Goal: Transaction & Acquisition: Purchase product/service

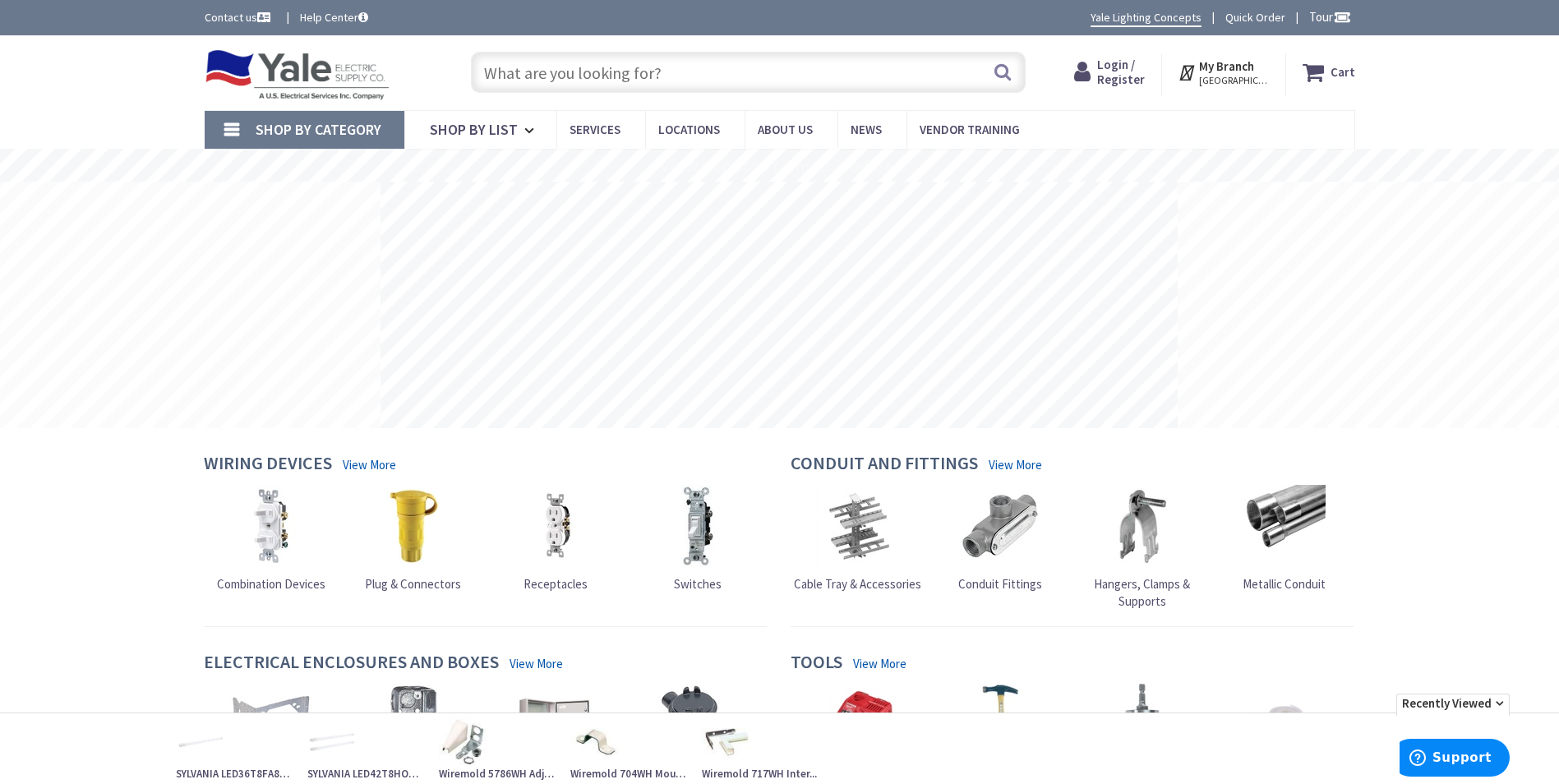
click at [1121, 79] on span "Login / Register" at bounding box center [1121, 72] width 48 height 30
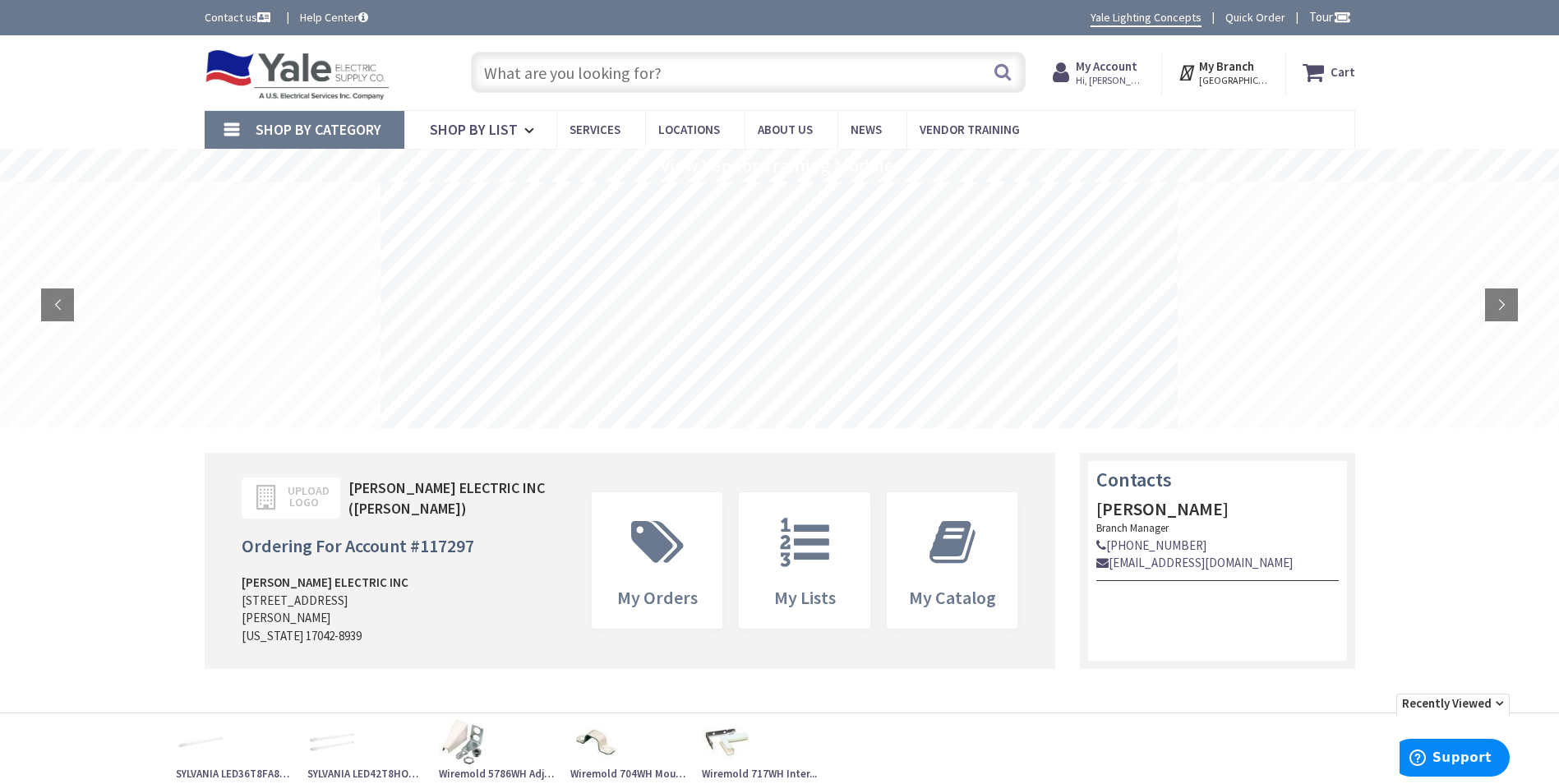
scroll to position [159, 0]
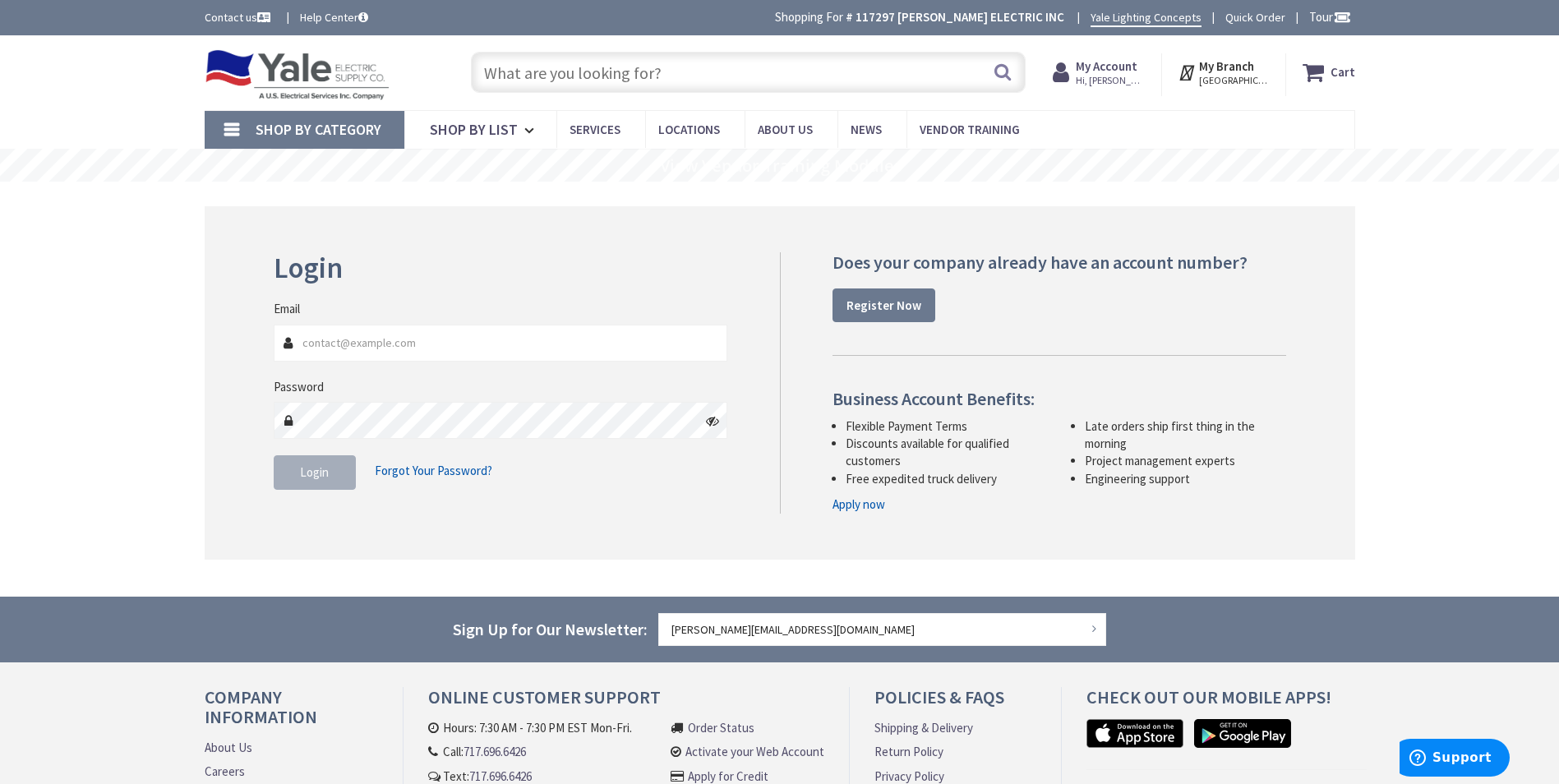
type input "[PERSON_NAME][EMAIL_ADDRESS][DOMAIN_NAME]"
click at [312, 480] on span "Login" at bounding box center [314, 472] width 28 height 16
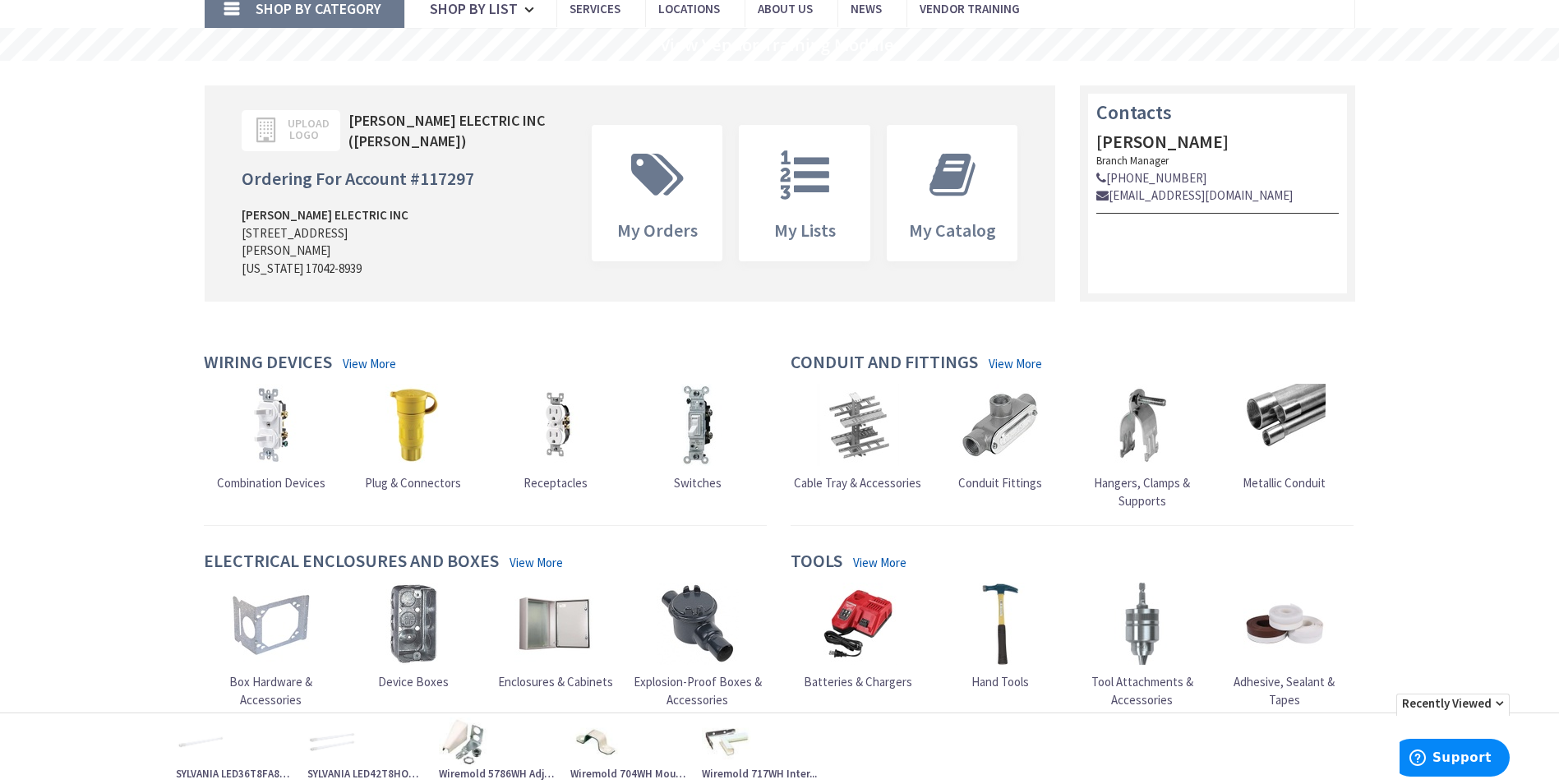
scroll to position [164, 0]
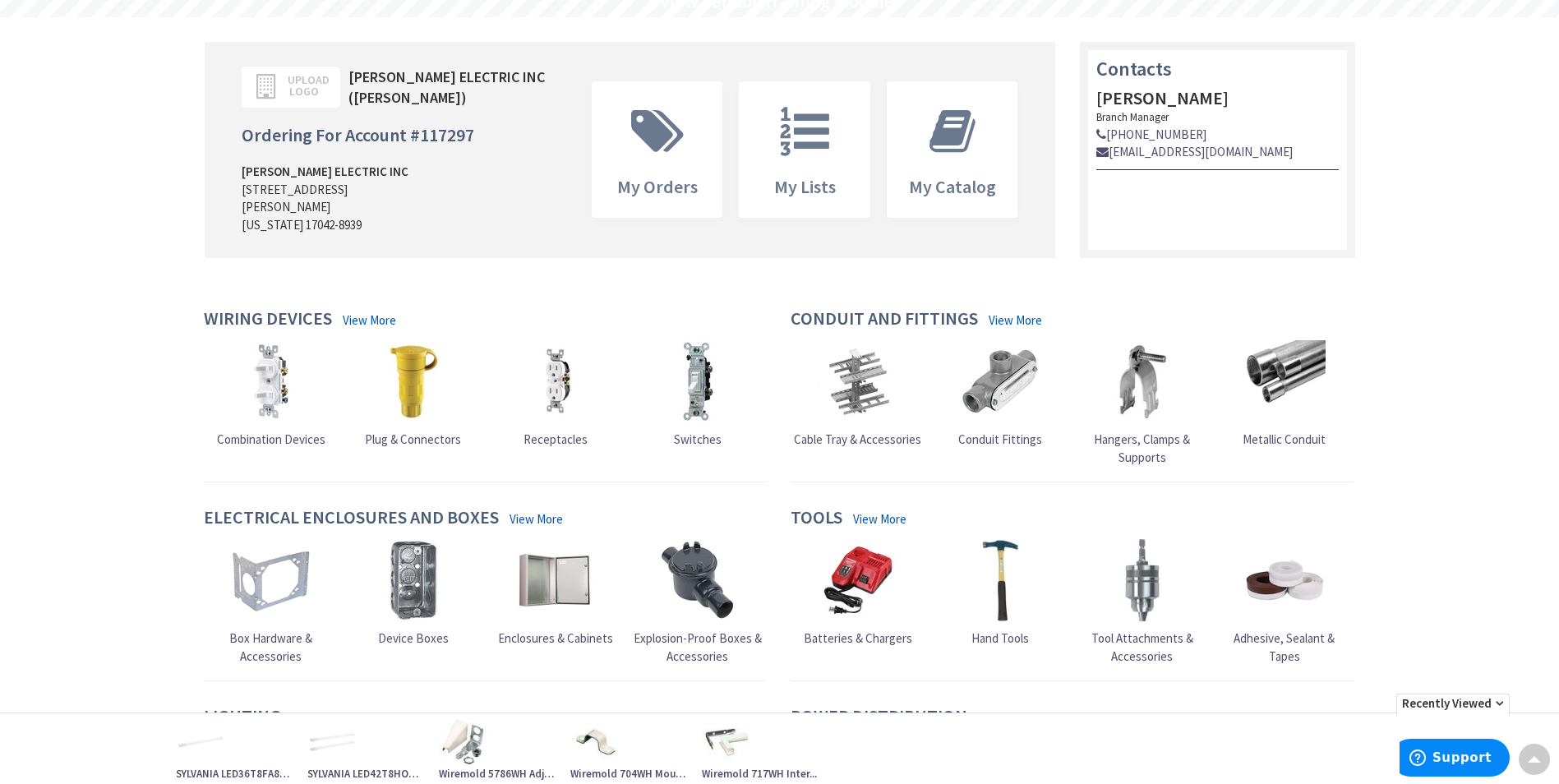
click at [702, 373] on img at bounding box center [698, 382] width 82 height 82
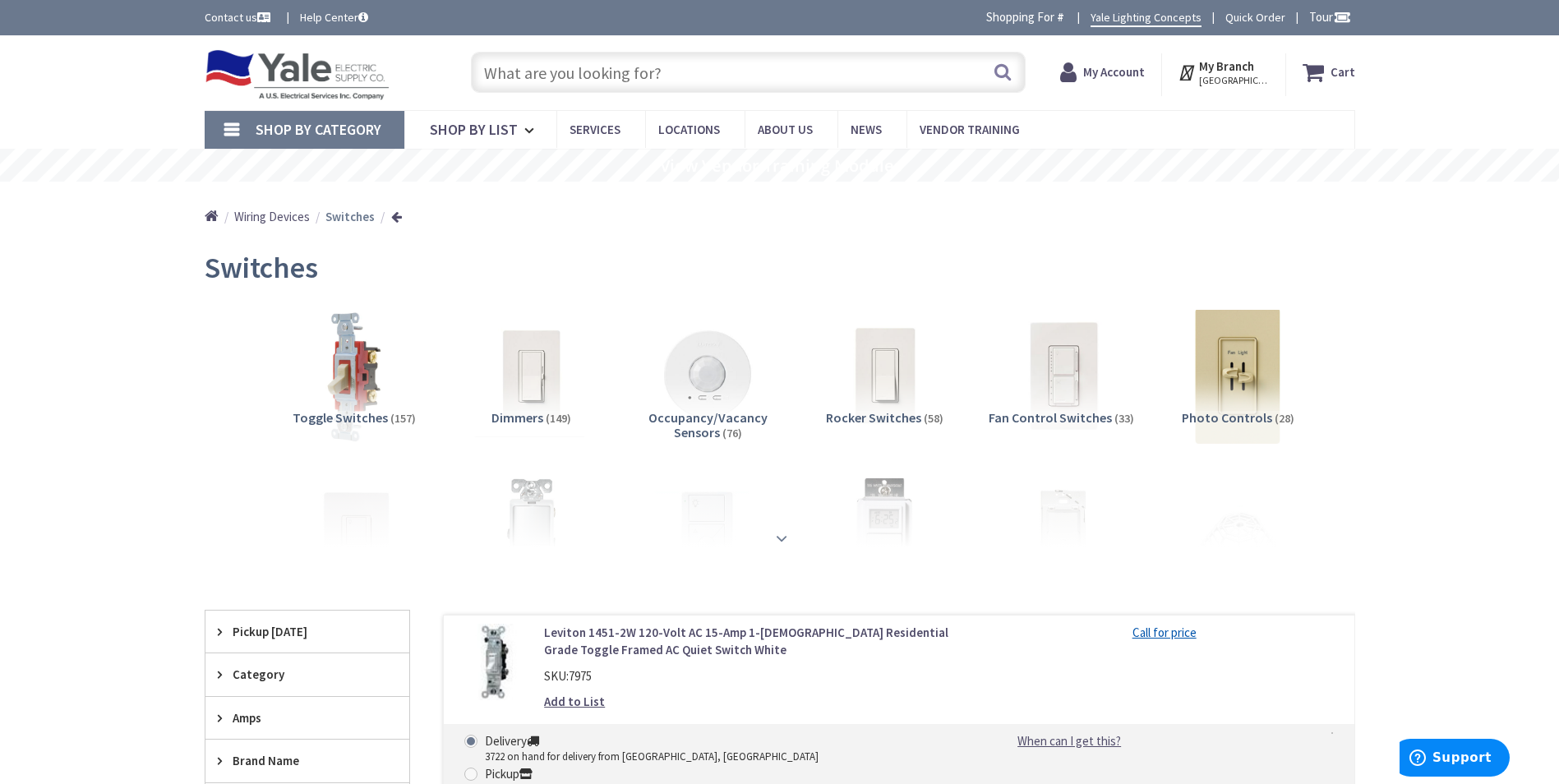
click at [782, 536] on strong at bounding box center [781, 538] width 20 height 18
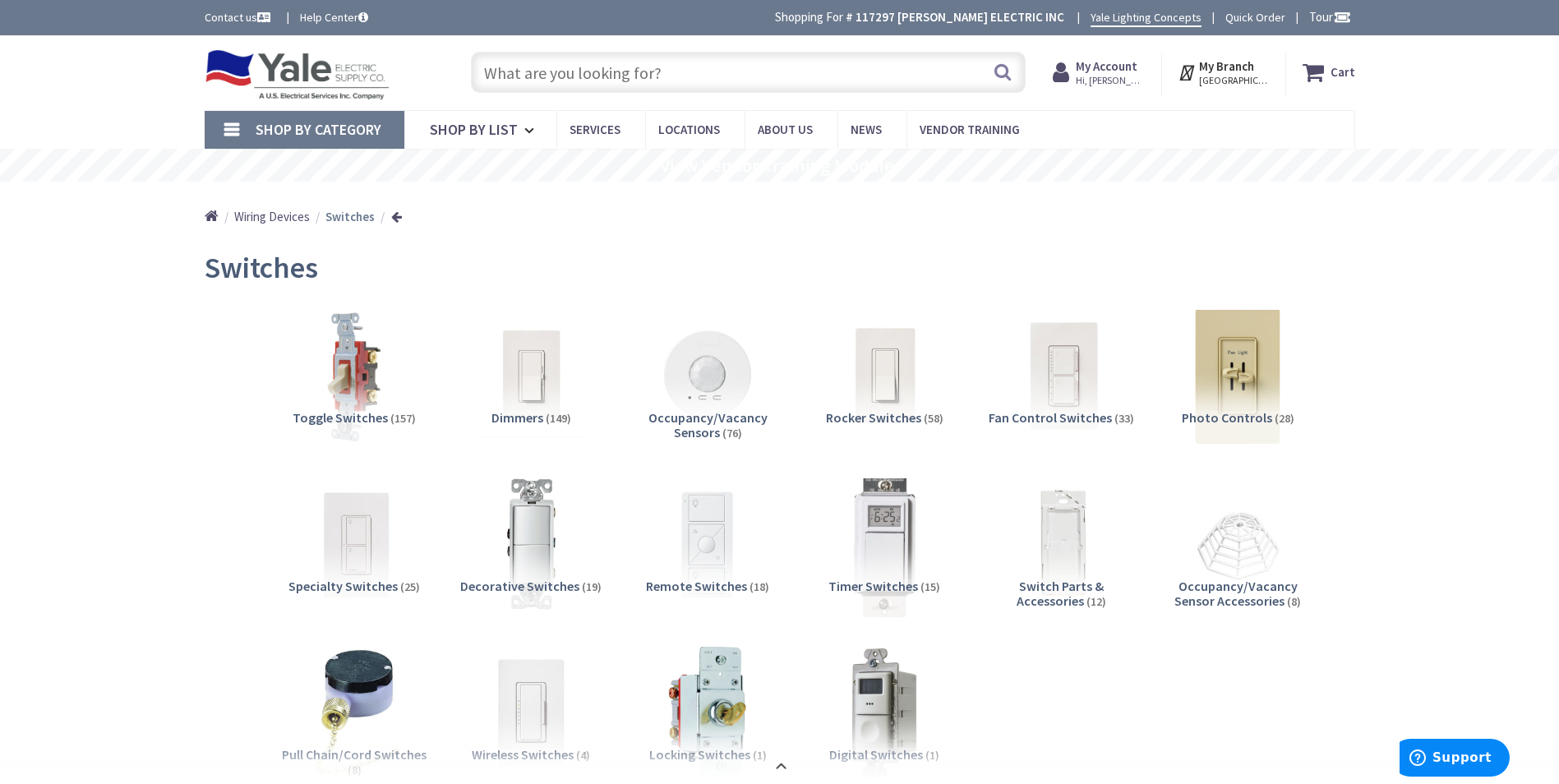
click at [890, 548] on img at bounding box center [885, 545] width 149 height 149
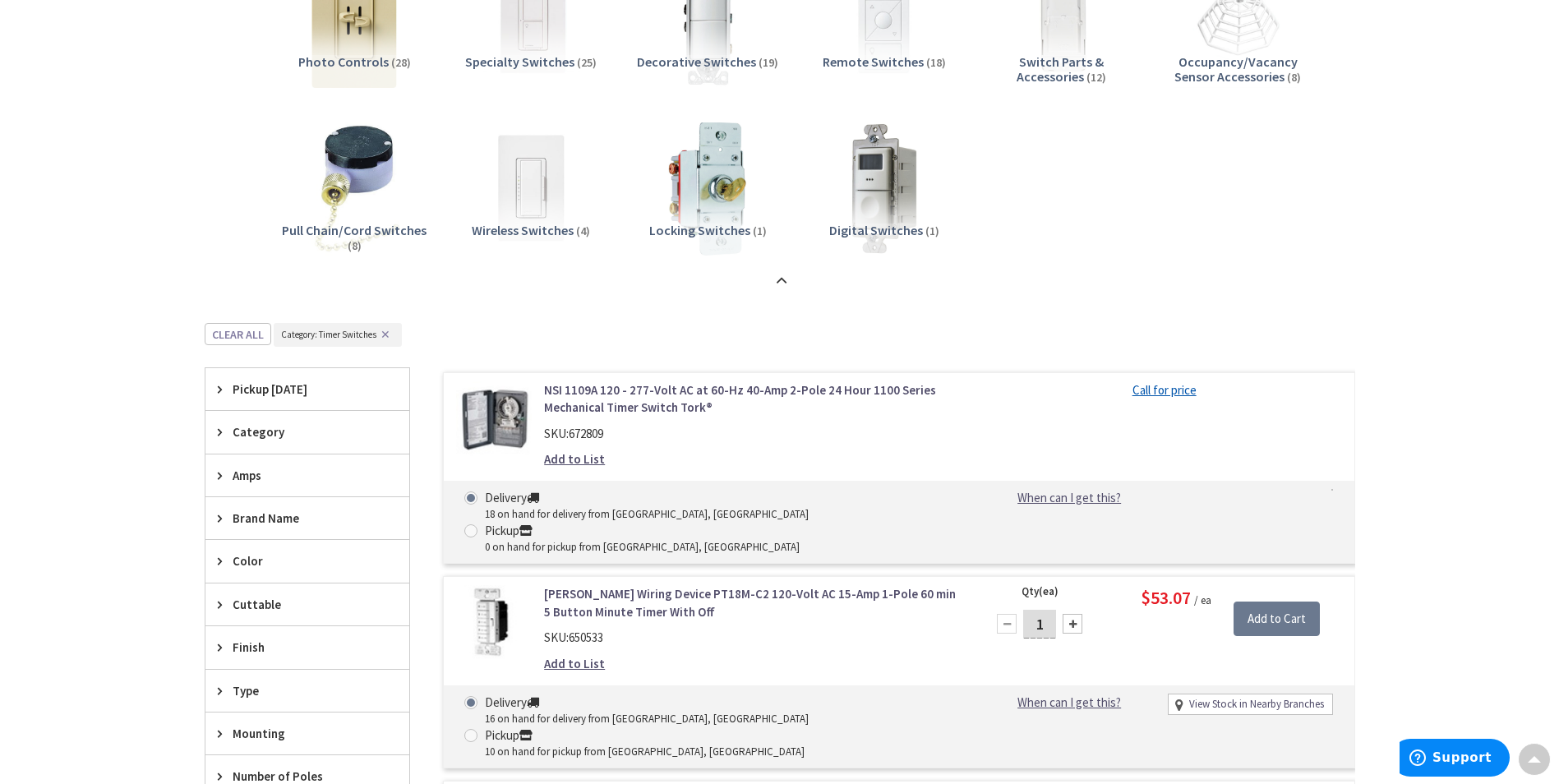
scroll to position [518, 0]
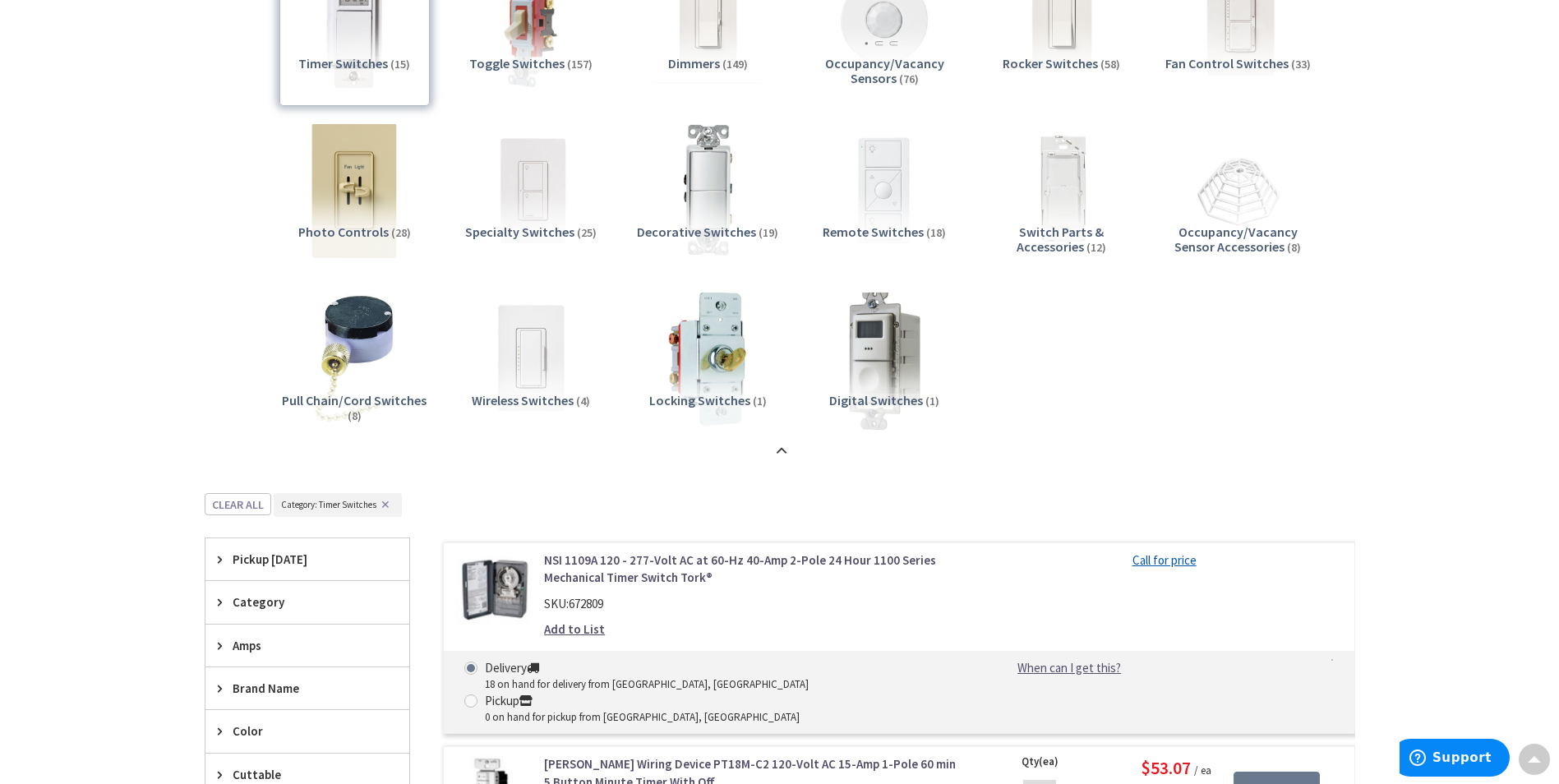
click at [882, 372] on img at bounding box center [885, 359] width 149 height 149
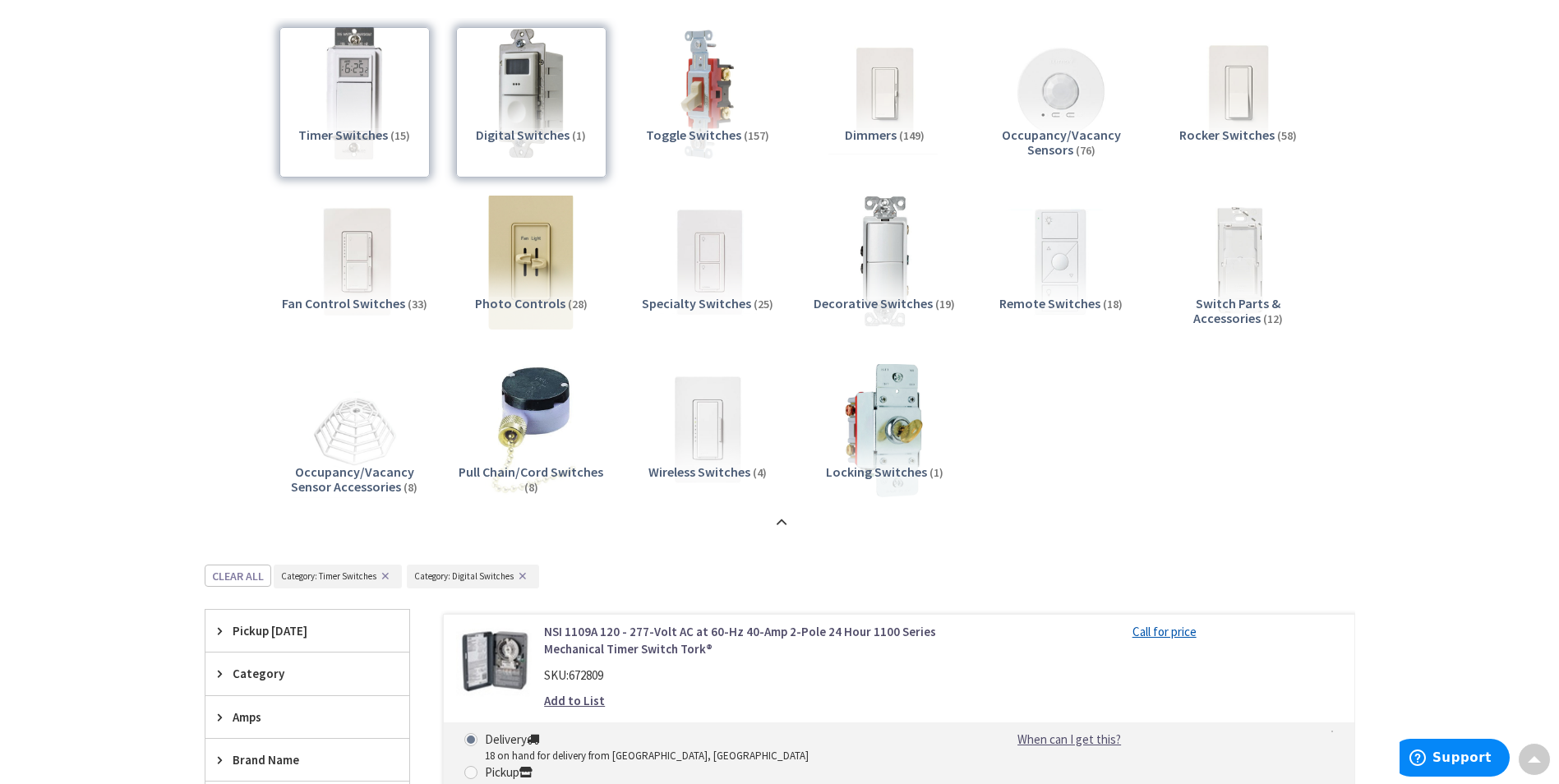
scroll to position [253, 0]
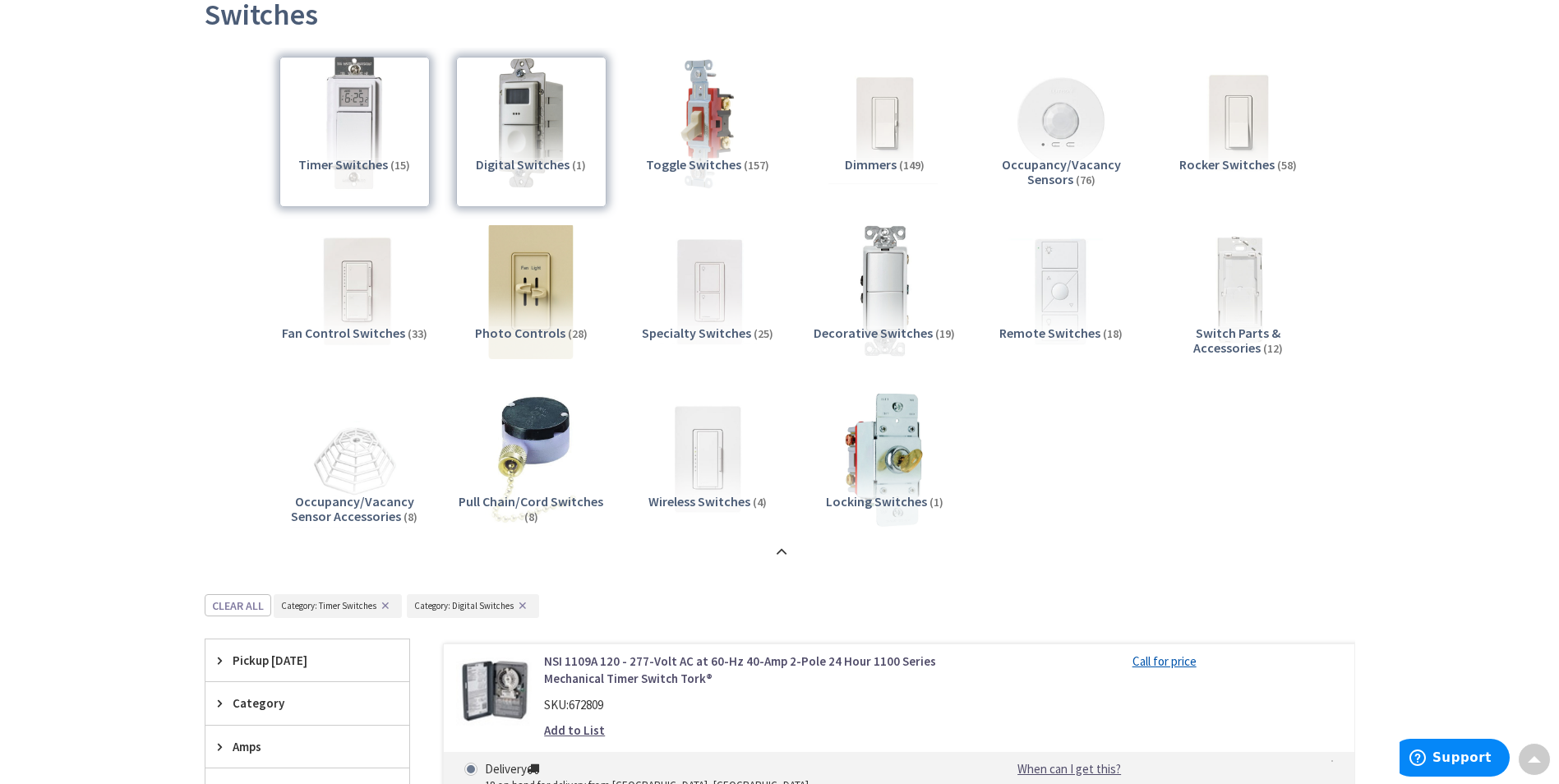
click at [346, 96] on div "Timer Switches (15)" at bounding box center [354, 131] width 150 height 150
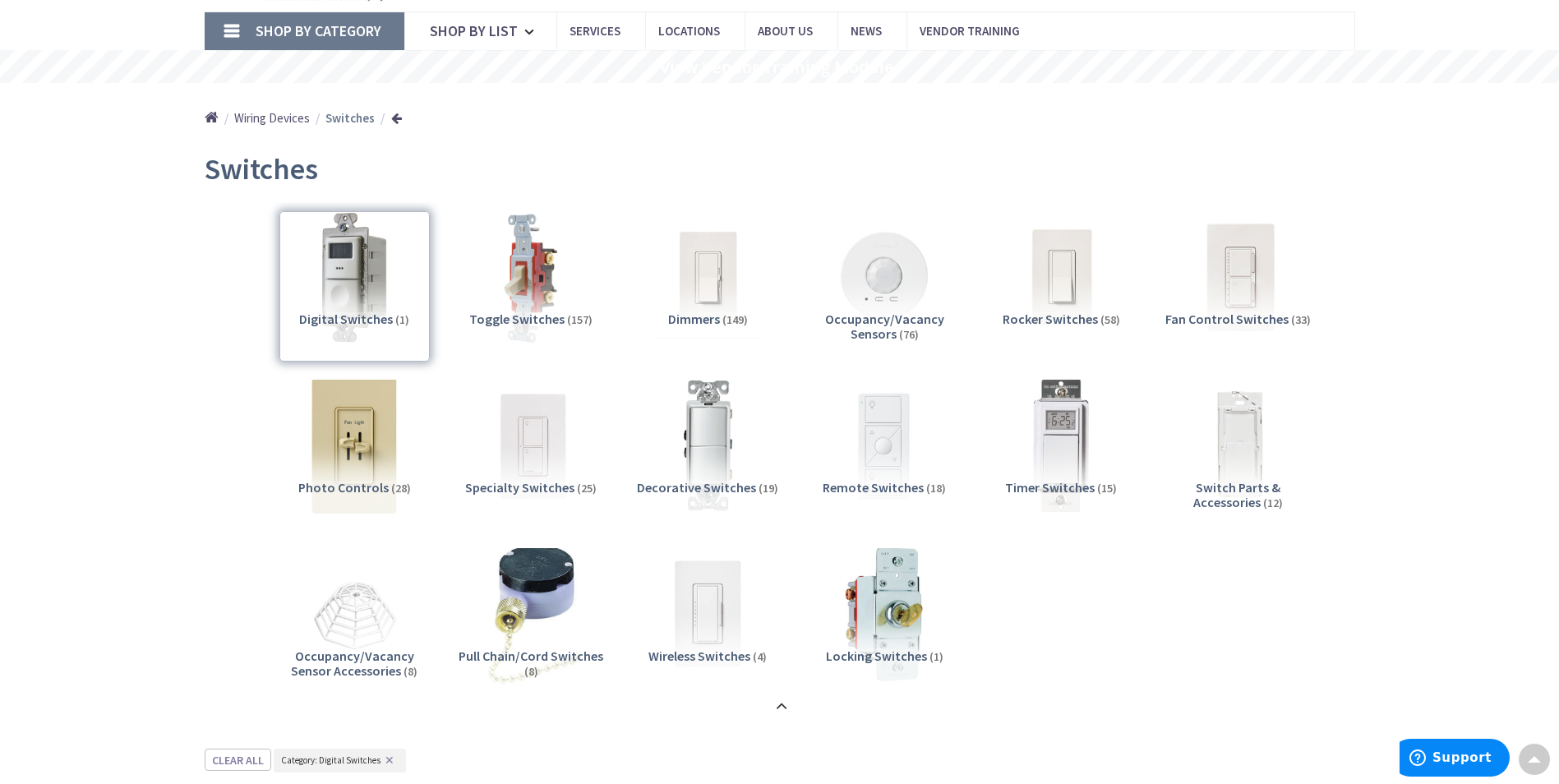
scroll to position [96, 0]
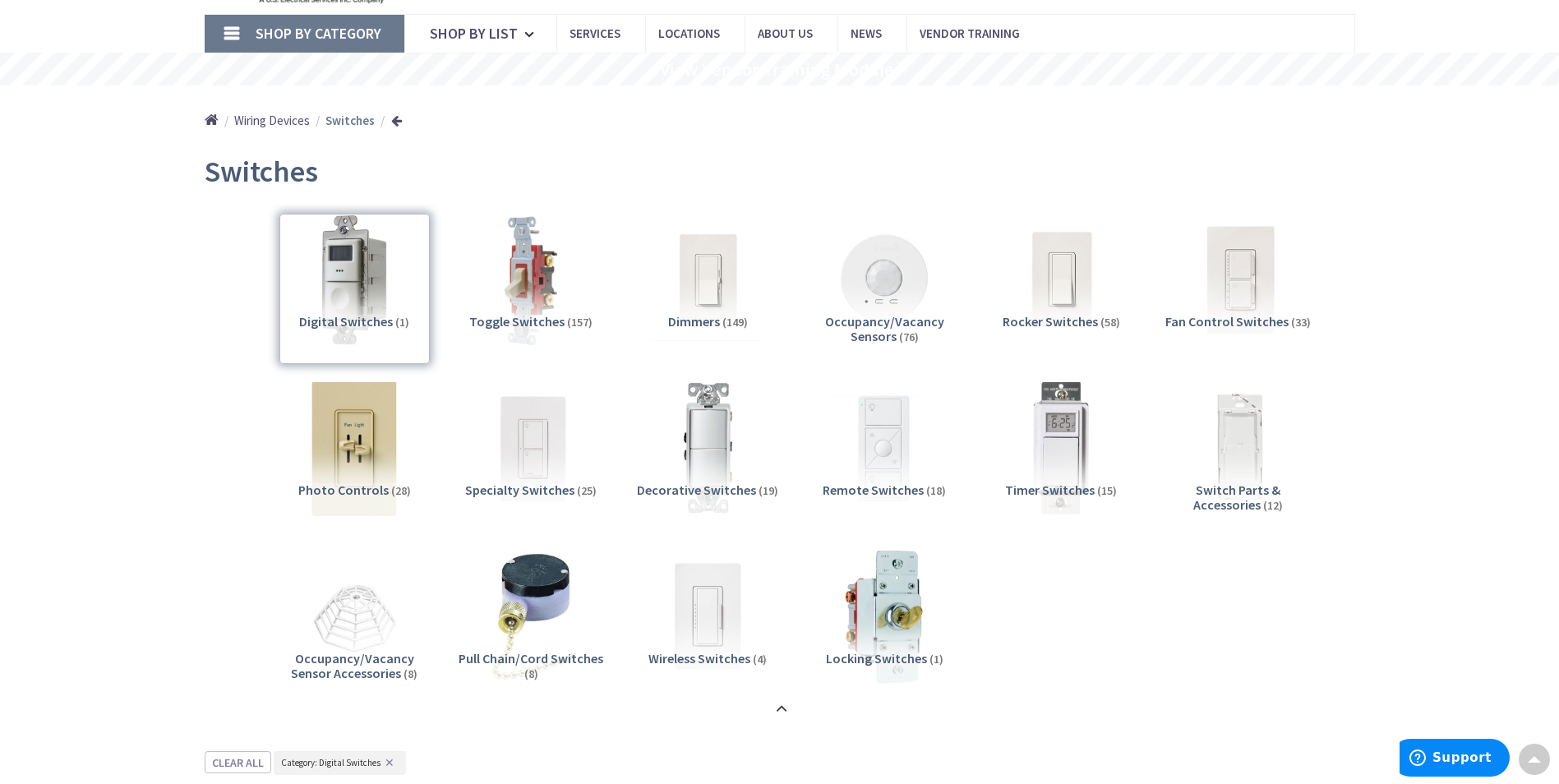
click at [355, 288] on div "Digital Switches (1)" at bounding box center [354, 288] width 150 height 150
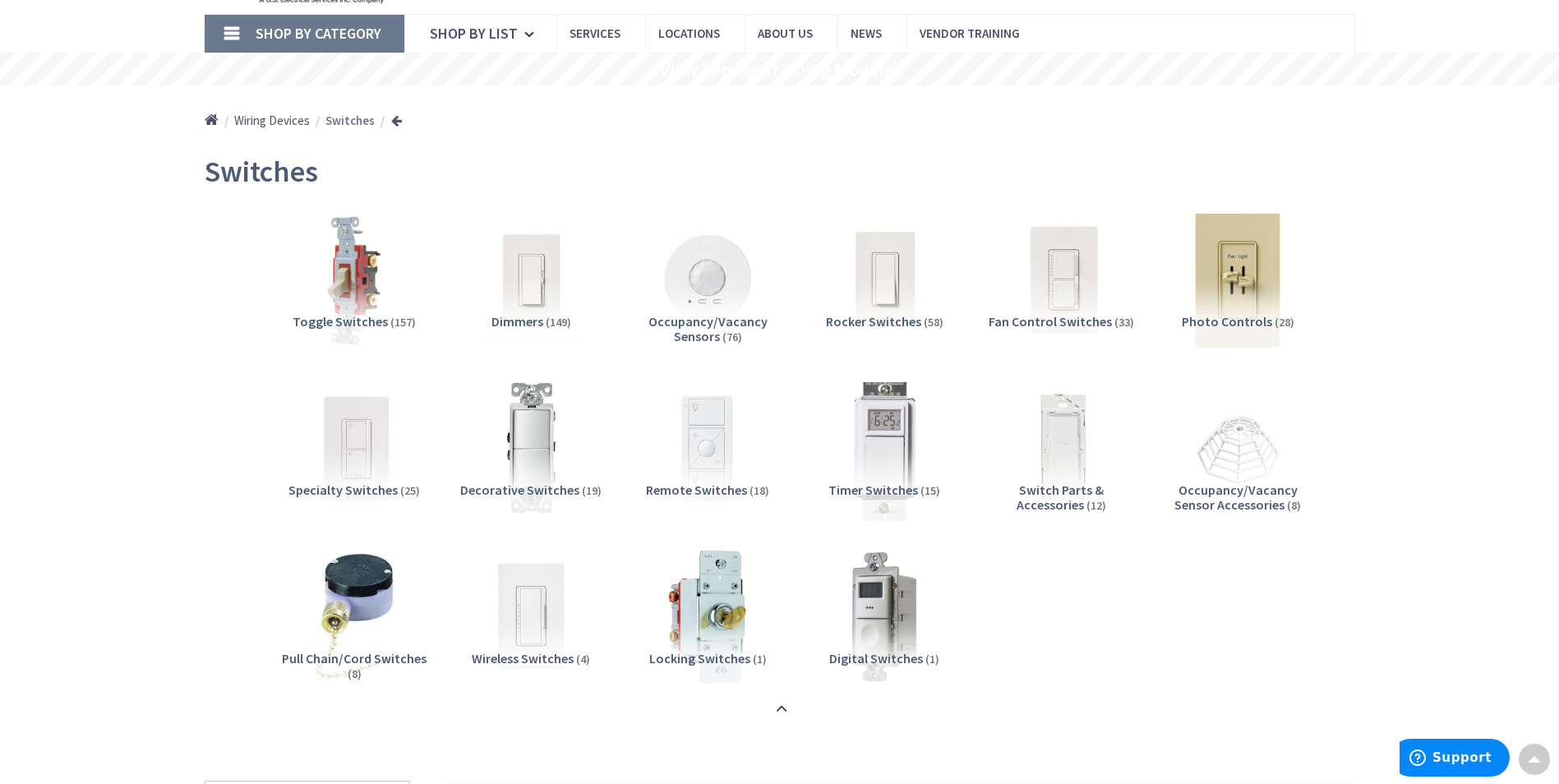
click at [880, 431] on img at bounding box center [885, 448] width 149 height 149
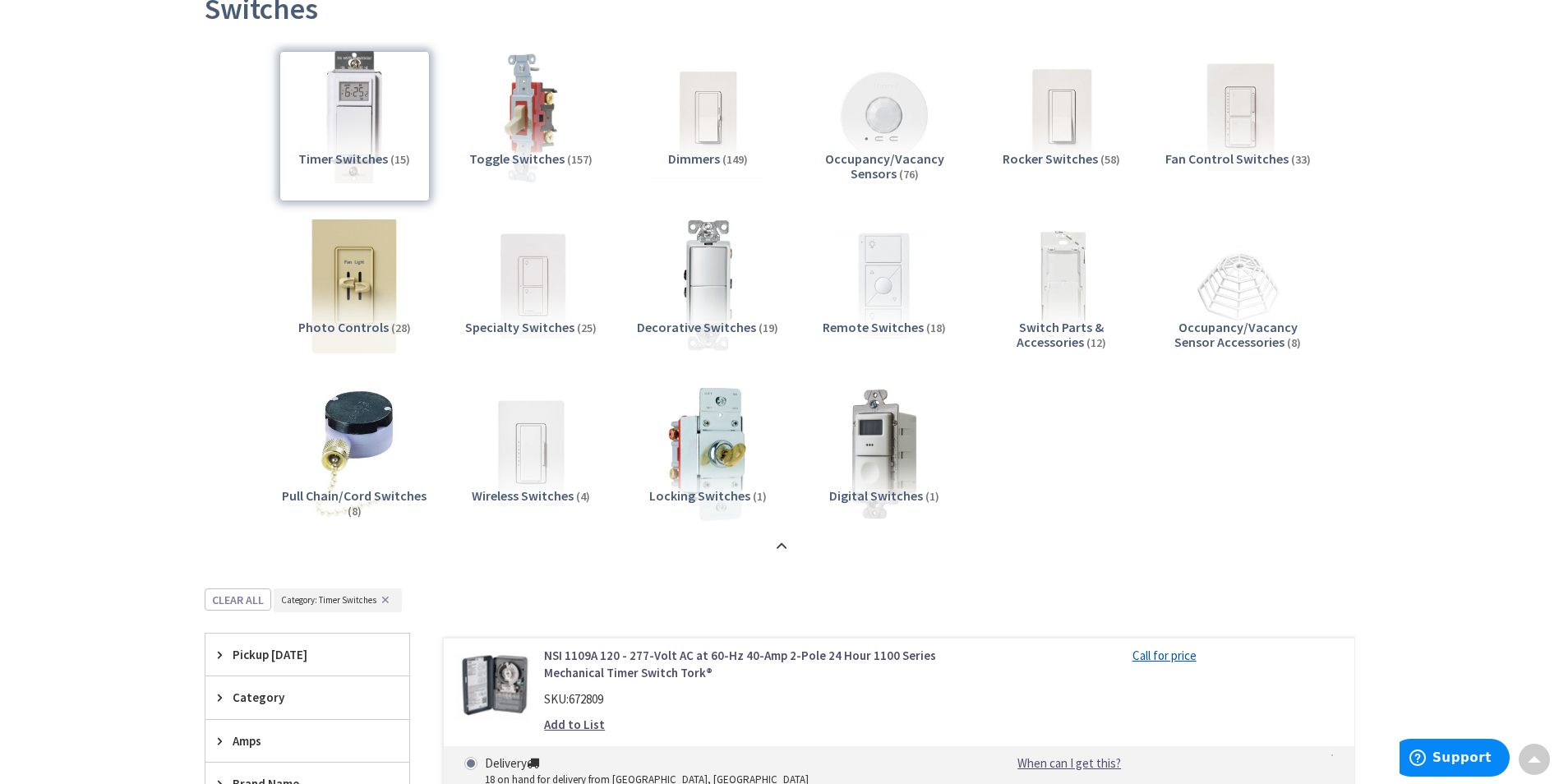
scroll to position [177, 0]
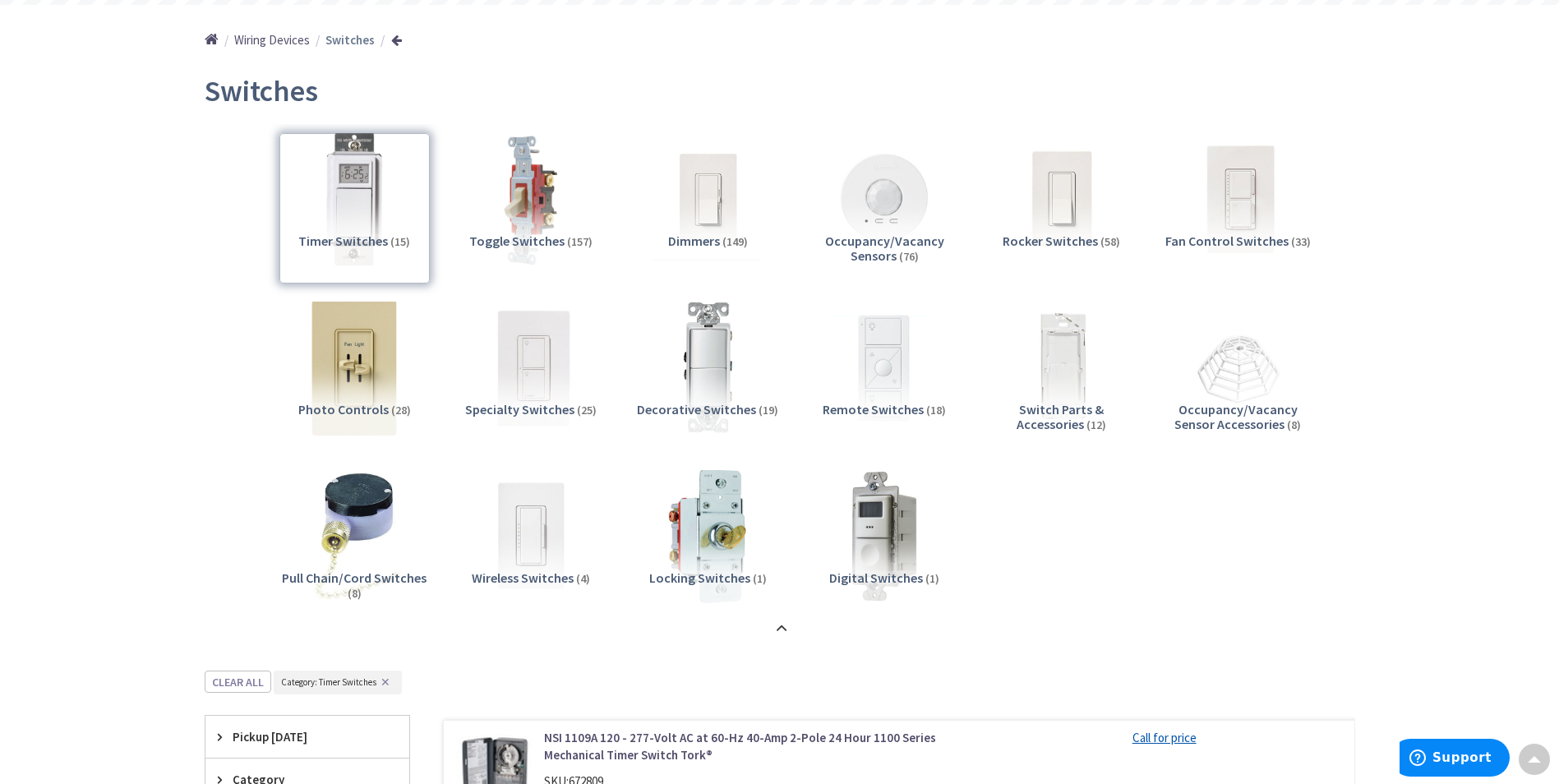
click at [519, 366] on img at bounding box center [531, 368] width 149 height 149
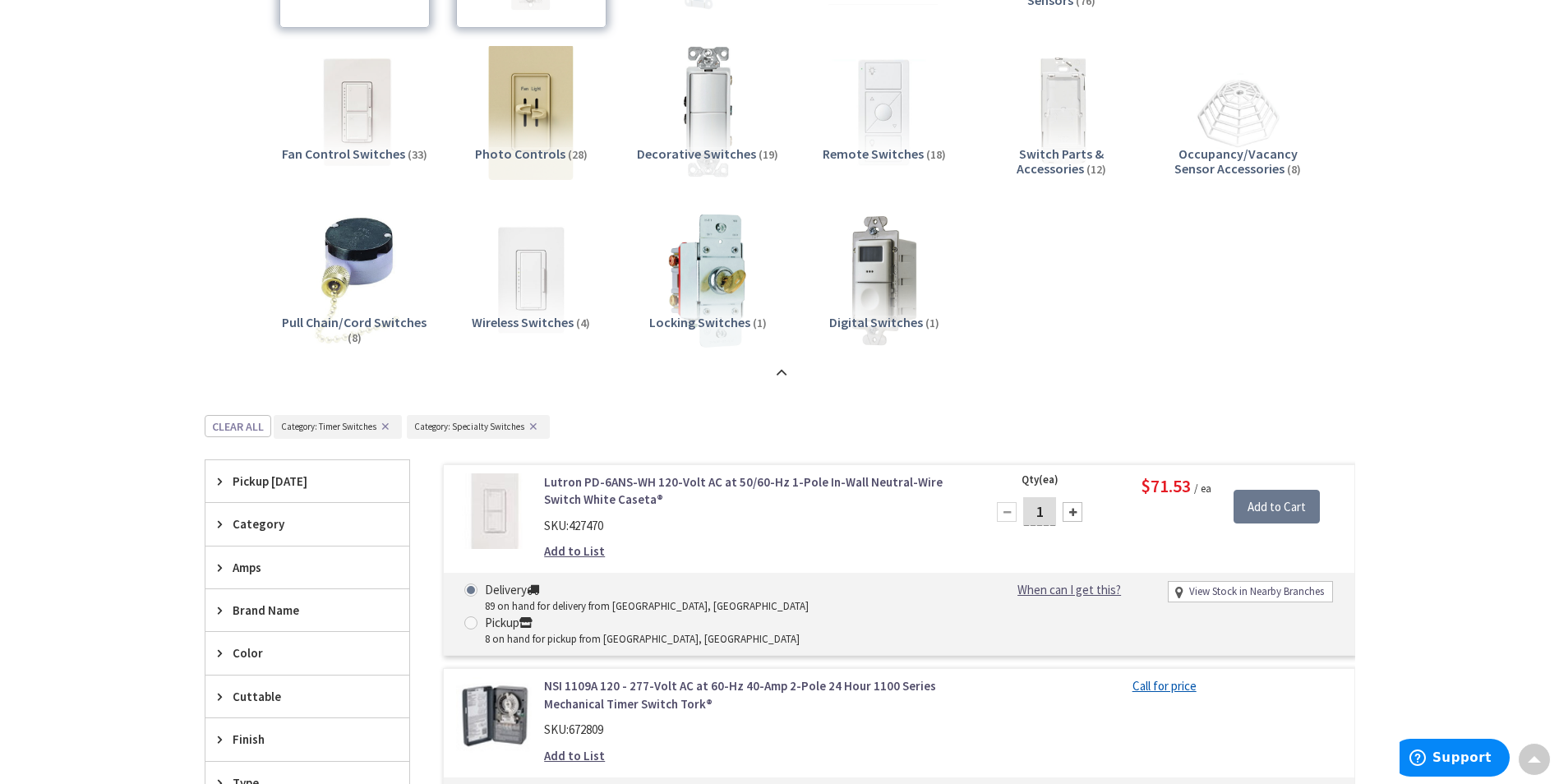
scroll to position [403, 0]
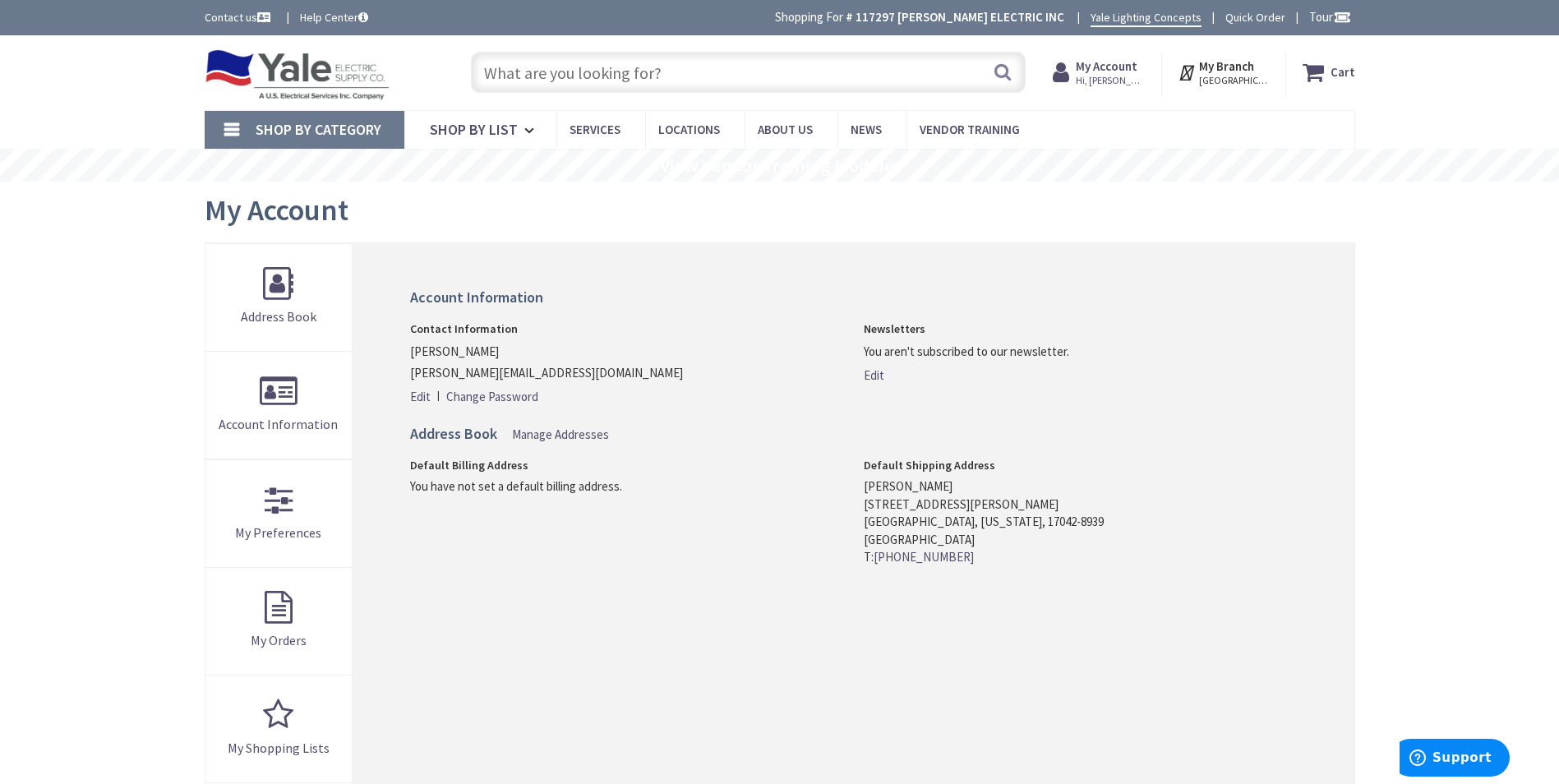
click at [726, 78] on input "text" at bounding box center [748, 73] width 555 height 41
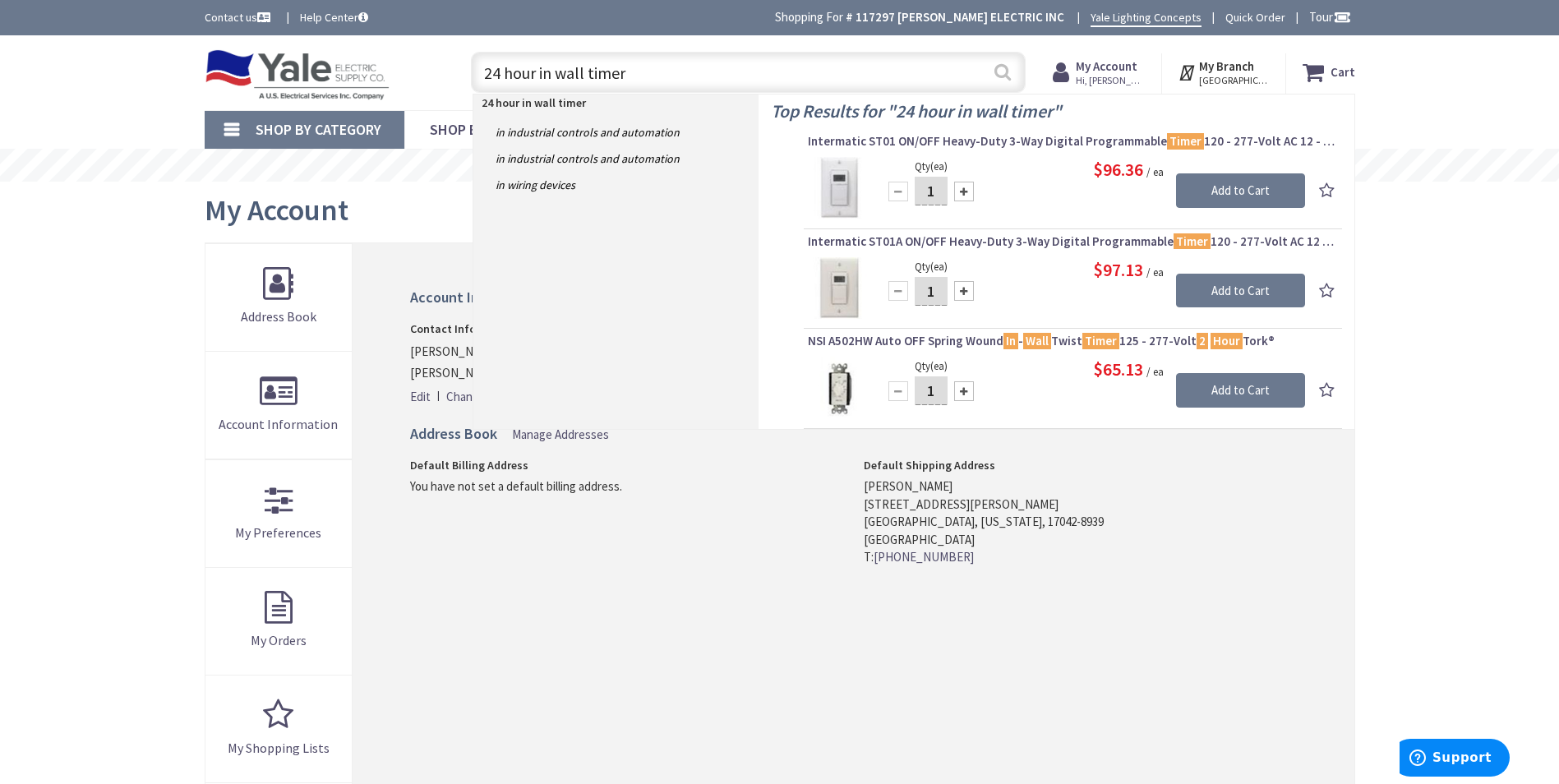
type input "24 hour in wall timer"
click at [998, 71] on button "Search" at bounding box center [1003, 72] width 22 height 37
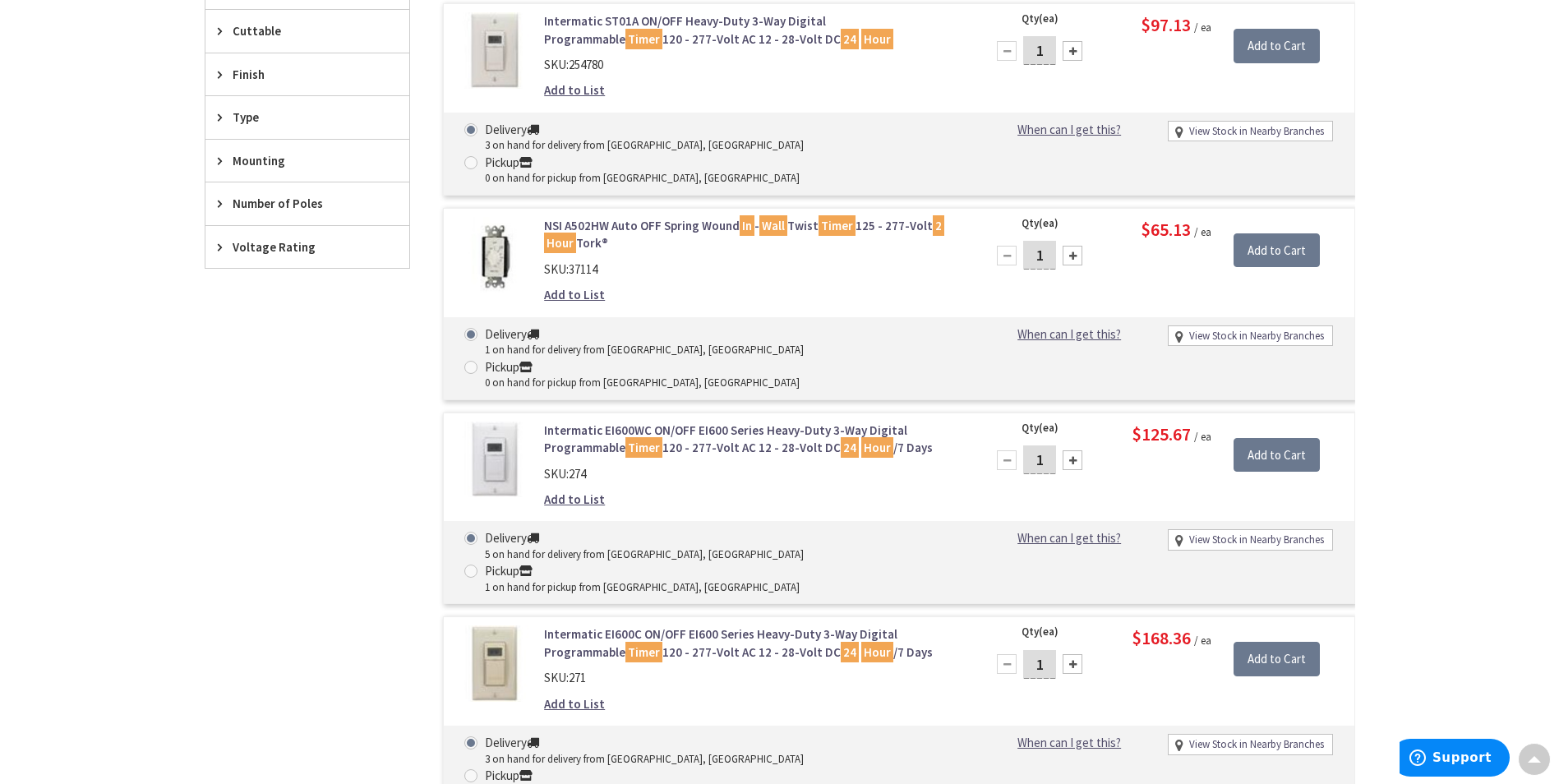
scroll to position [329, 0]
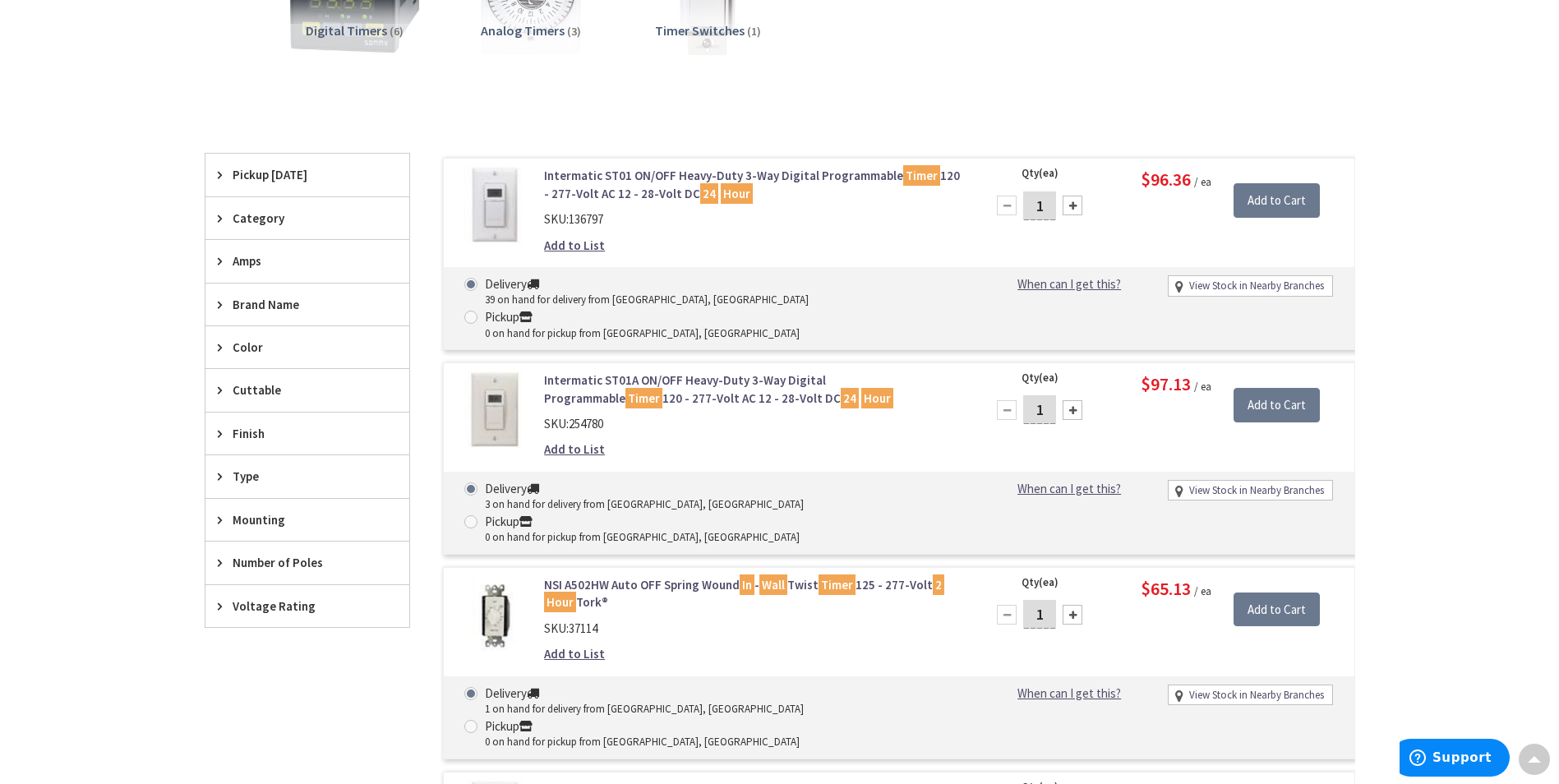
click at [597, 179] on link "Intermatic ST01 ON/OFF Heavy-Duty 3-Way Digital Programmable Timer 120 - 277-Vo…" at bounding box center [753, 184] width 418 height 35
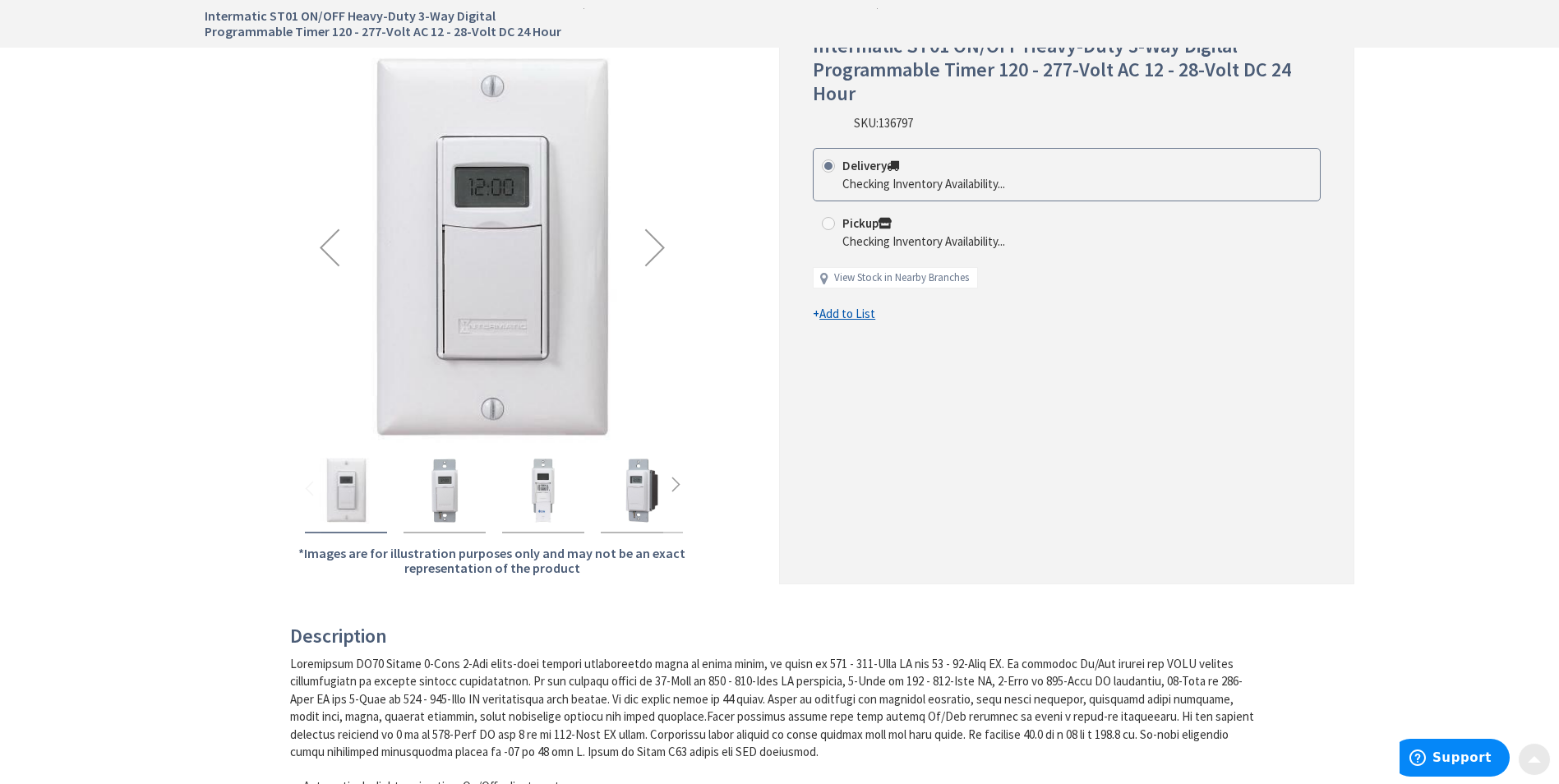
scroll to position [246, 0]
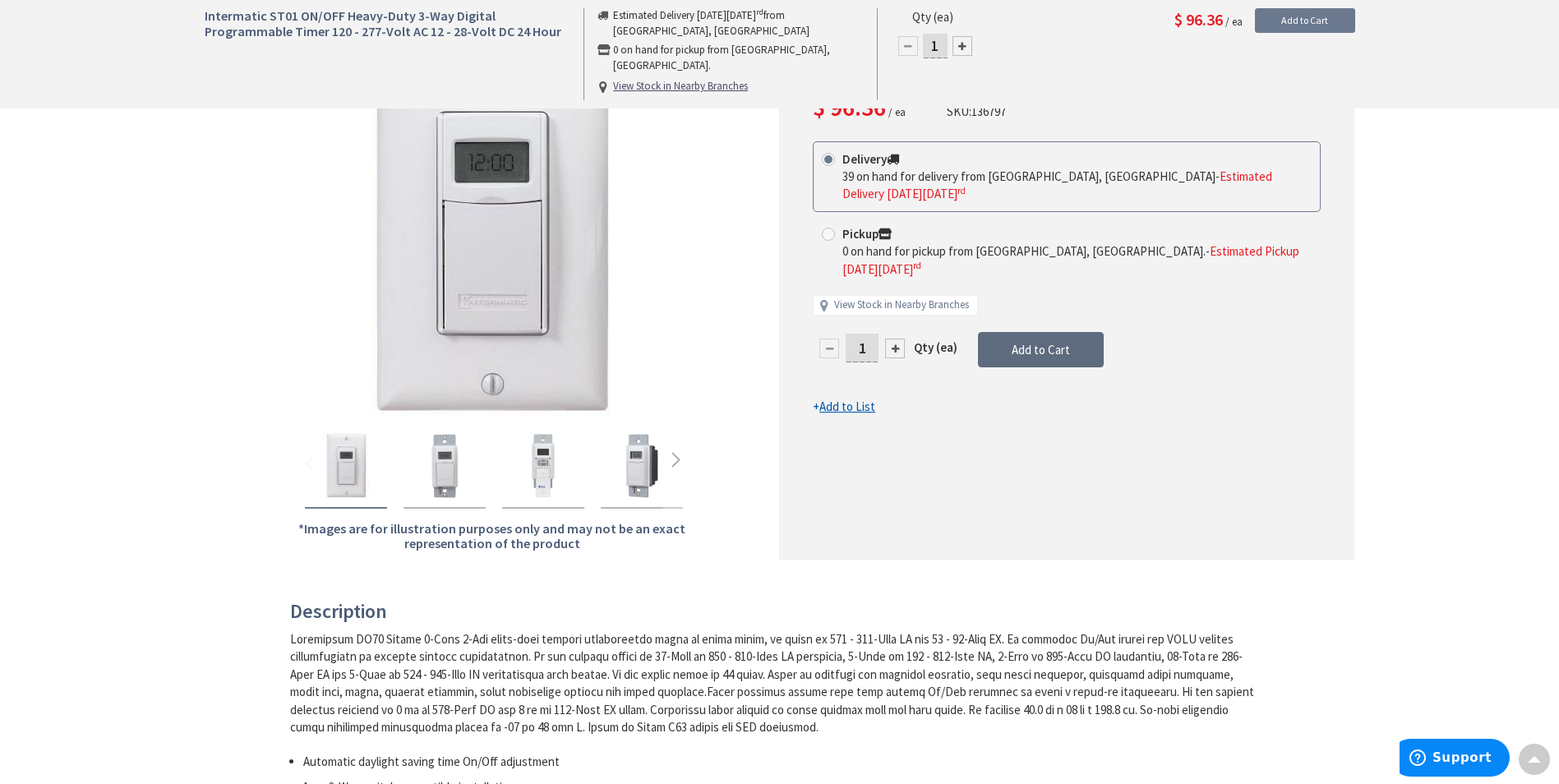
click at [1081, 332] on button "Add to Cart" at bounding box center [1041, 349] width 126 height 36
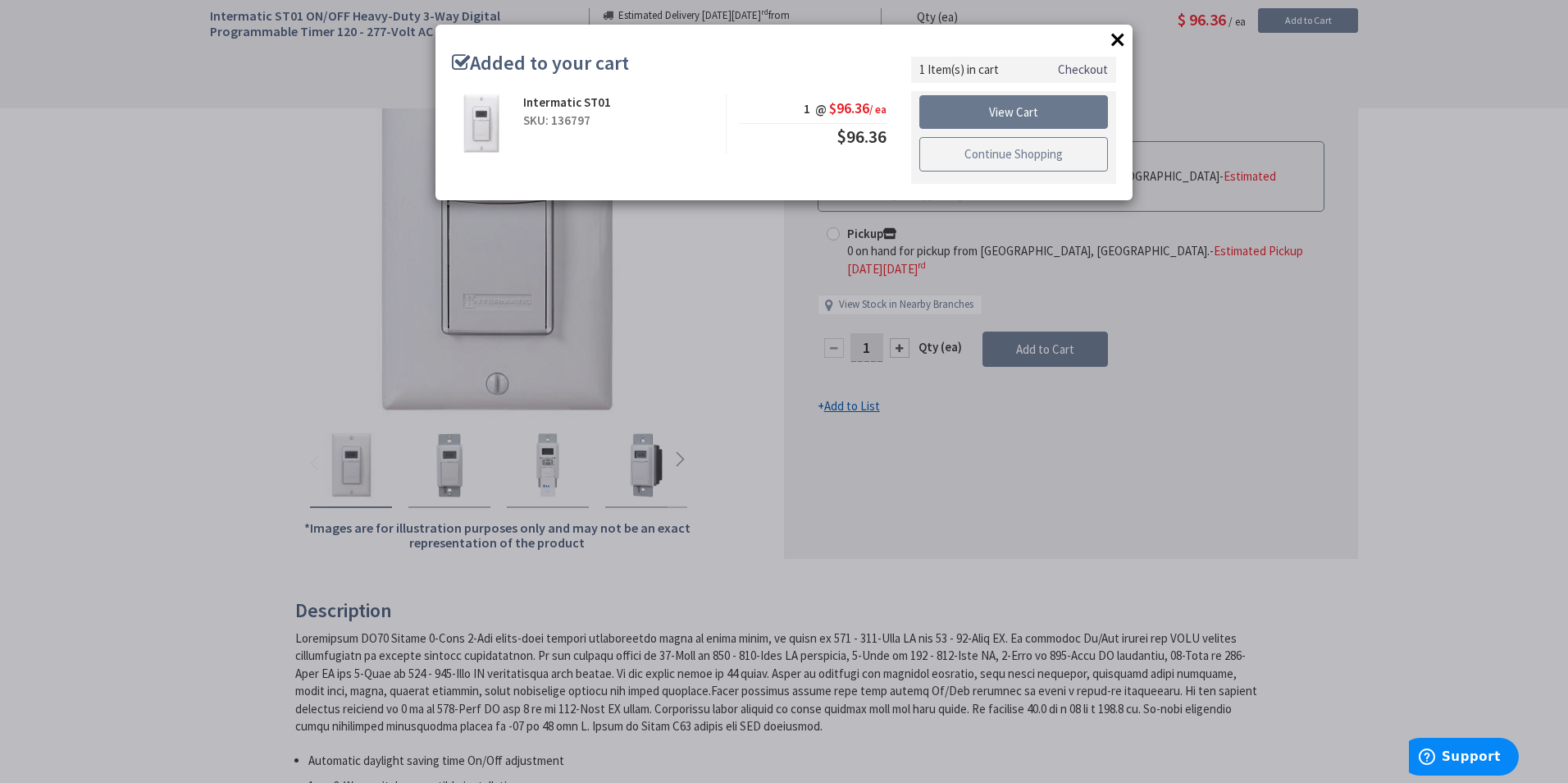
click at [1053, 168] on link "Continue Shopping" at bounding box center [1014, 154] width 189 height 34
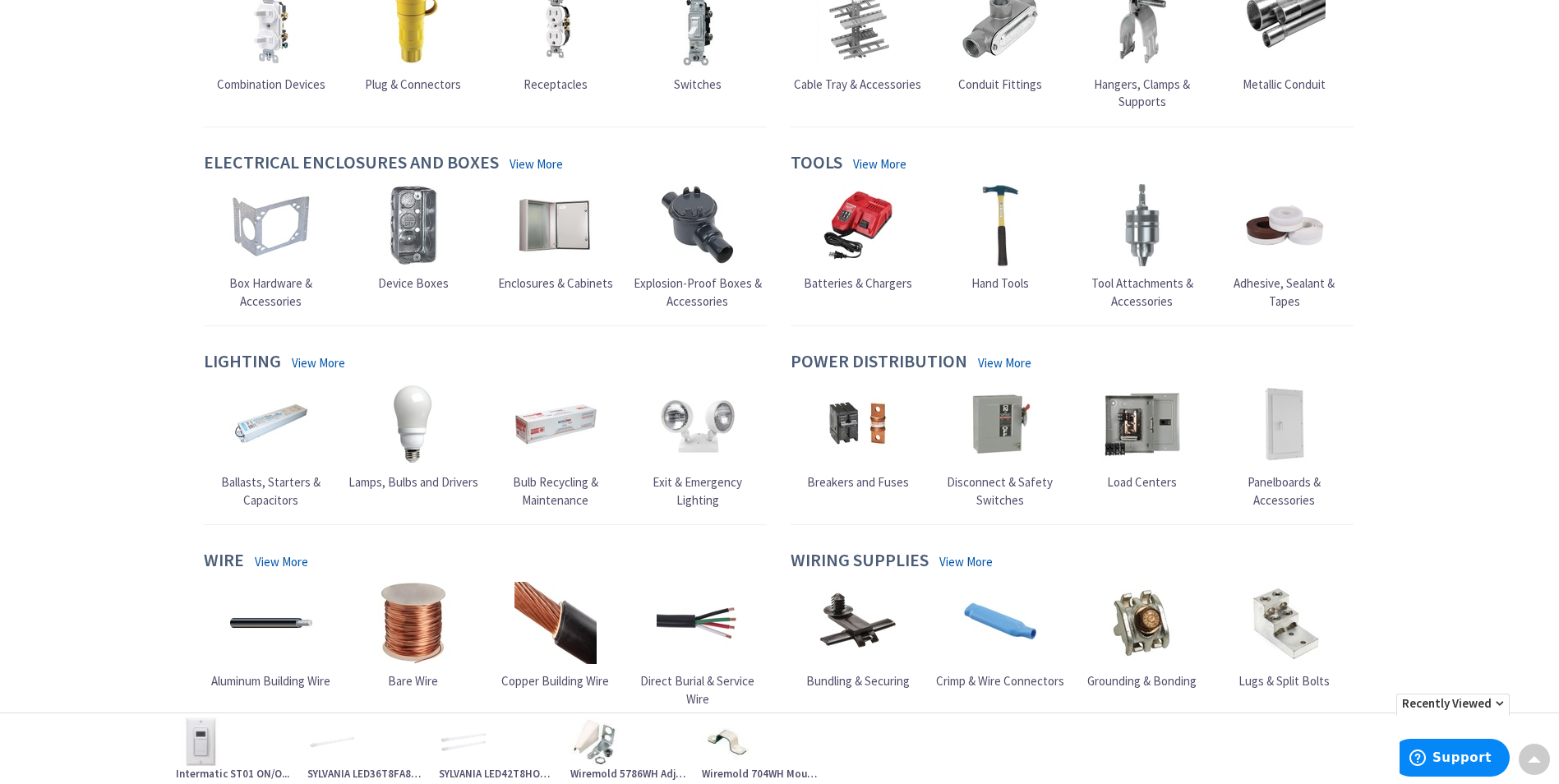
click at [703, 43] on img at bounding box center [698, 26] width 82 height 82
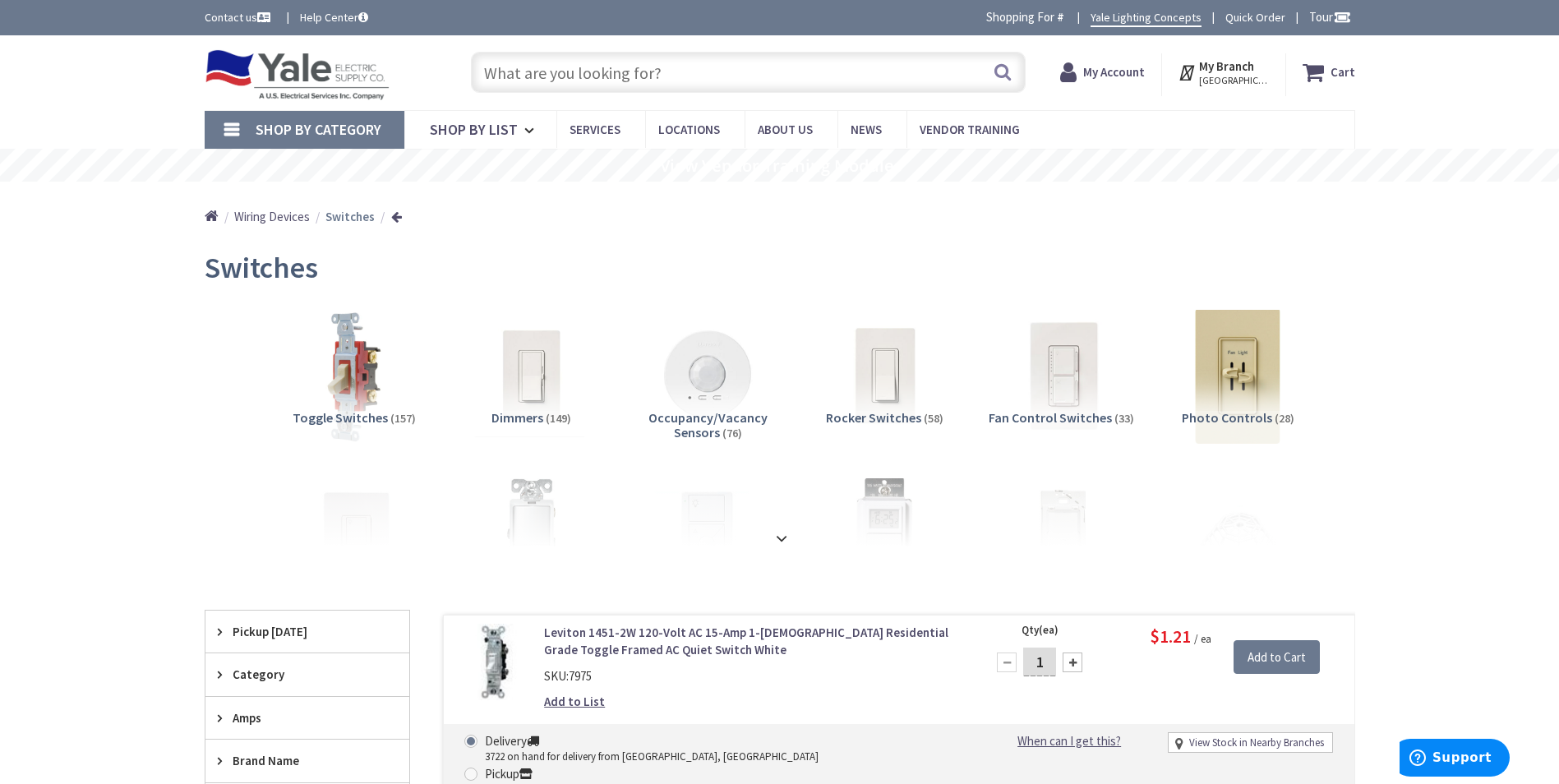
click at [784, 533] on strong at bounding box center [781, 538] width 20 height 18
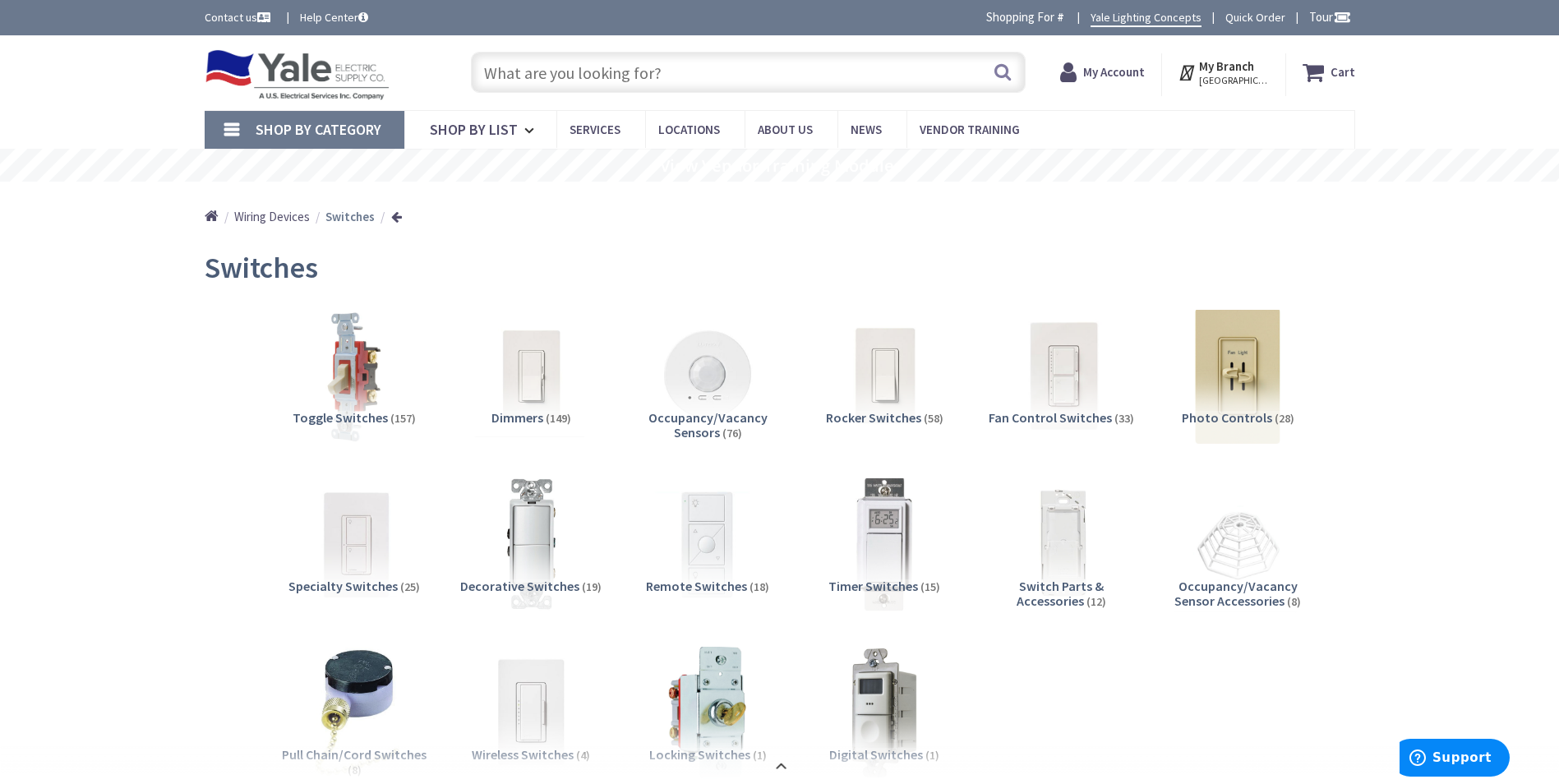
scroll to position [82, 0]
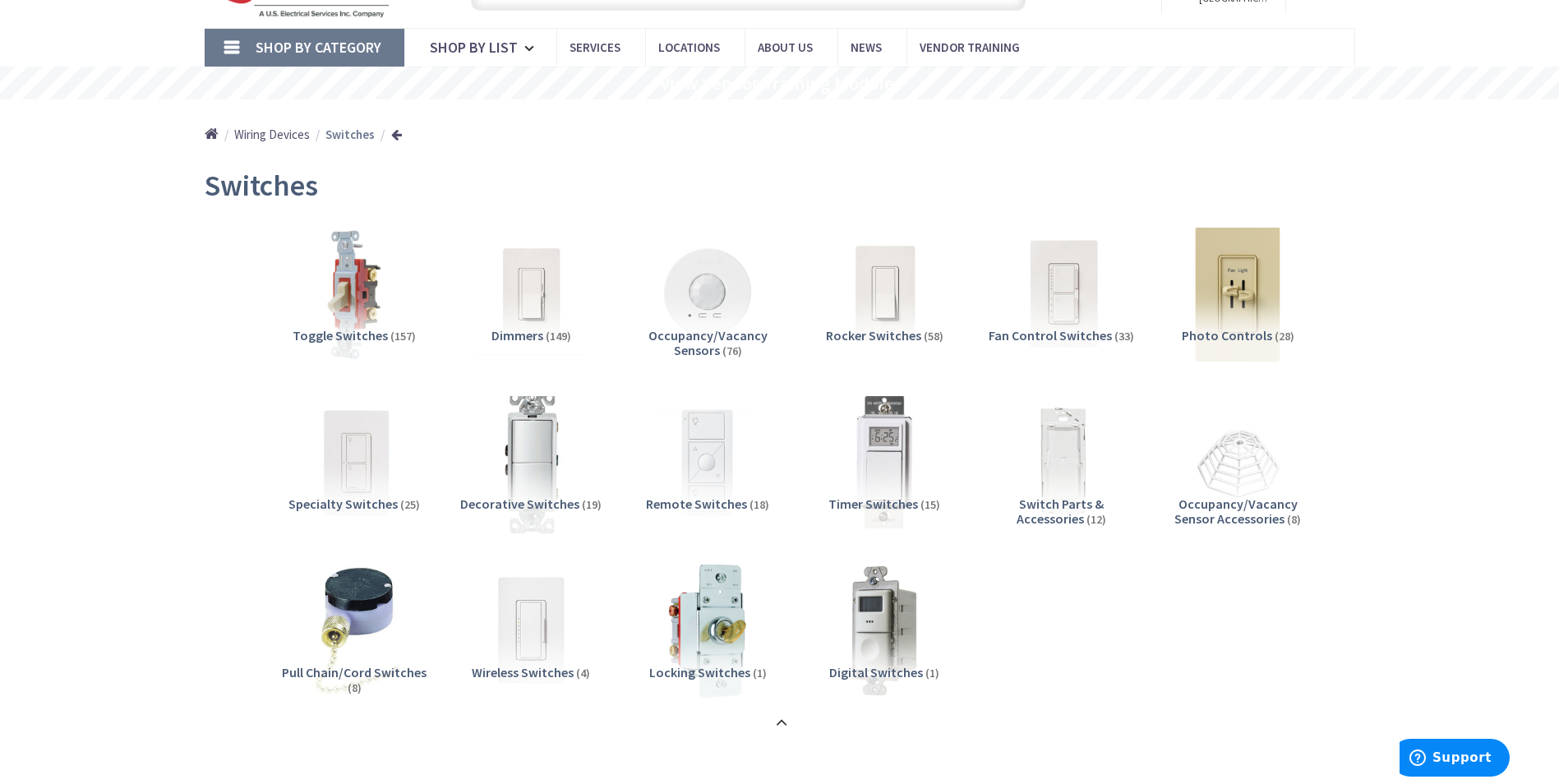
click at [705, 435] on img at bounding box center [708, 462] width 135 height 135
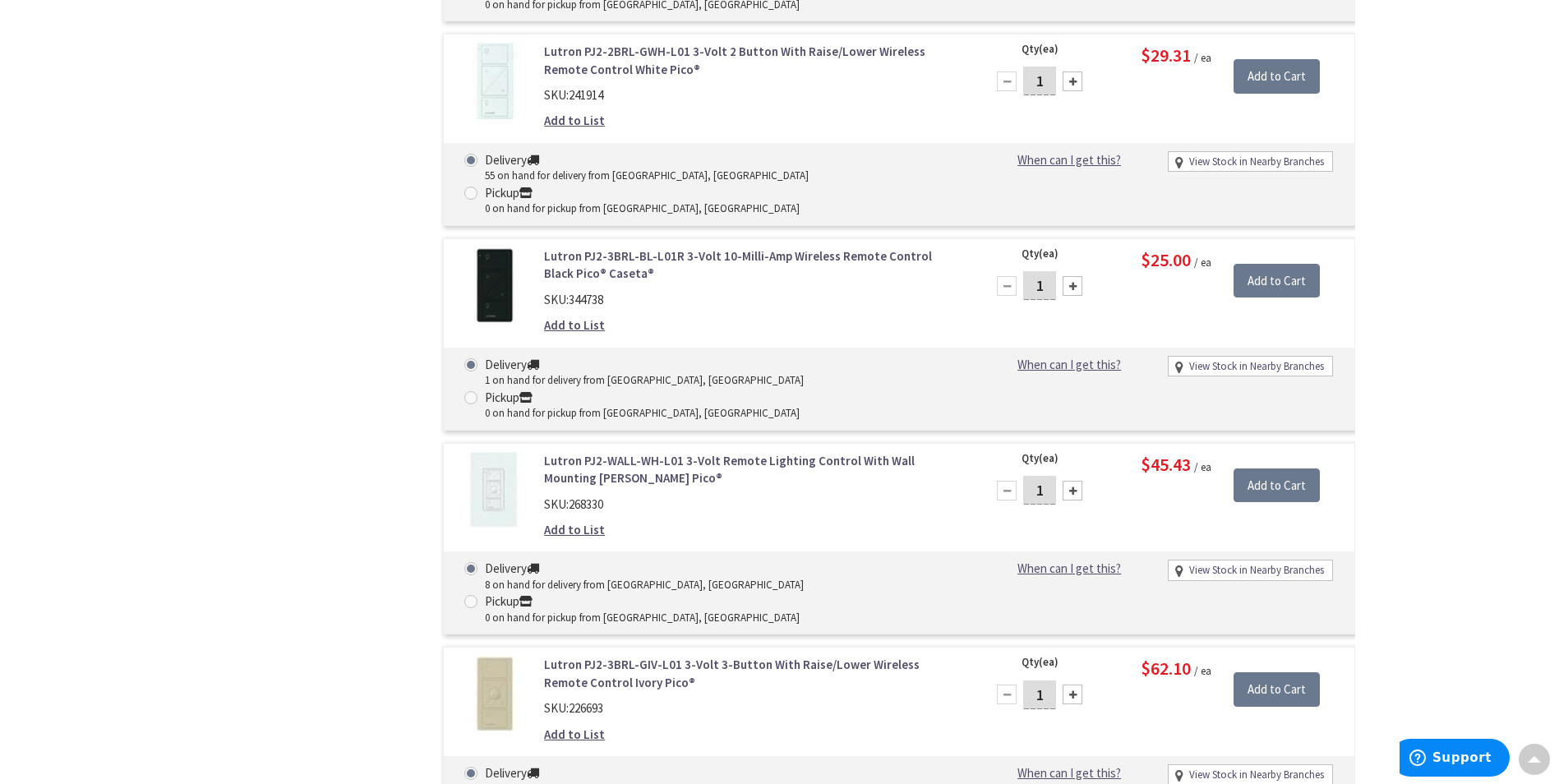
scroll to position [1504, 0]
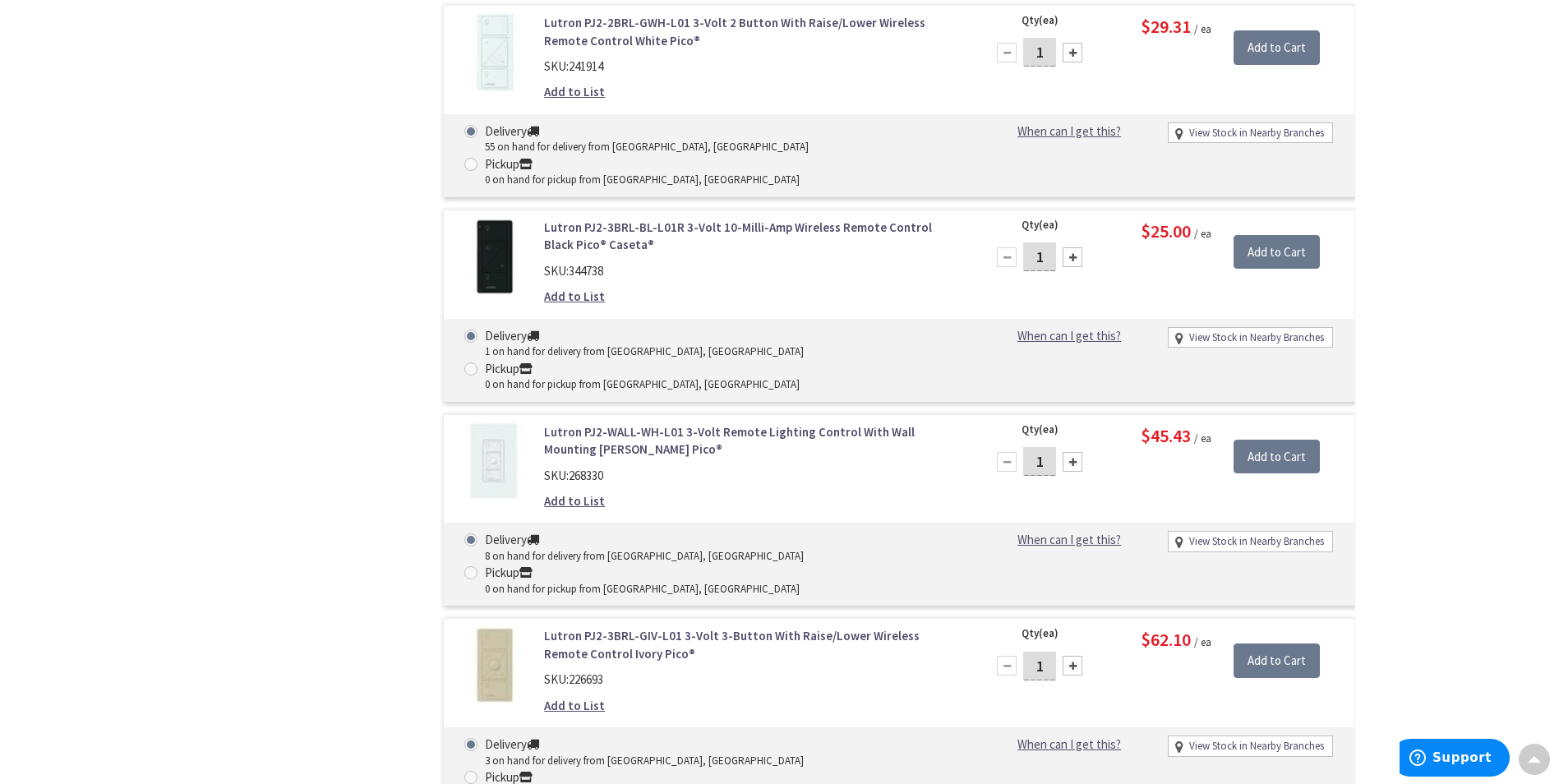
click at [612, 423] on link "Lutron PJ2-WALL-WH-L01 3-Volt Remote Lighting Control With Wall Mounting Kit Wh…" at bounding box center [753, 441] width 418 height 35
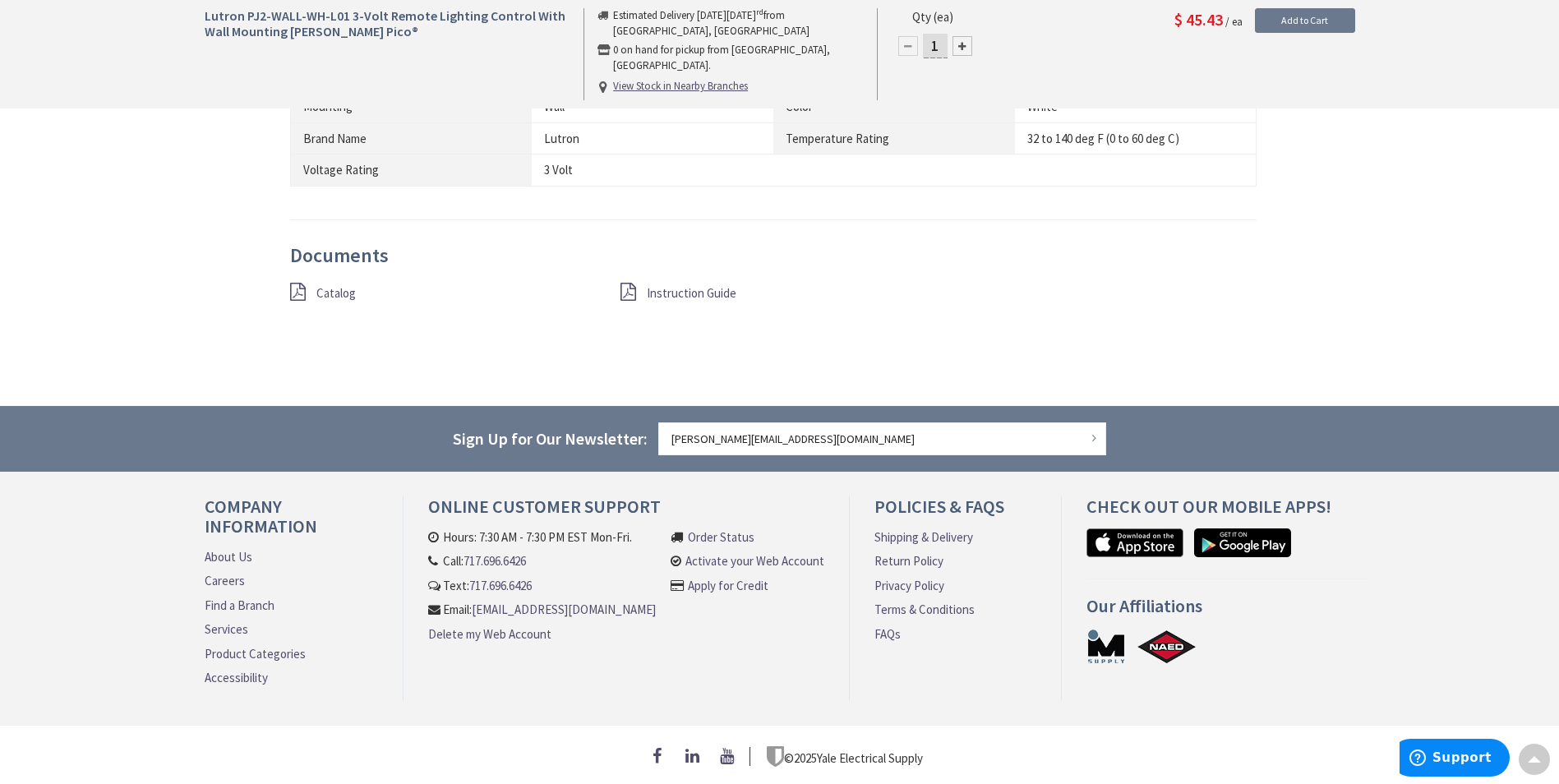
scroll to position [1110, 0]
click at [330, 286] on span "Catalog" at bounding box center [336, 293] width 39 height 16
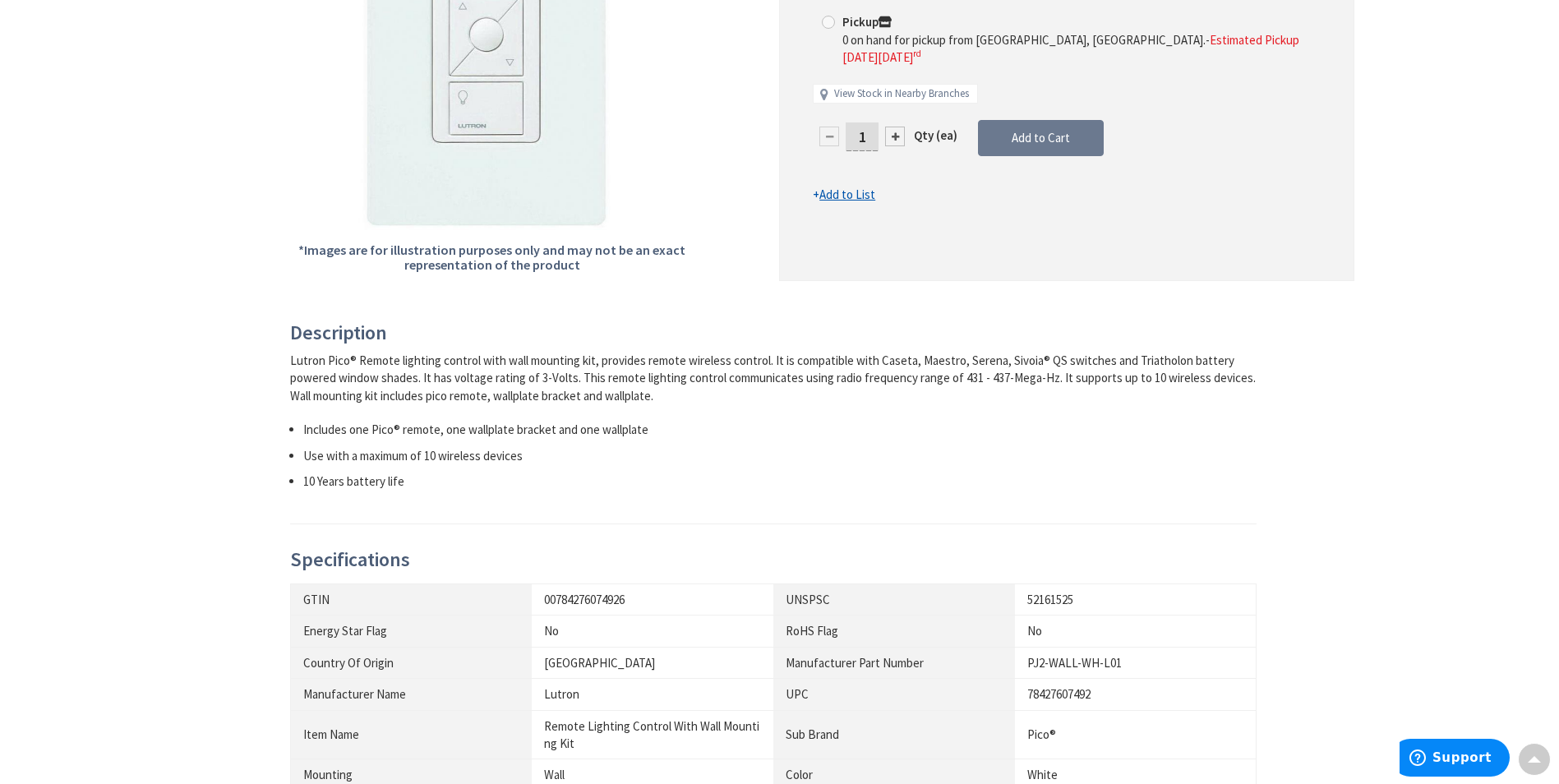
scroll to position [124, 0]
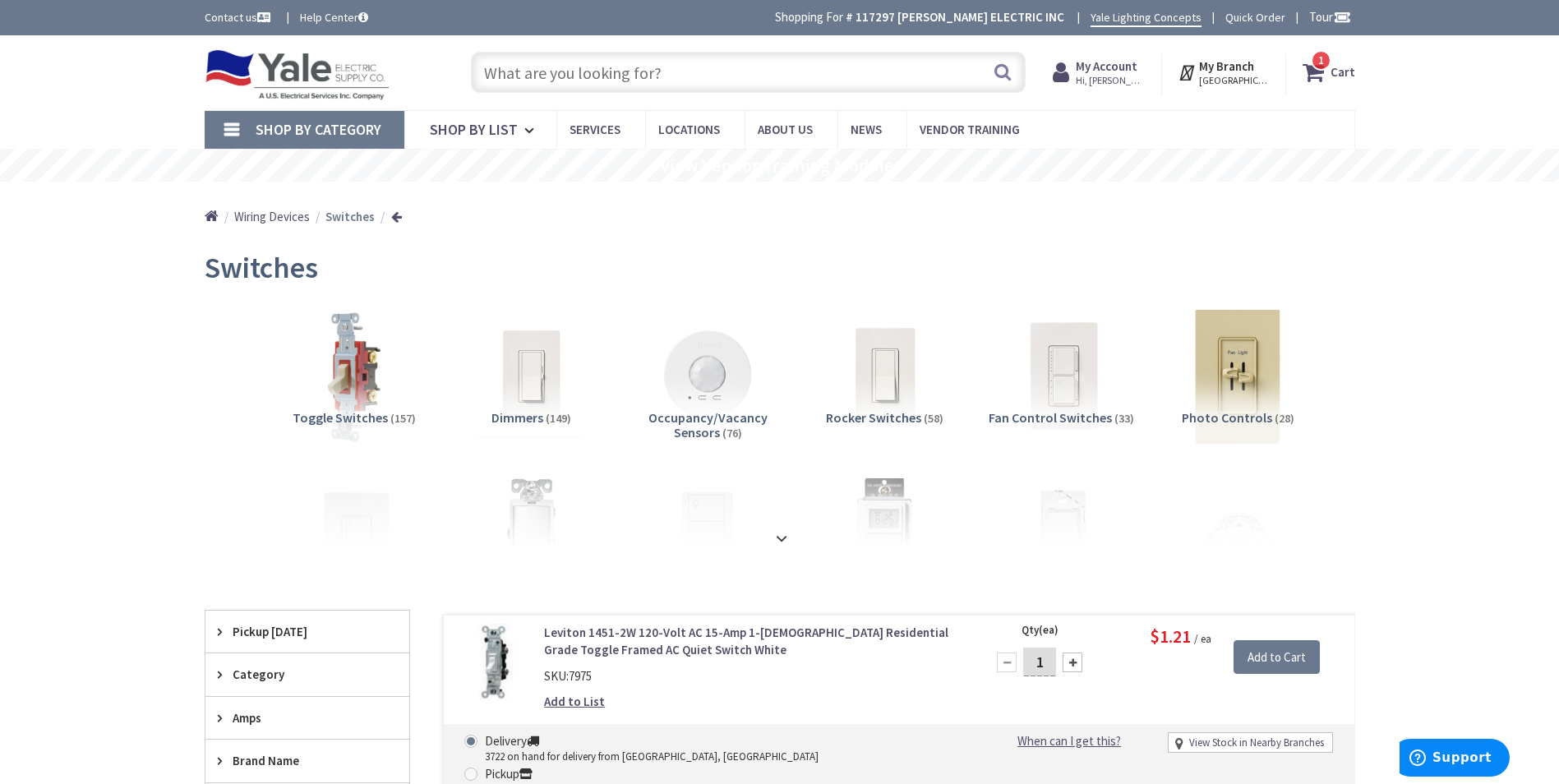
click at [706, 70] on input "text" at bounding box center [748, 73] width 555 height 41
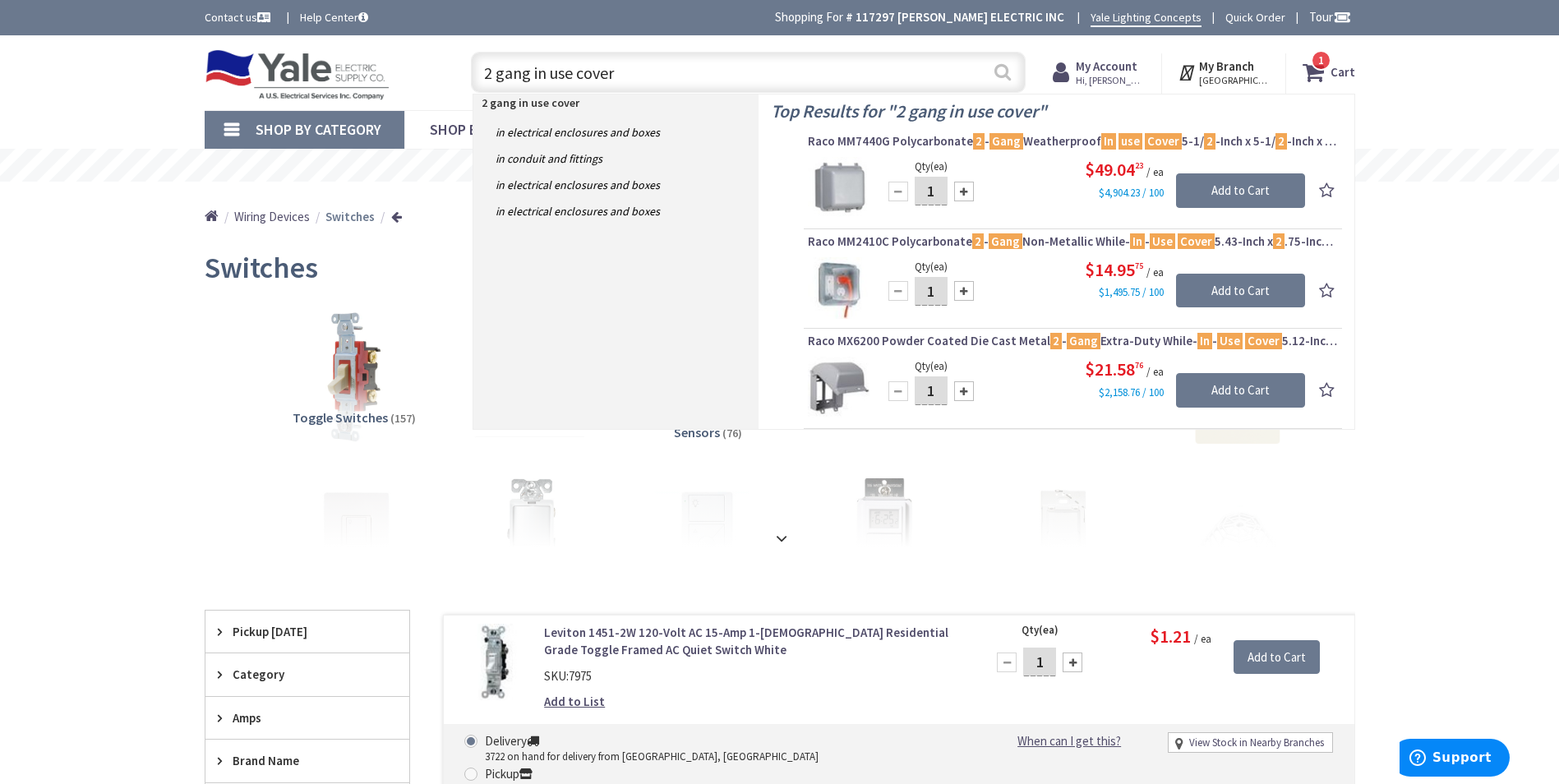
type input "2 gang in use cover"
click at [1009, 78] on button "Search" at bounding box center [1003, 72] width 22 height 37
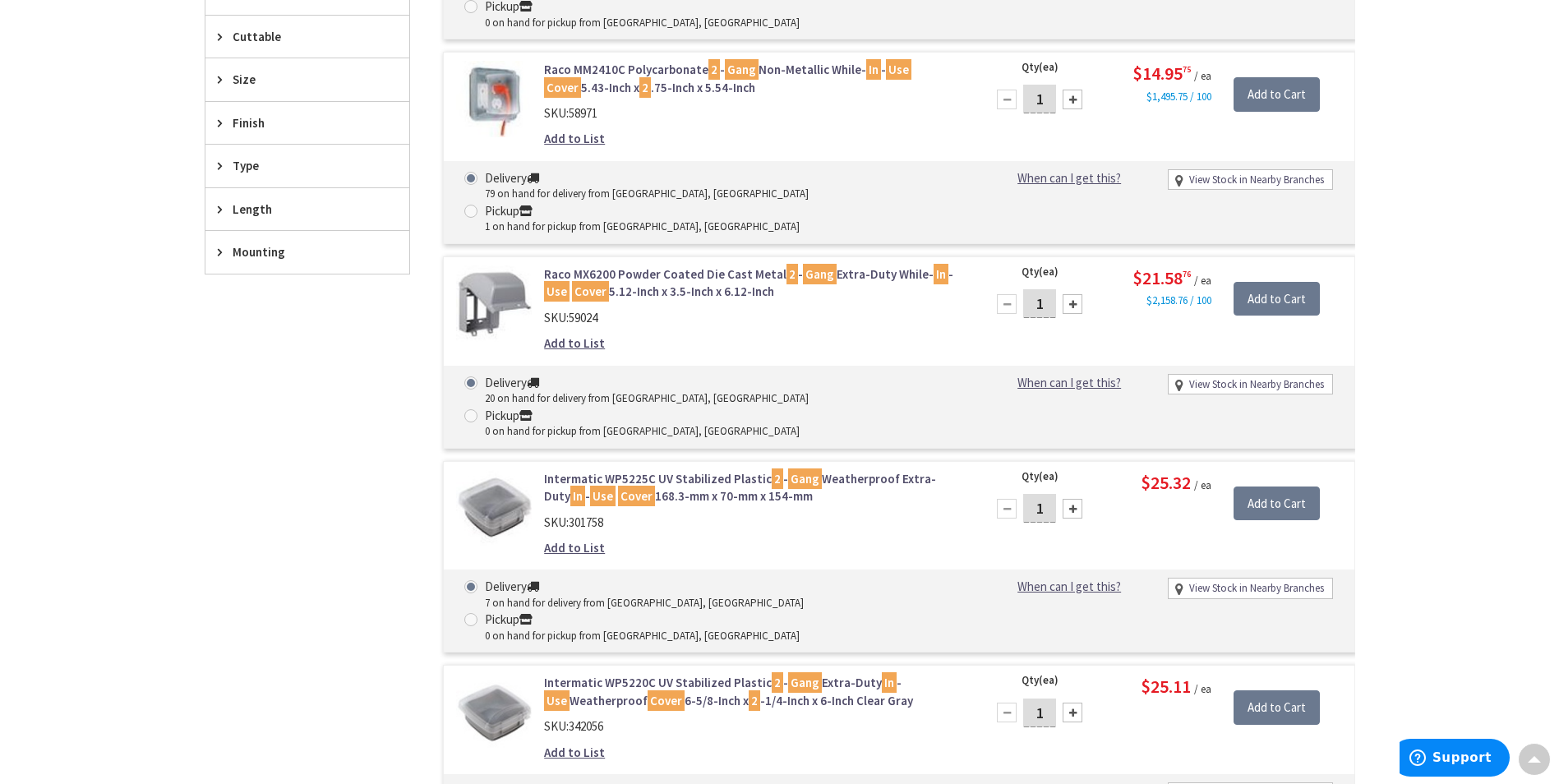
scroll to position [575, 0]
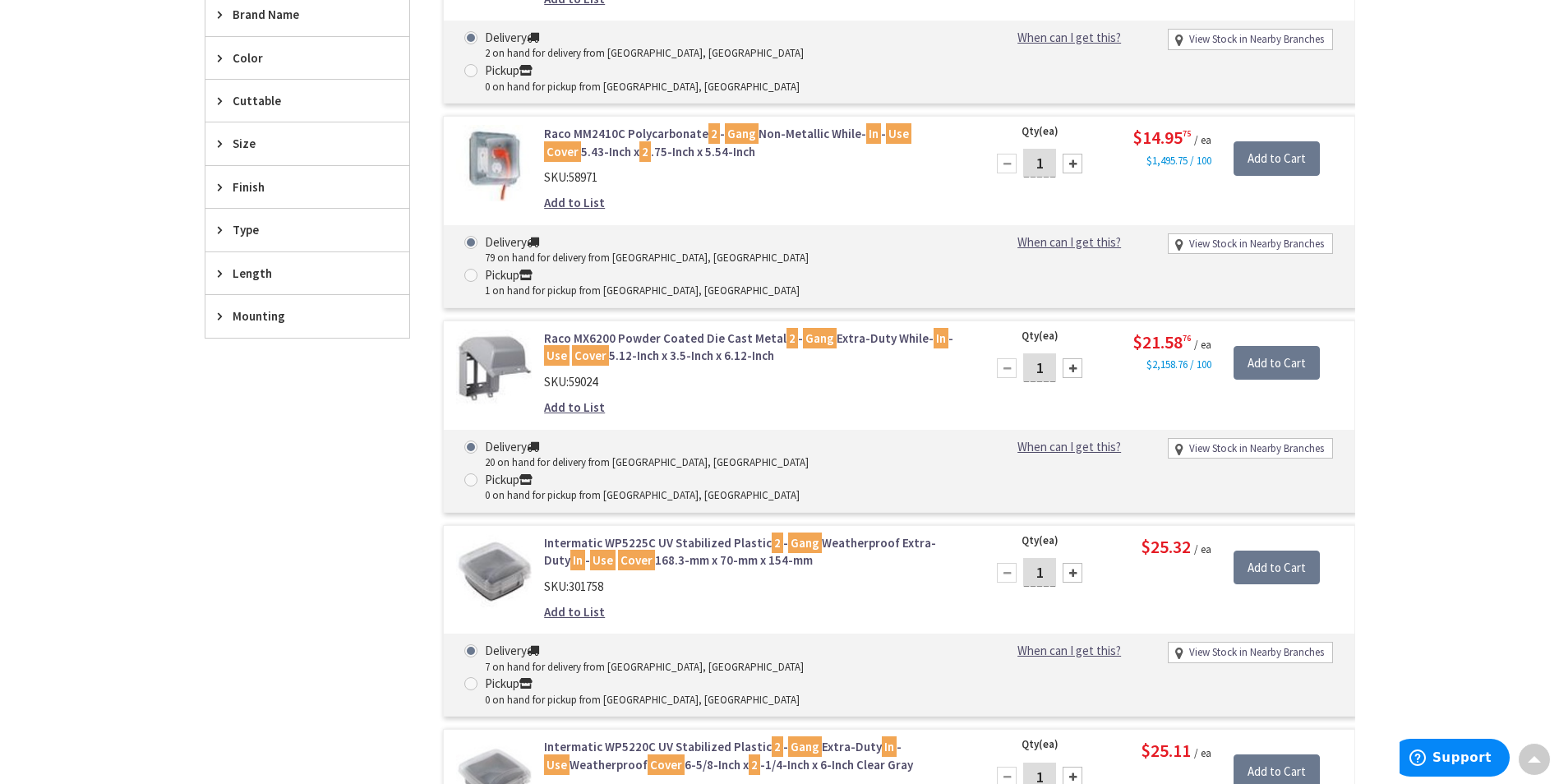
click at [689, 125] on link "Raco MM2410C Polycarbonate 2 - Gang Non-Metallic While- In - Use Cover 5.43-Inc…" at bounding box center [753, 142] width 418 height 35
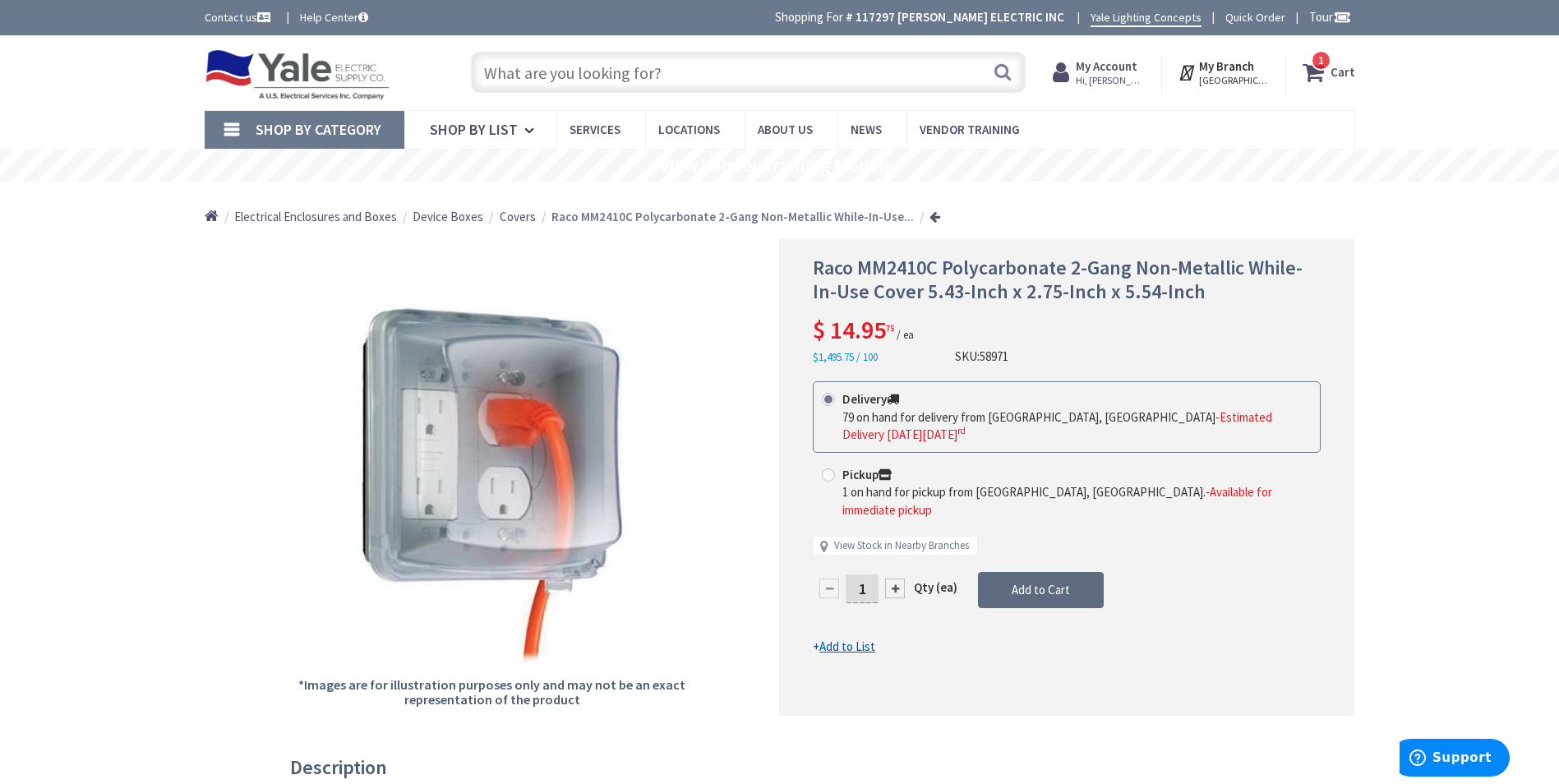
click at [1035, 572] on button "Add to Cart" at bounding box center [1041, 590] width 126 height 36
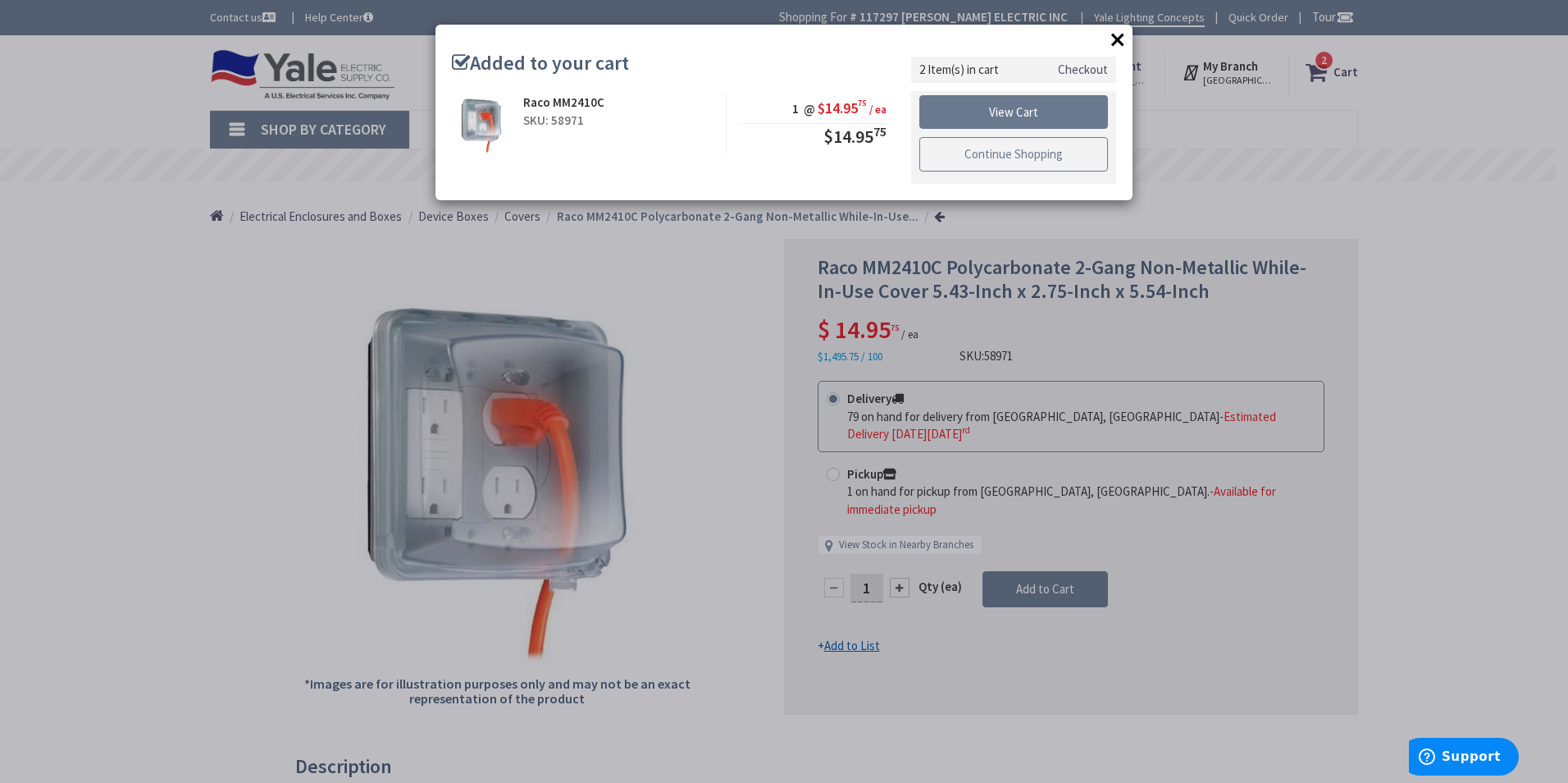
click at [1005, 162] on link "Continue Shopping" at bounding box center [1014, 154] width 189 height 34
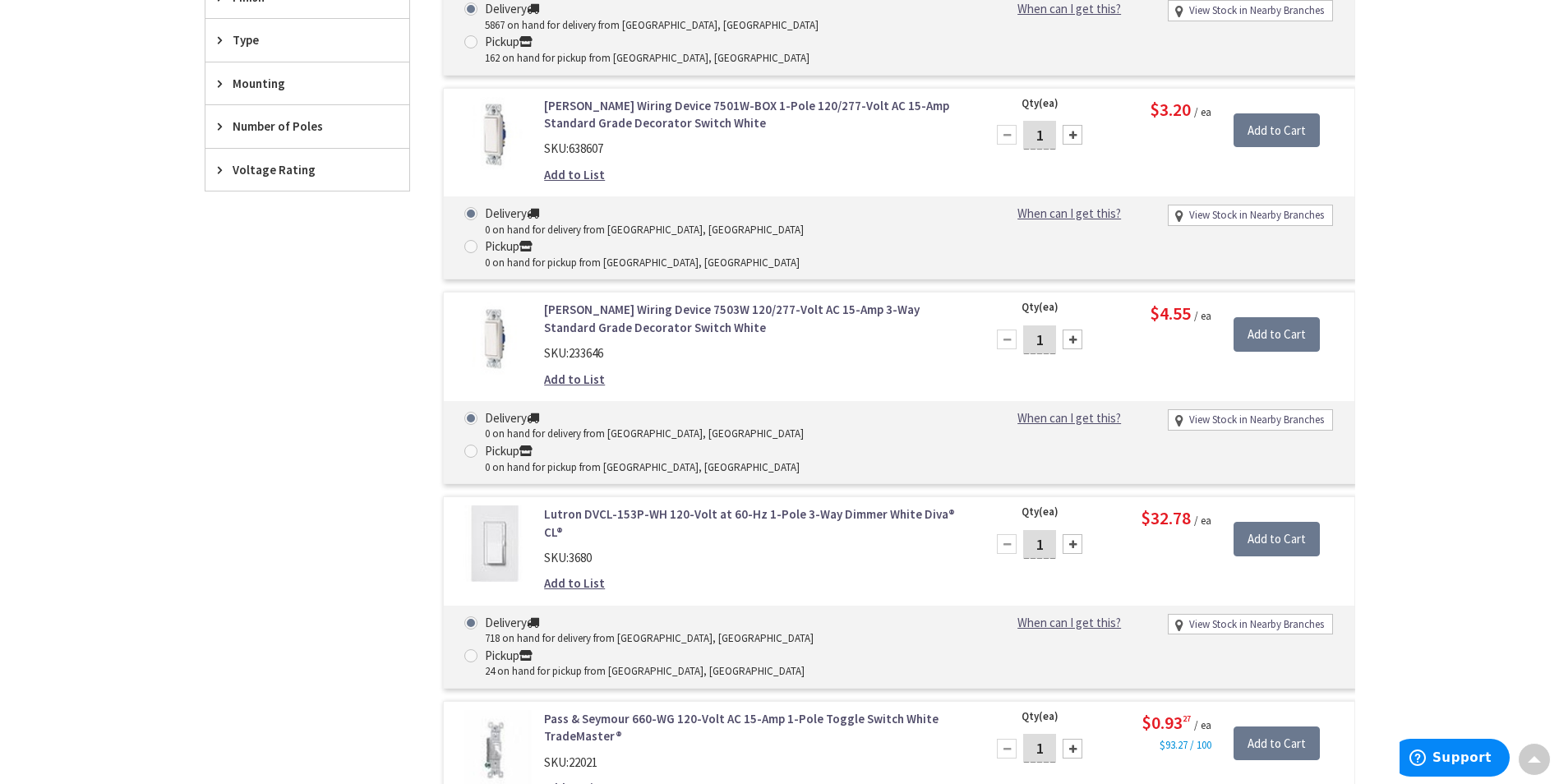
drag, startPoint x: 18, startPoint y: 14, endPoint x: 395, endPoint y: 499, distance: 614.3
click at [395, 499] on div "Filters 612 items Pickup Today Lebanon, PA (0 mi) (52) Lancaster, PA (20.19 mi)…" at bounding box center [306, 696] width 205 height 2044
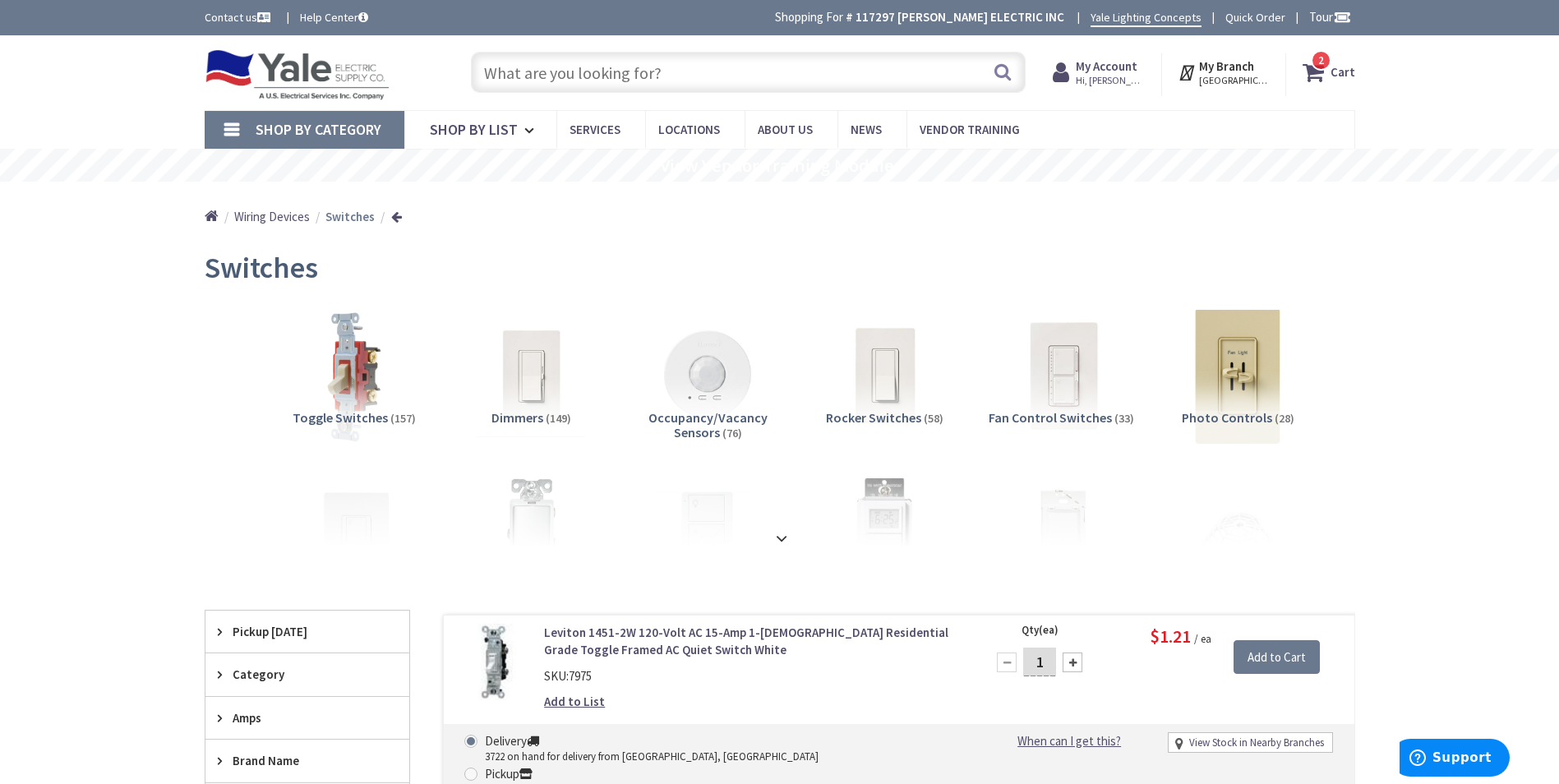
click at [658, 75] on input "text" at bounding box center [748, 73] width 555 height 41
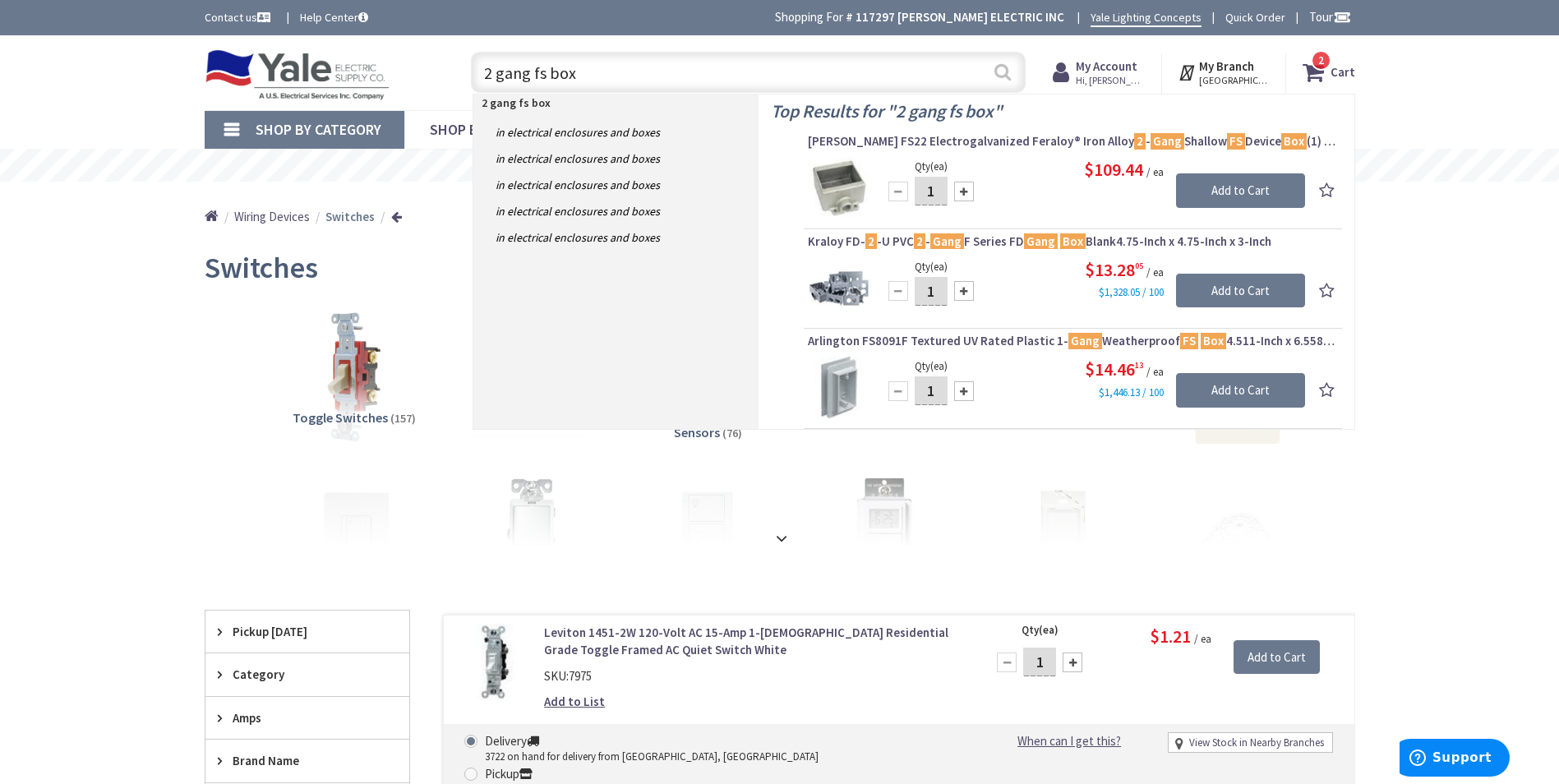
type input "2 gang fs box"
click at [997, 71] on button "Search" at bounding box center [1003, 72] width 22 height 37
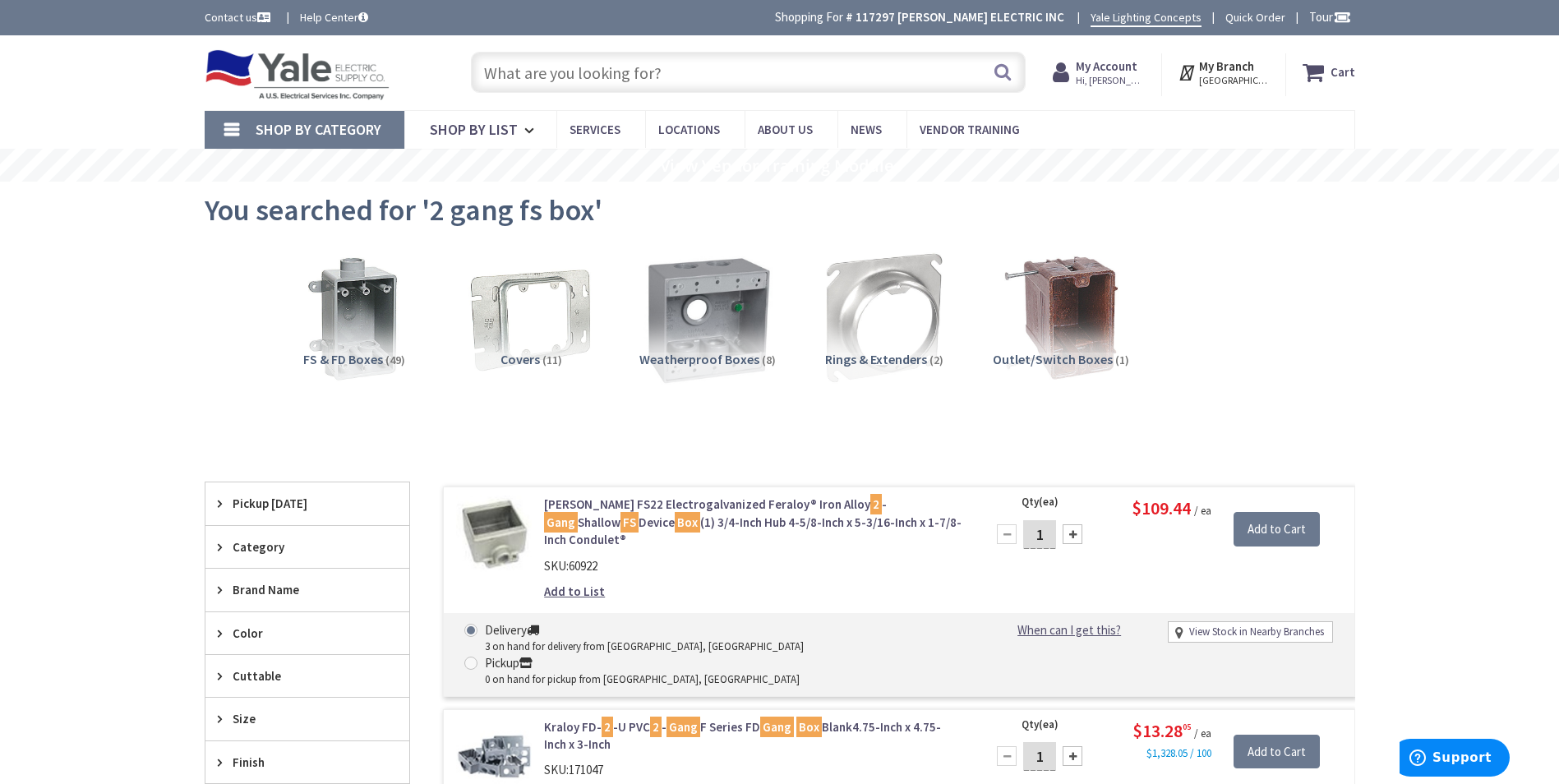
click at [740, 321] on img at bounding box center [708, 318] width 149 height 149
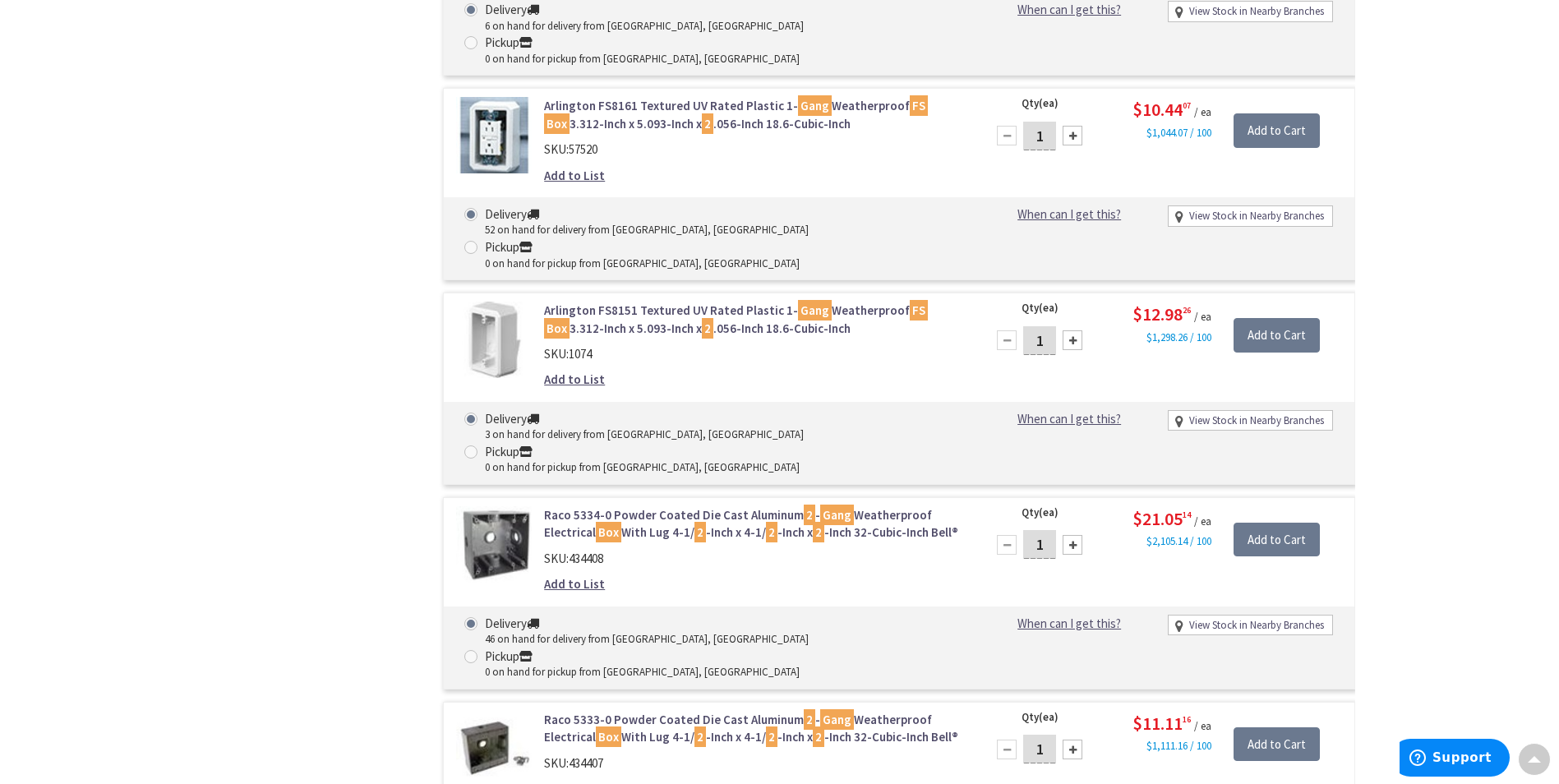
scroll to position [1055, 0]
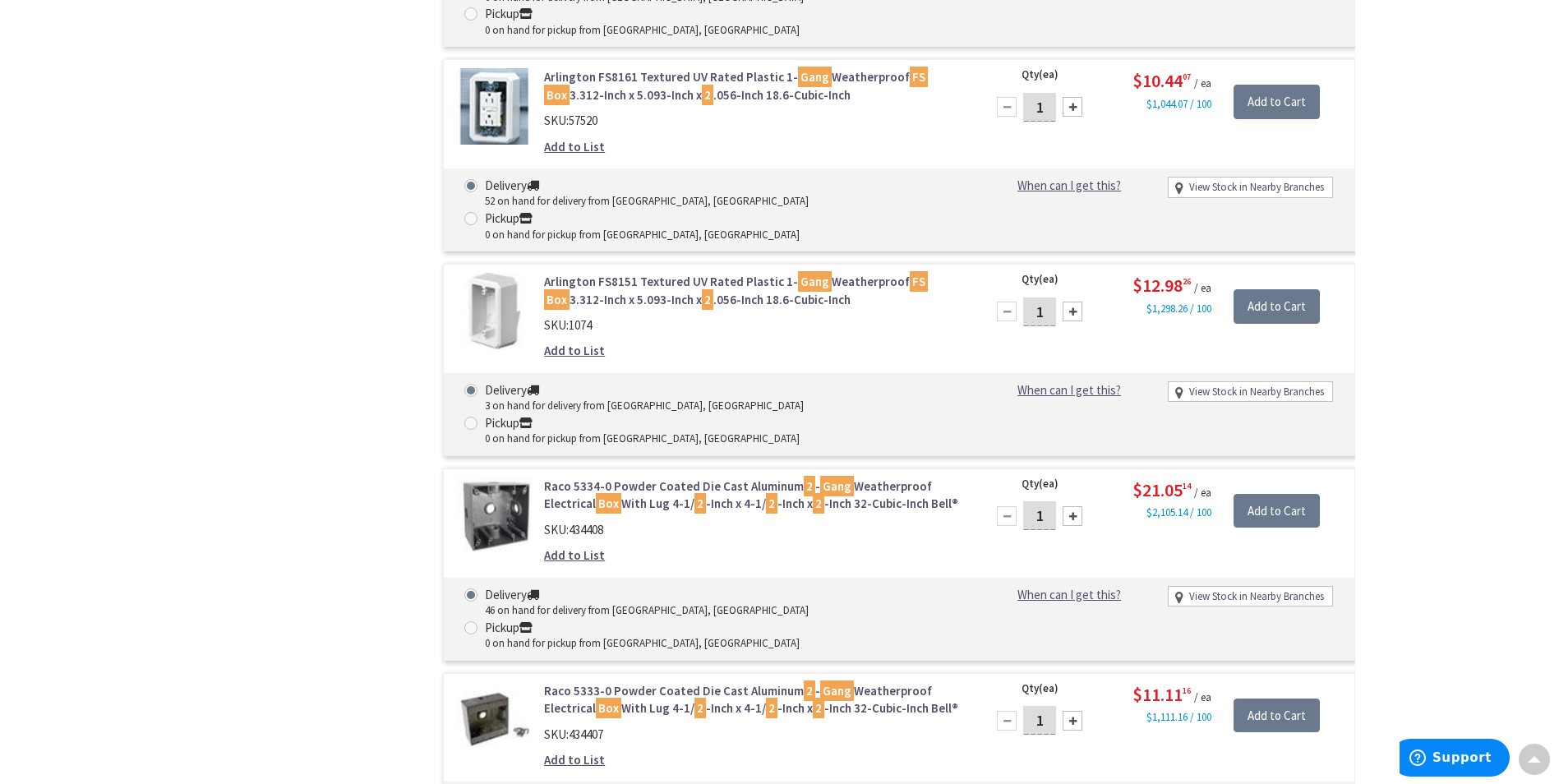
click at [726, 477] on link "Raco 5334-0 Powder Coated Die Cast Aluminum 2 - Gang Weatherproof Electrical Bo…" at bounding box center [753, 495] width 418 height 35
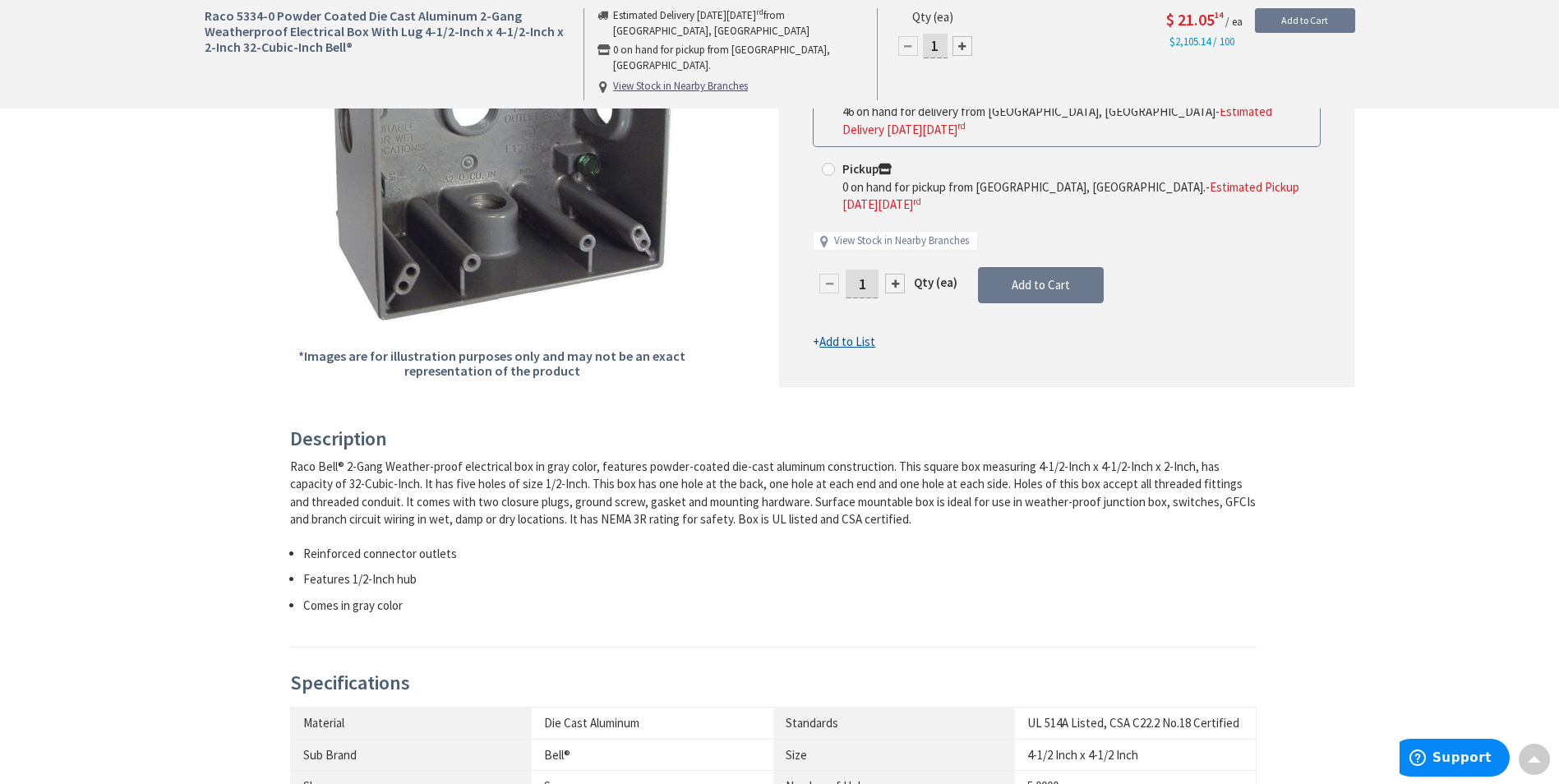
scroll to position [164, 0]
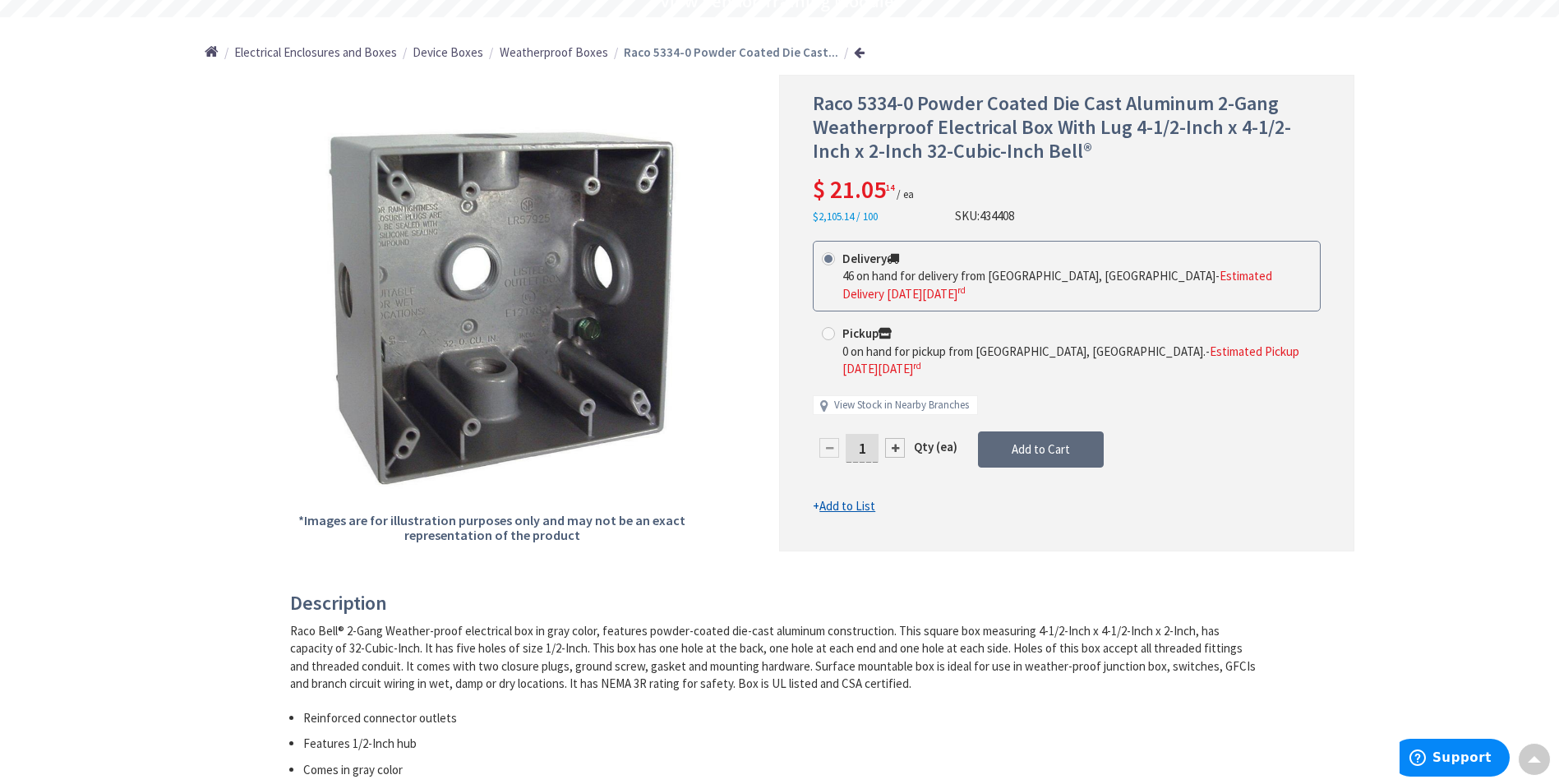
click at [1027, 442] on span "Add to Cart" at bounding box center [1041, 449] width 58 height 16
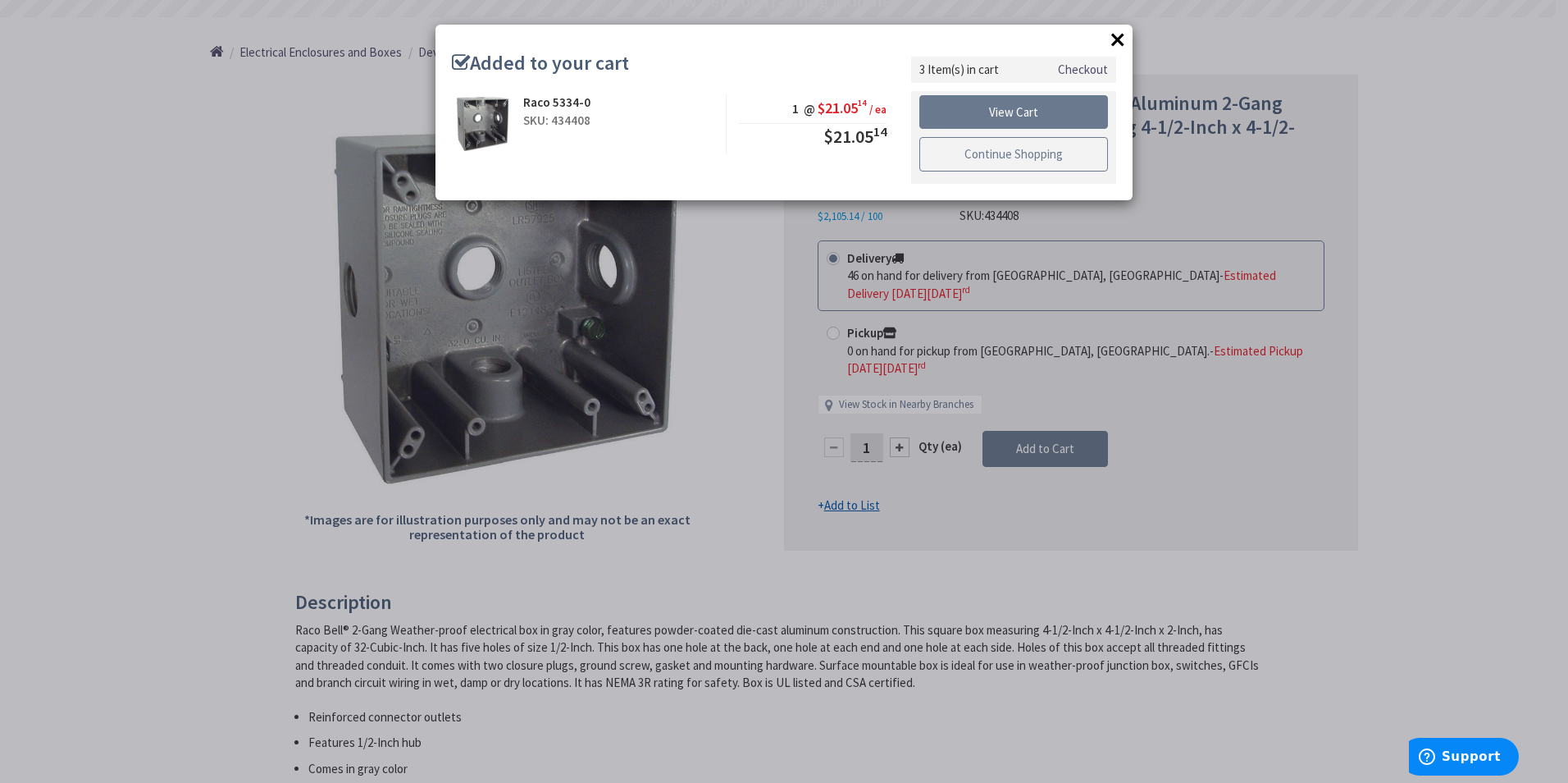
click at [995, 163] on link "Continue Shopping" at bounding box center [1014, 154] width 189 height 34
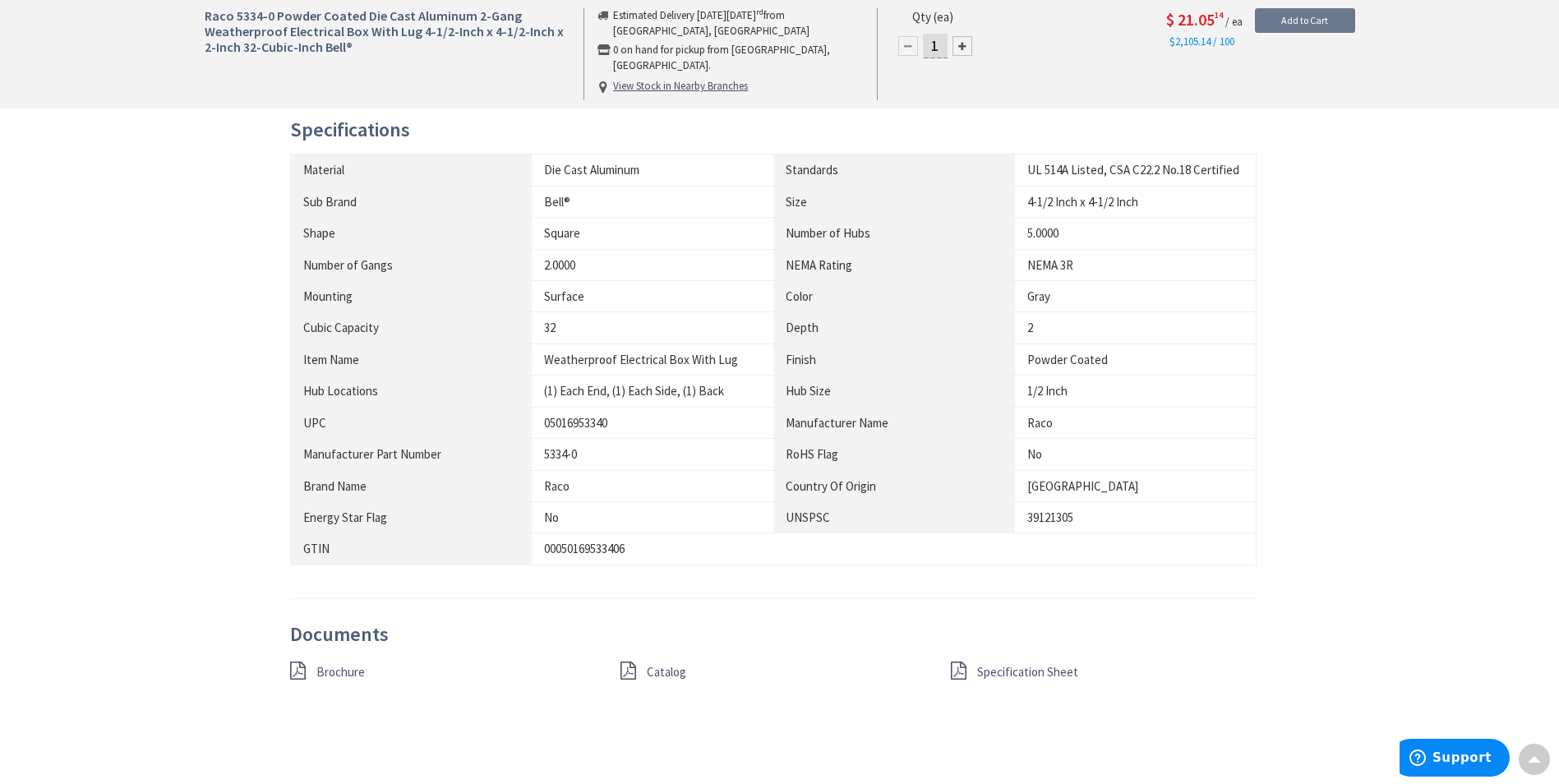
scroll to position [904, 0]
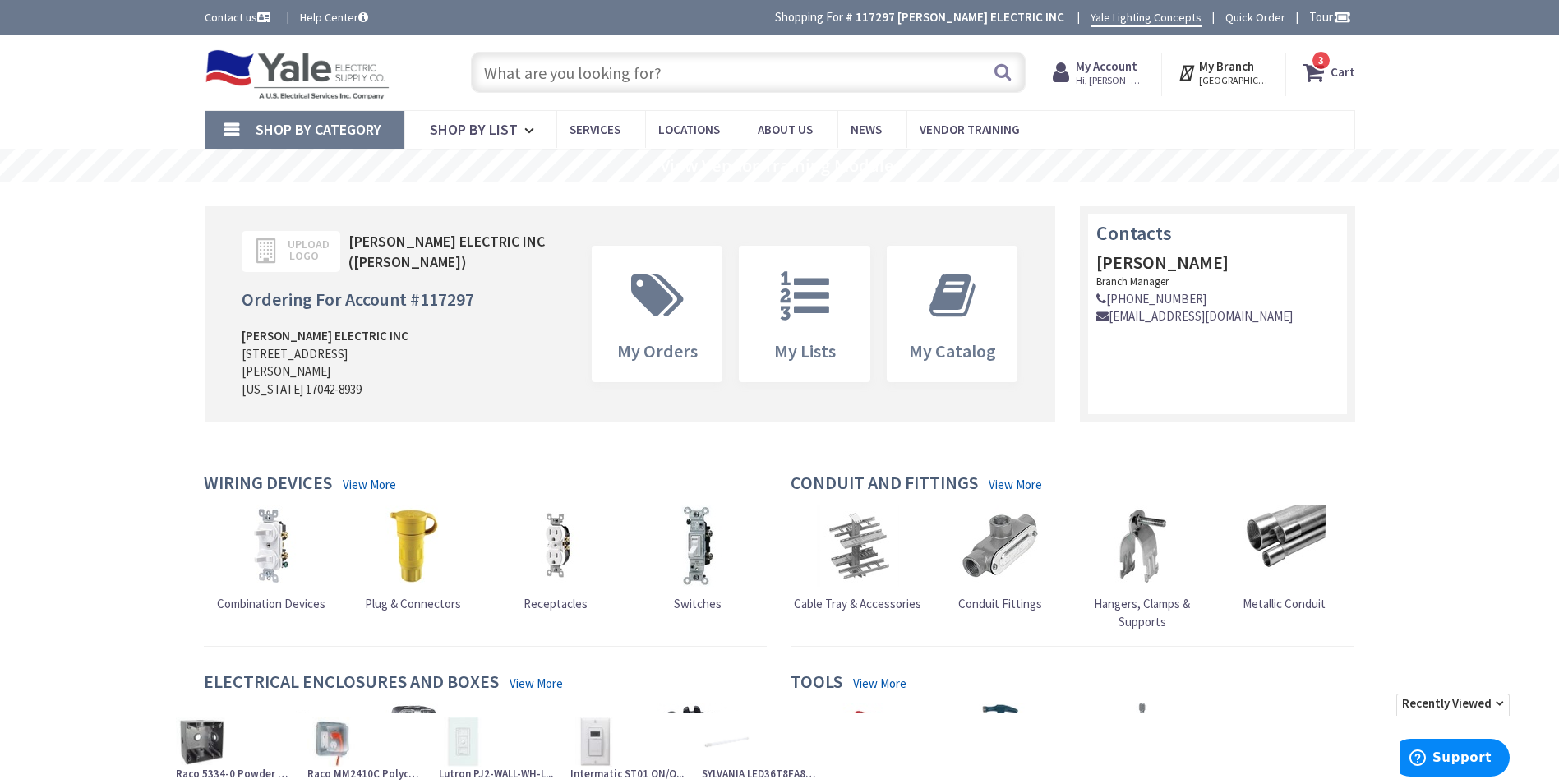
click at [1338, 68] on strong "Cart" at bounding box center [1343, 73] width 25 height 29
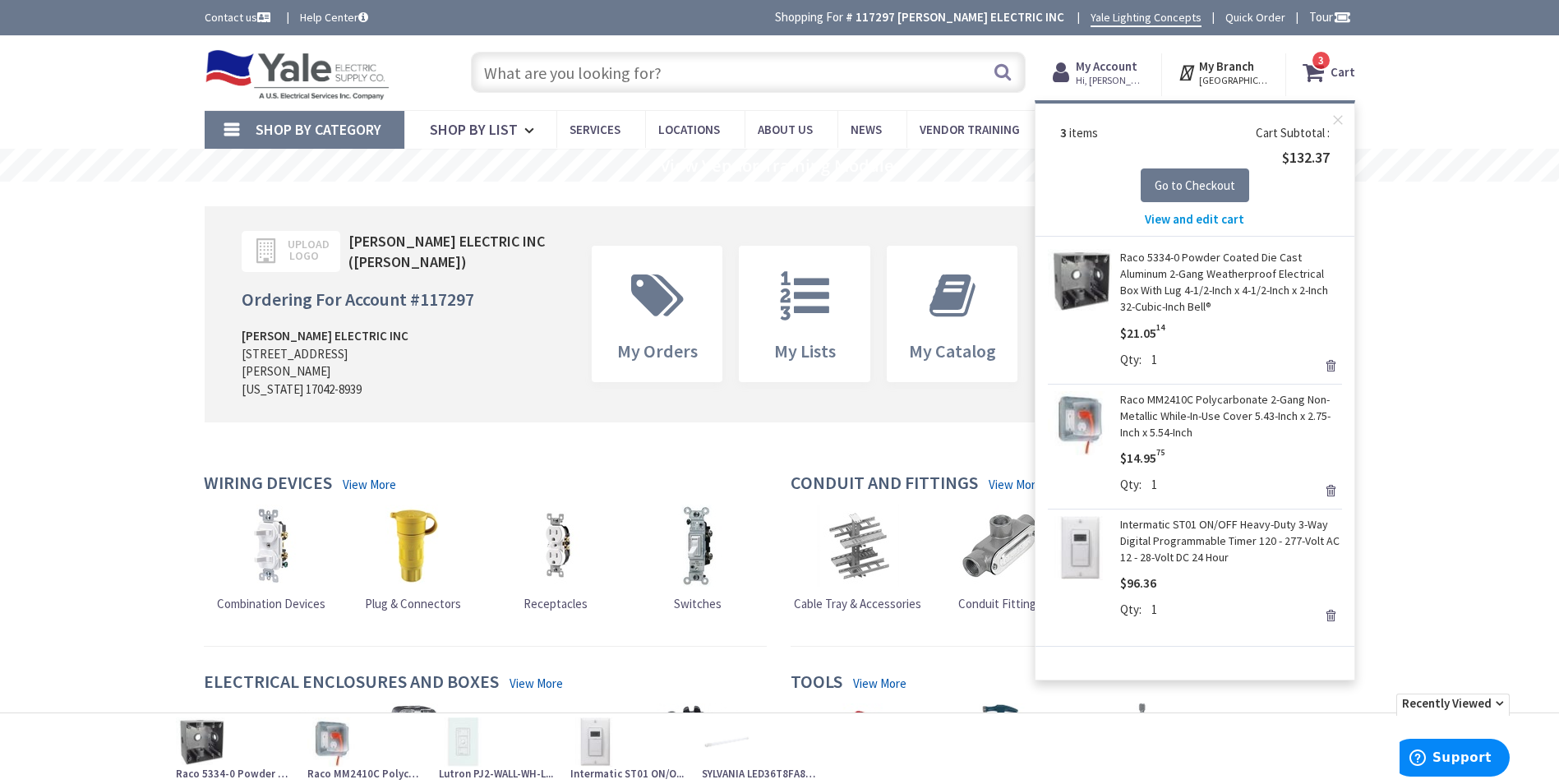
click at [1225, 217] on span "View and edit cart" at bounding box center [1194, 219] width 99 height 16
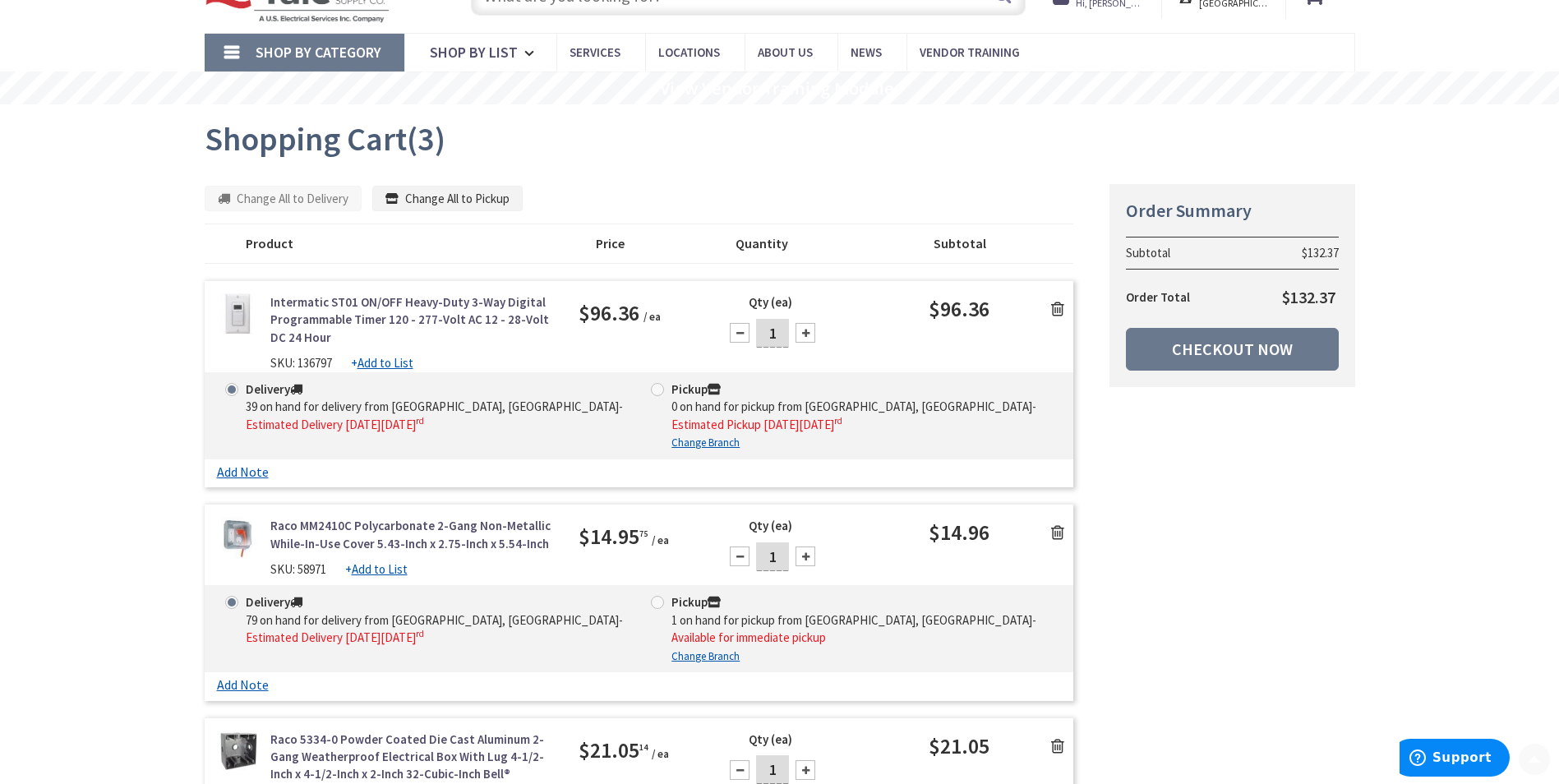
scroll to position [329, 0]
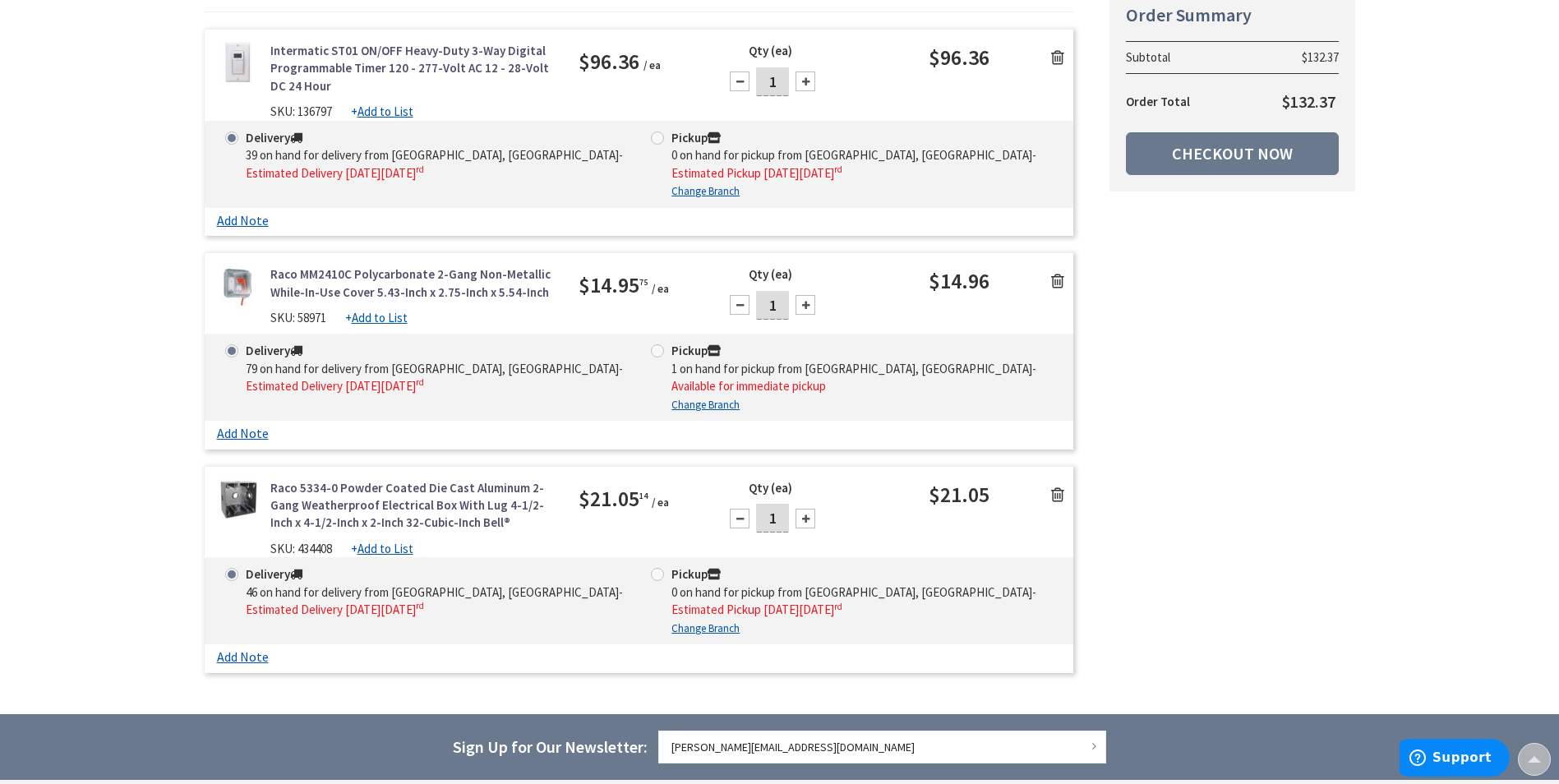
click at [234, 217] on link "Add Note" at bounding box center [242, 221] width 52 height 16
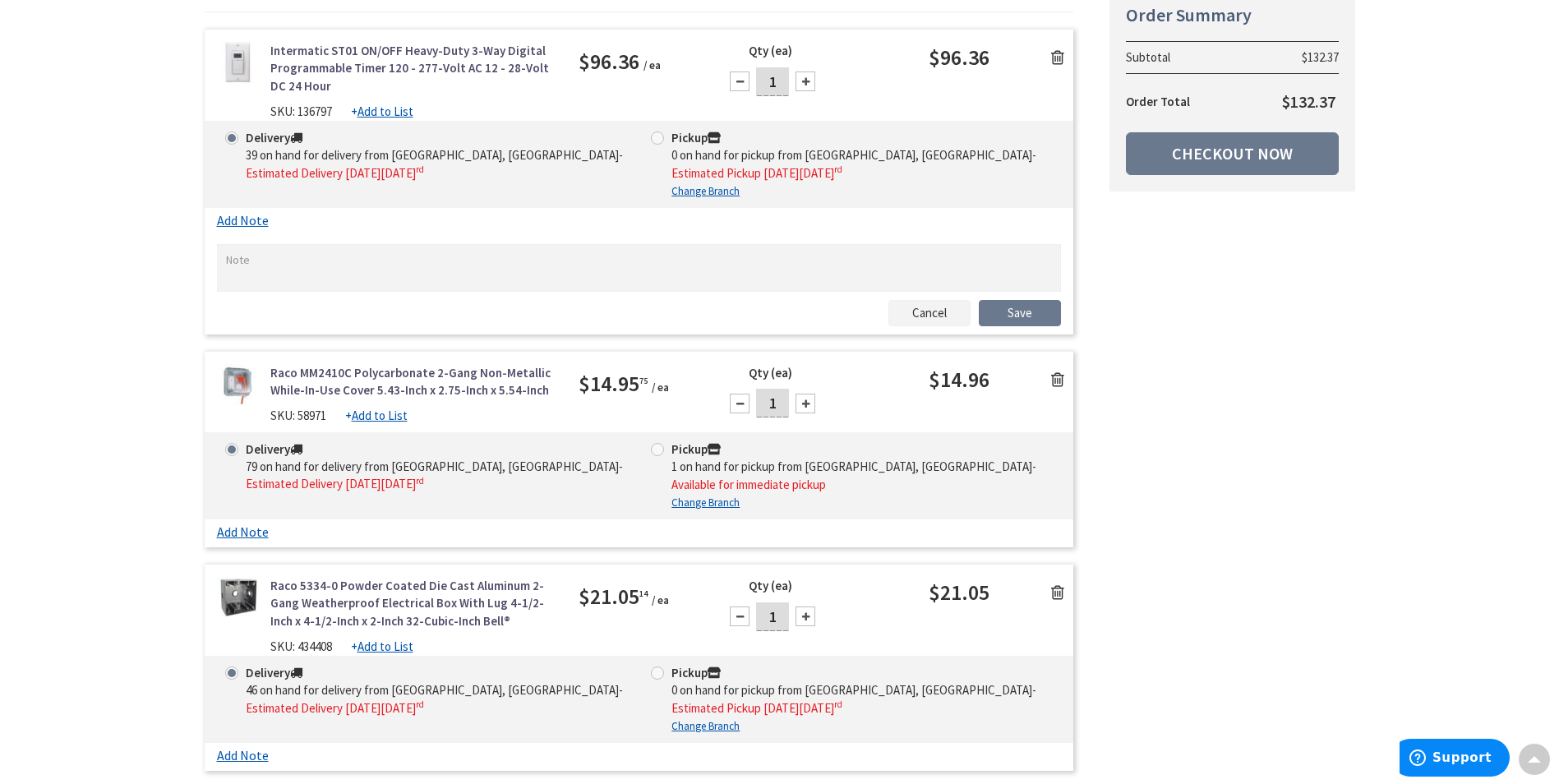
click at [274, 264] on textarea at bounding box center [639, 268] width 845 height 48
type textarea "Feather"
click at [258, 524] on link "Add Note" at bounding box center [242, 532] width 52 height 16
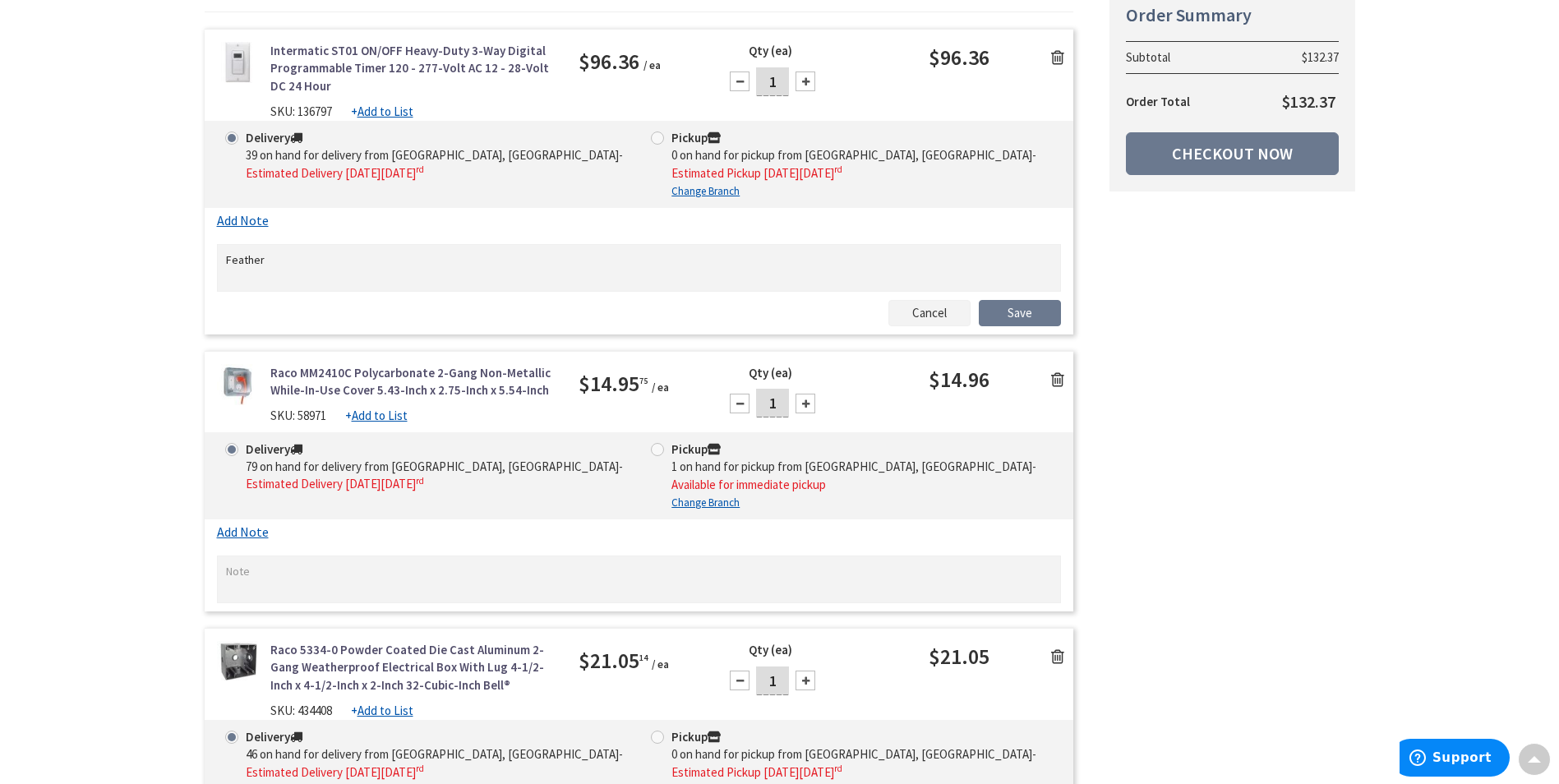
click at [283, 555] on textarea at bounding box center [639, 579] width 845 height 48
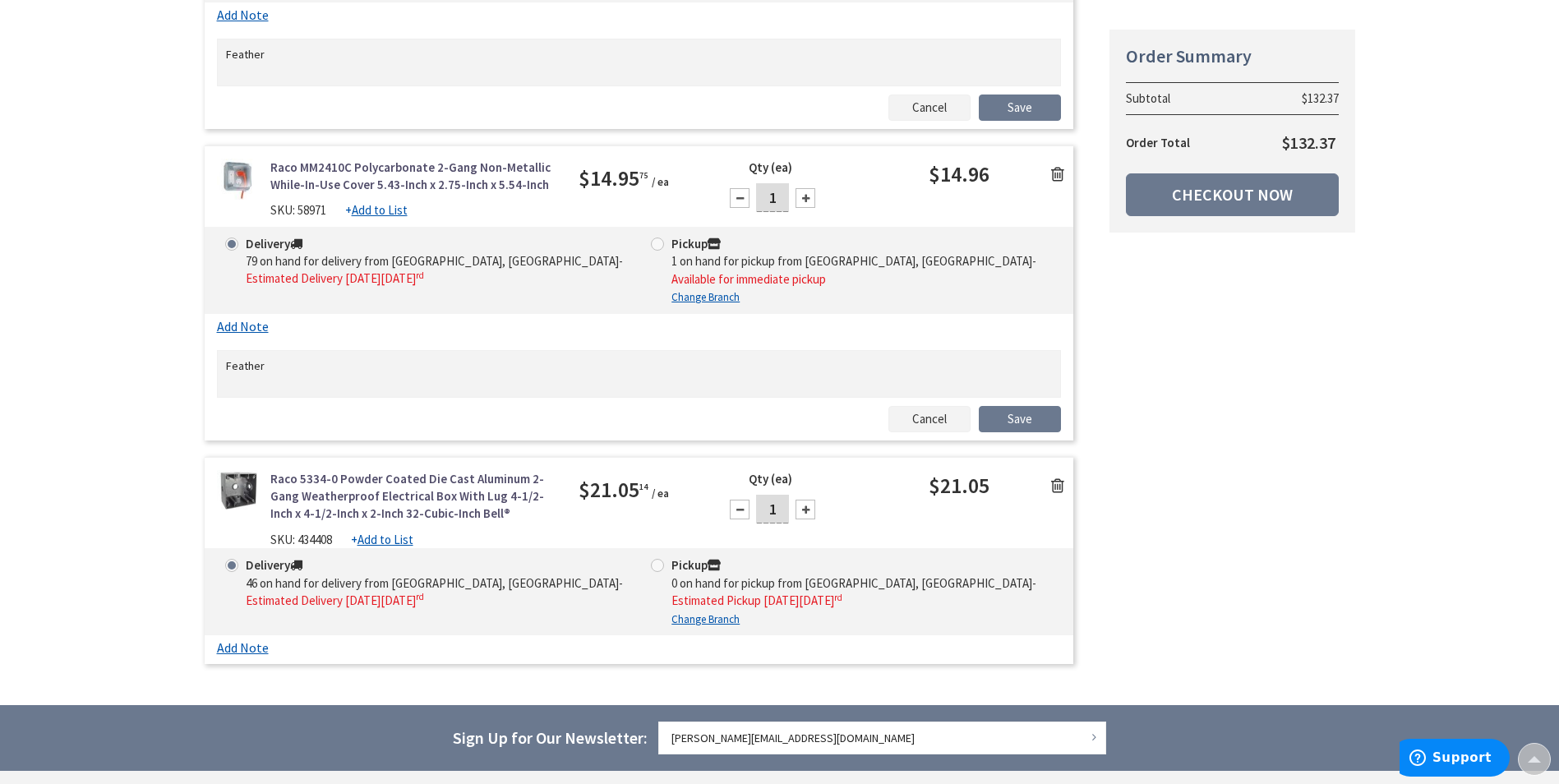
scroll to position [575, 0]
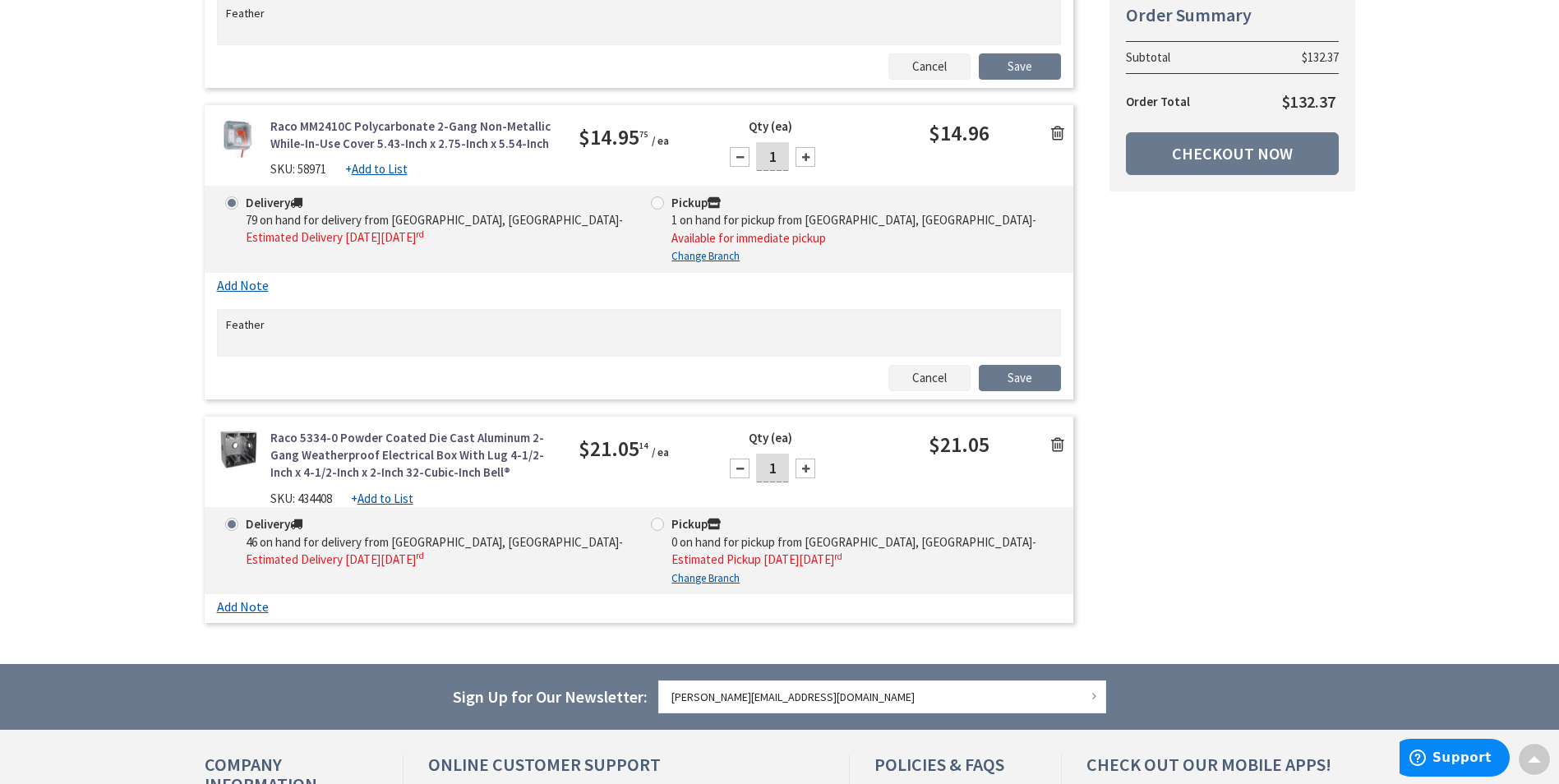
type textarea "Feather"
click at [252, 599] on link "Add Note" at bounding box center [242, 606] width 52 height 16
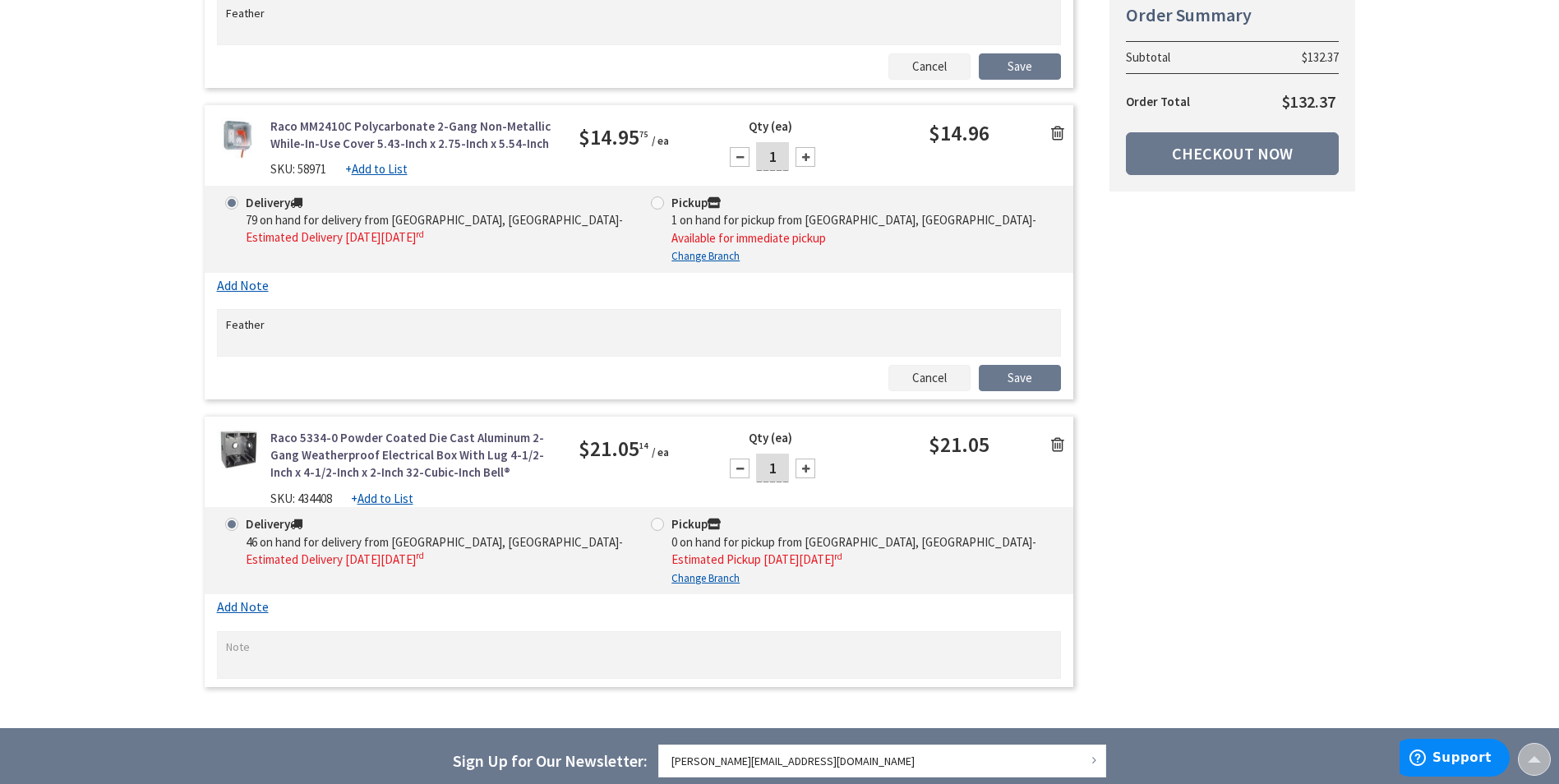
click at [275, 634] on textarea at bounding box center [639, 654] width 845 height 48
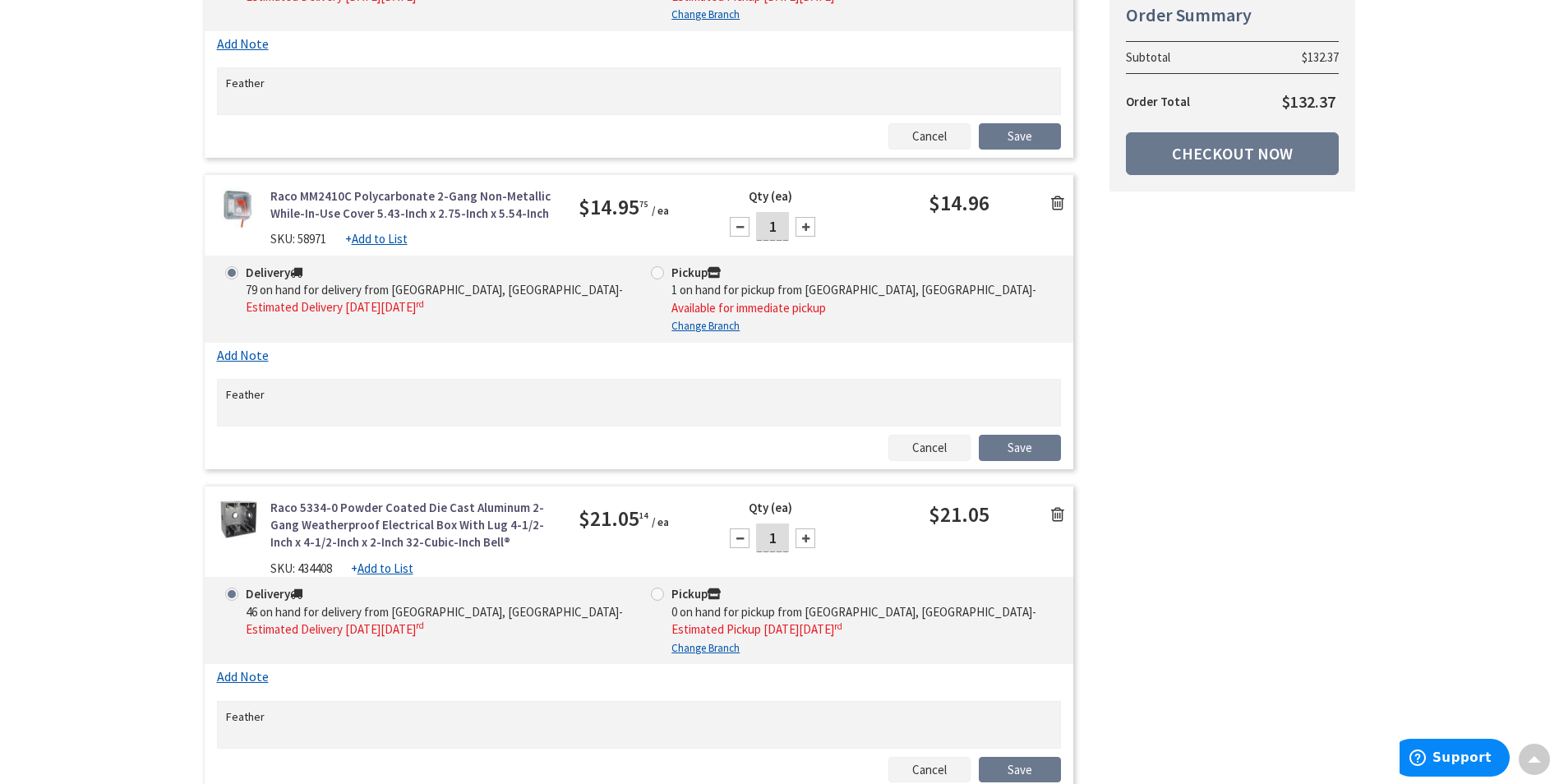
scroll to position [411, 0]
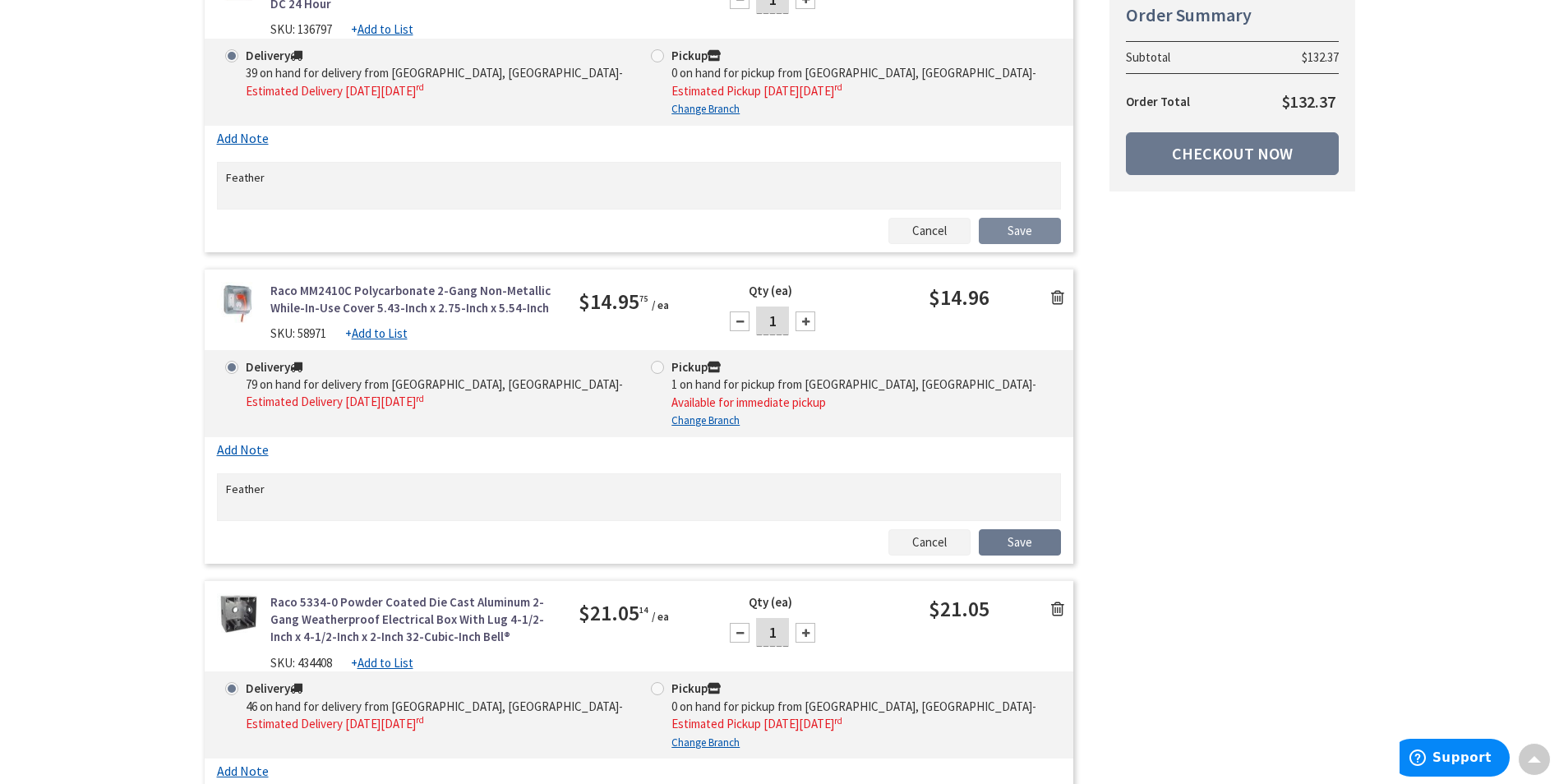
type textarea "Feather"
click at [1032, 235] on link "Save" at bounding box center [1020, 231] width 82 height 26
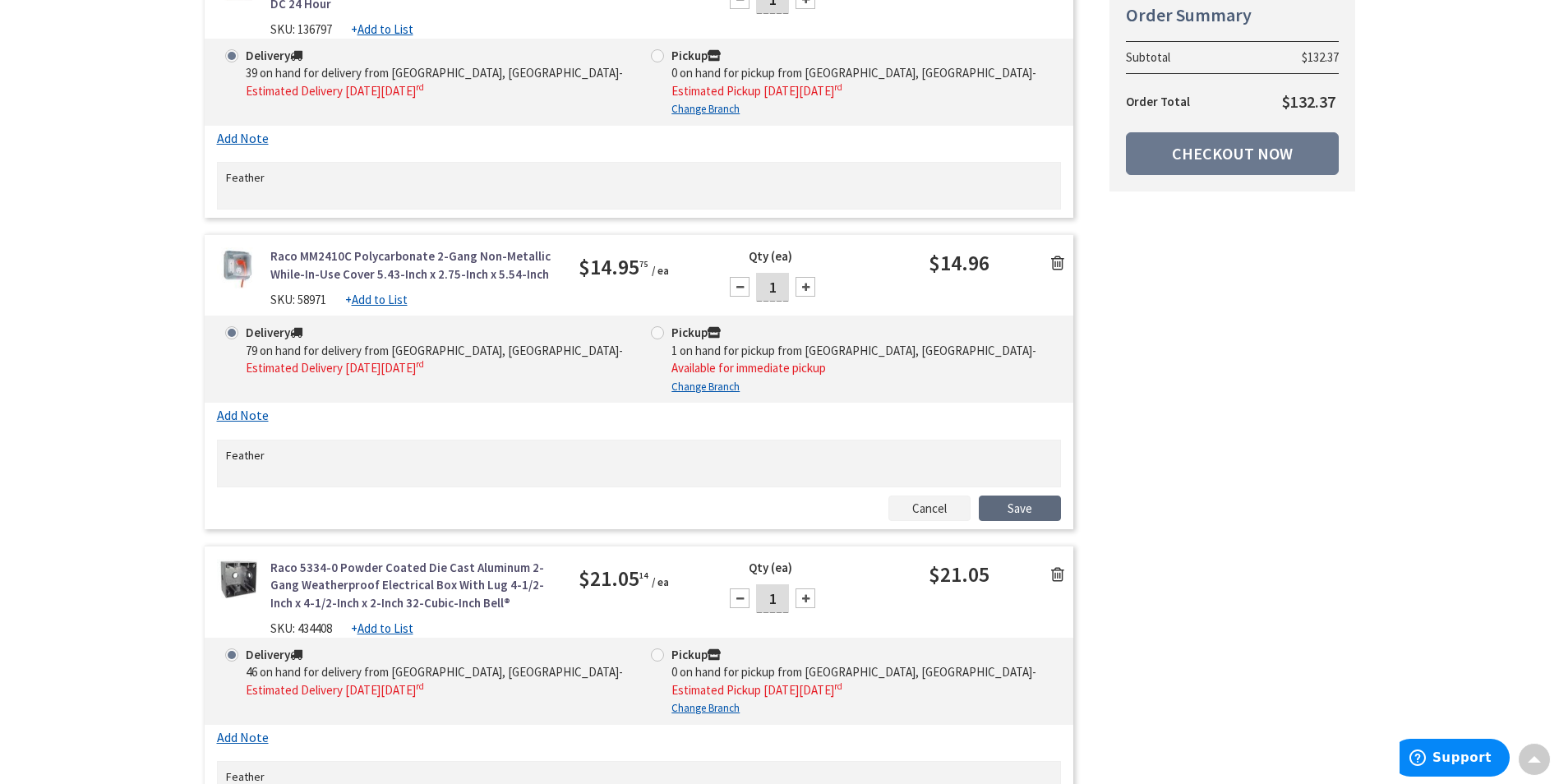
click at [1023, 496] on link "Save" at bounding box center [1020, 508] width 82 height 26
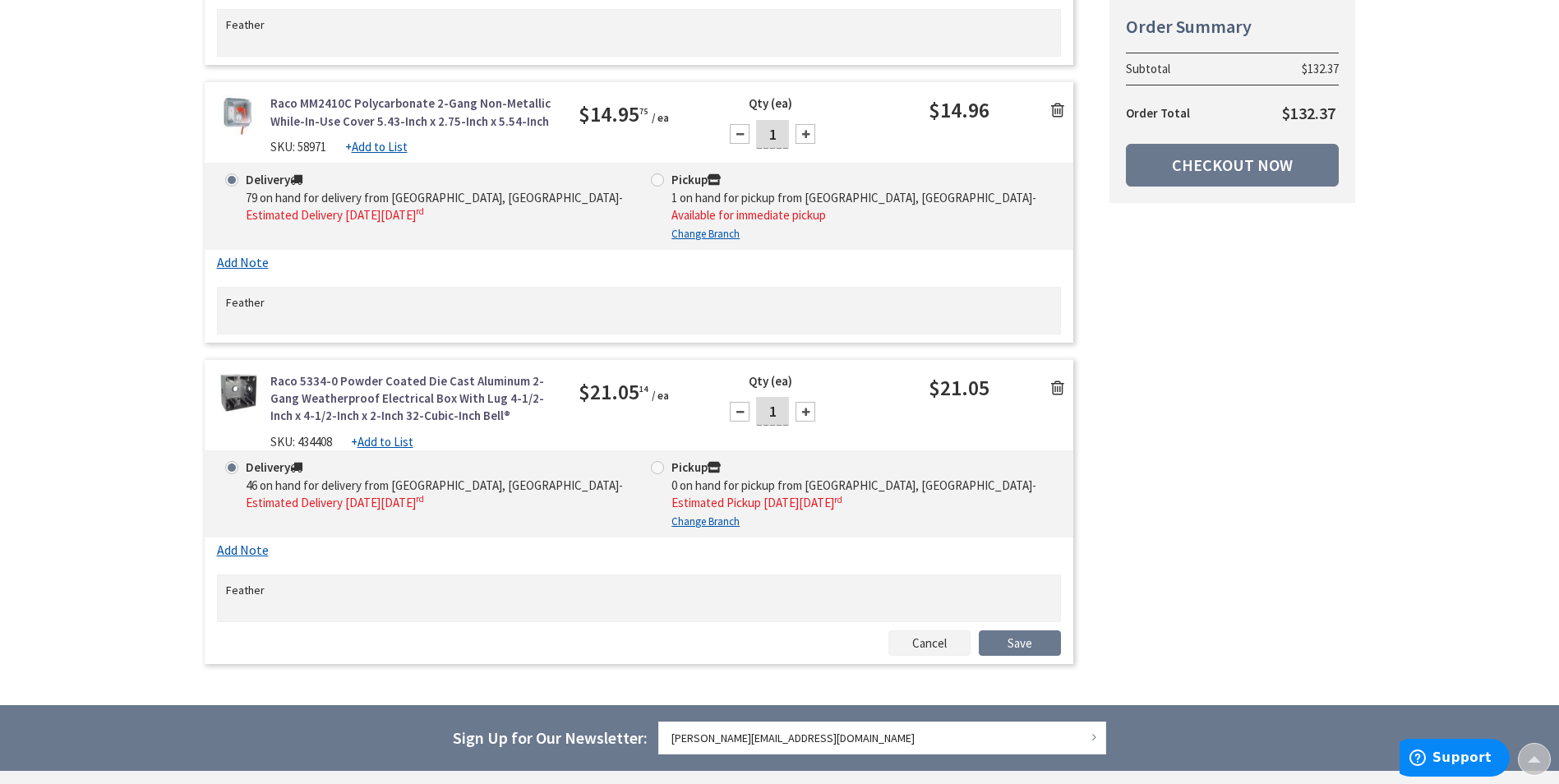
scroll to position [575, 0]
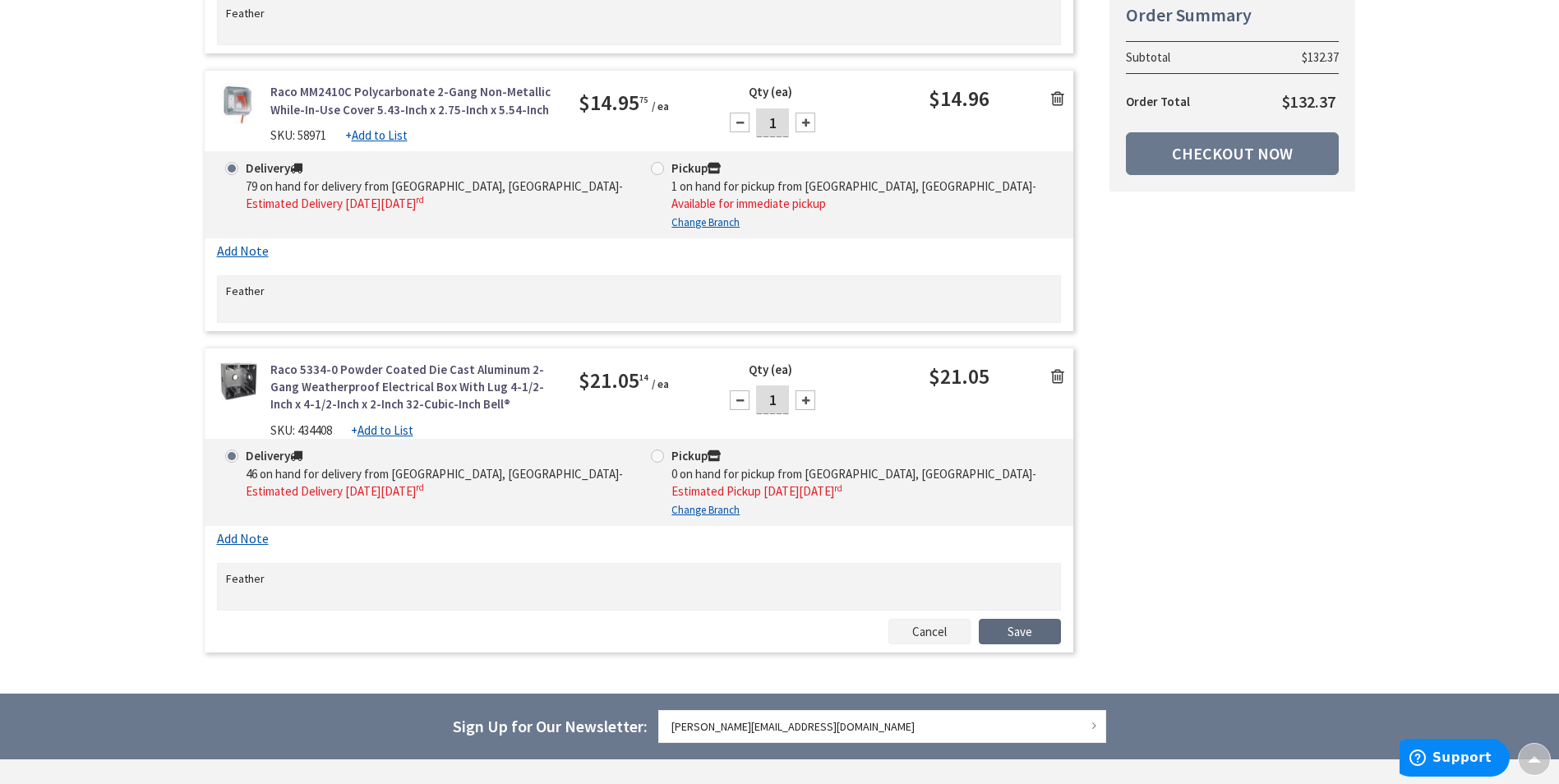
click at [1025, 618] on link "Save" at bounding box center [1020, 631] width 82 height 26
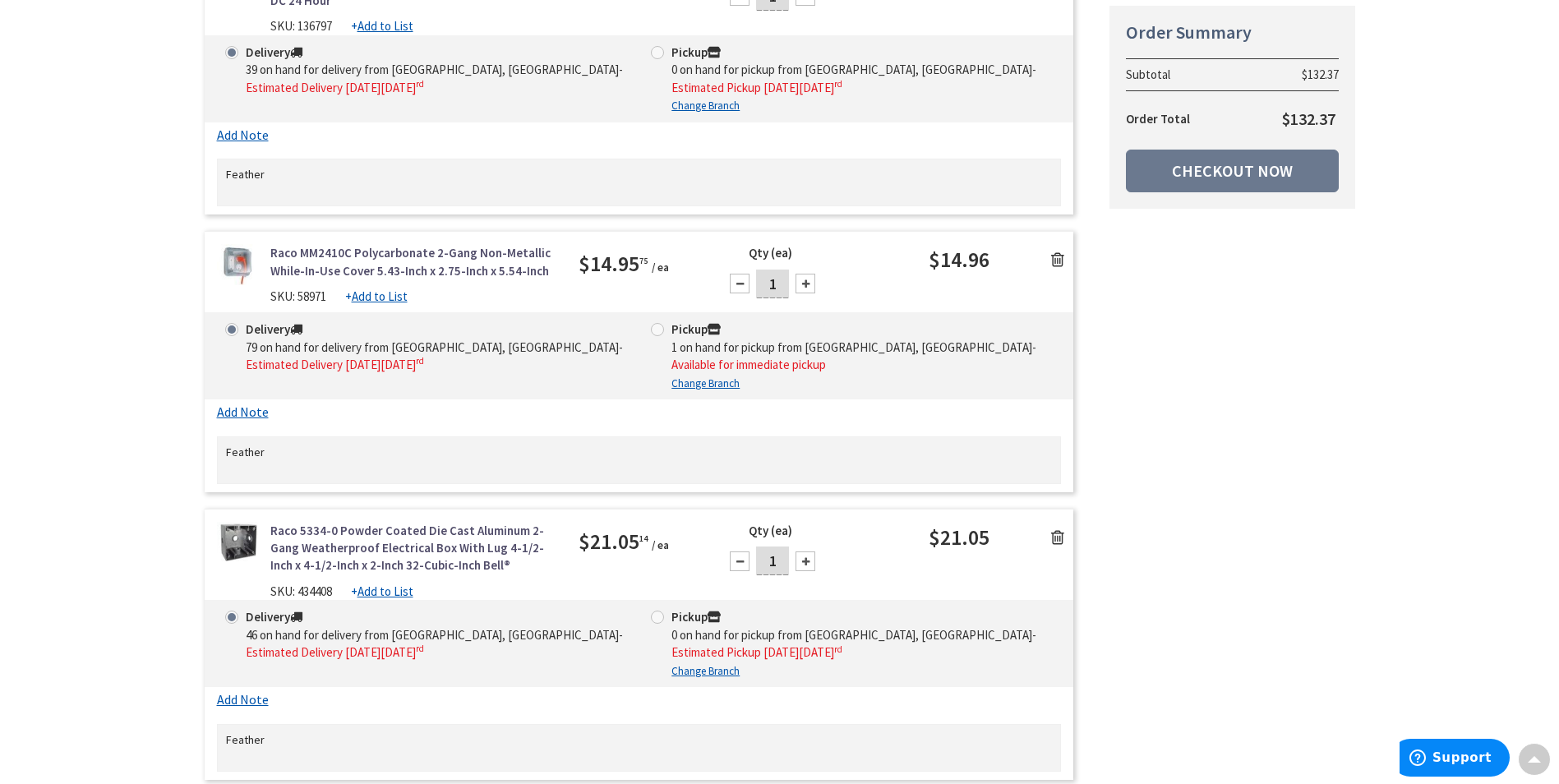
scroll to position [411, 0]
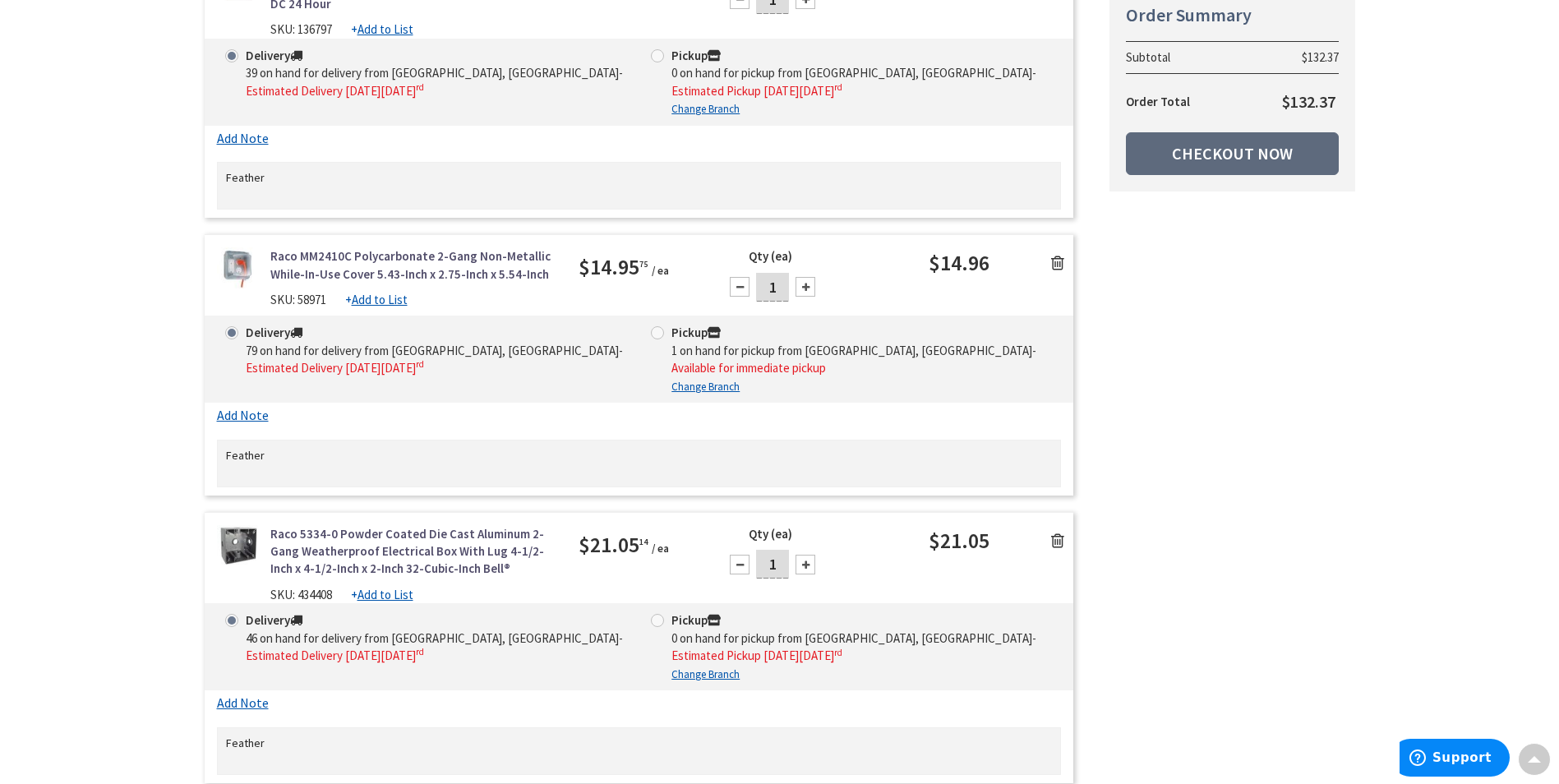
click at [1205, 159] on link "Checkout Now" at bounding box center [1232, 154] width 213 height 43
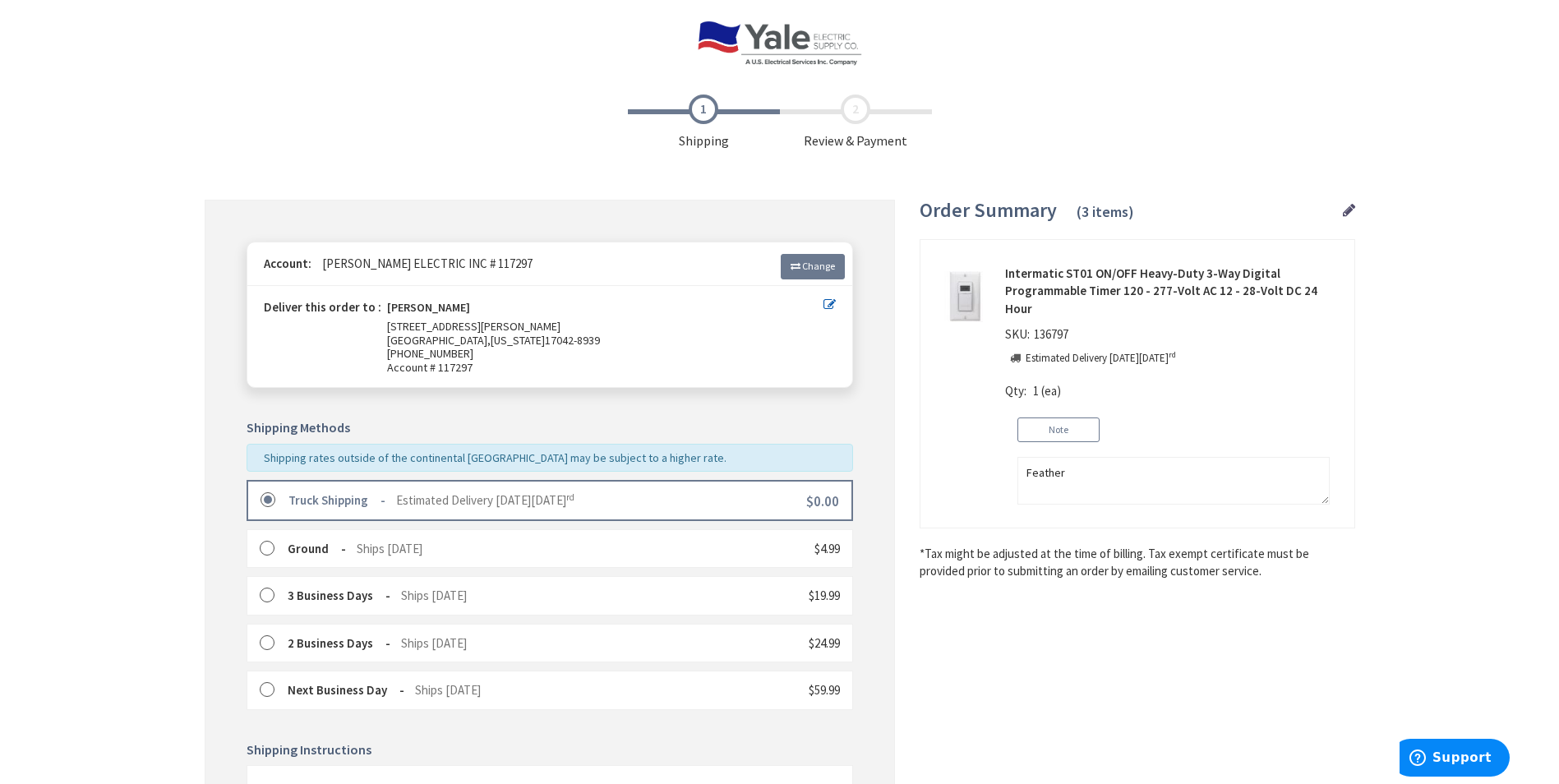
click at [263, 495] on label at bounding box center [273, 500] width 26 height 17
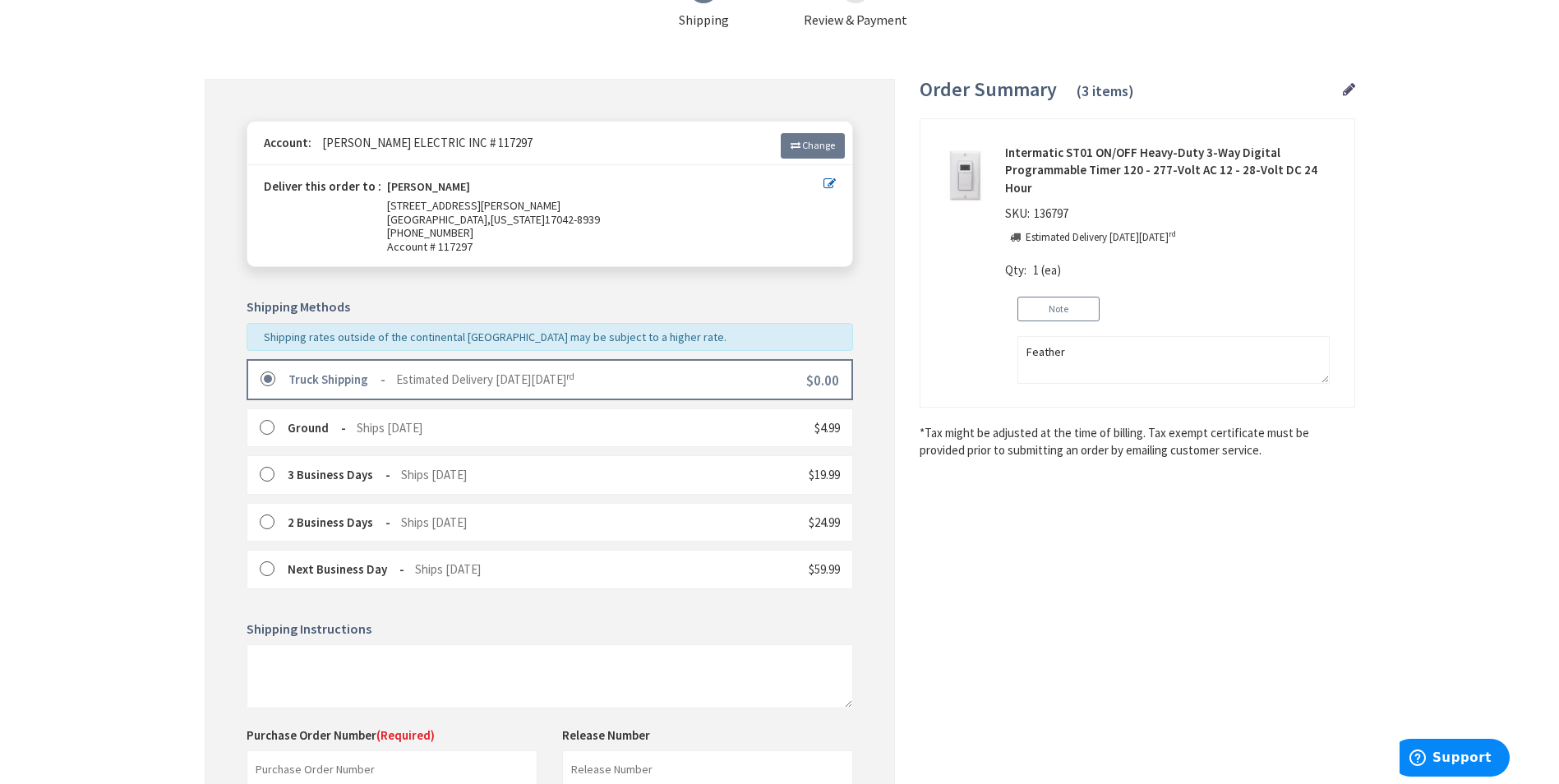
scroll to position [384, 0]
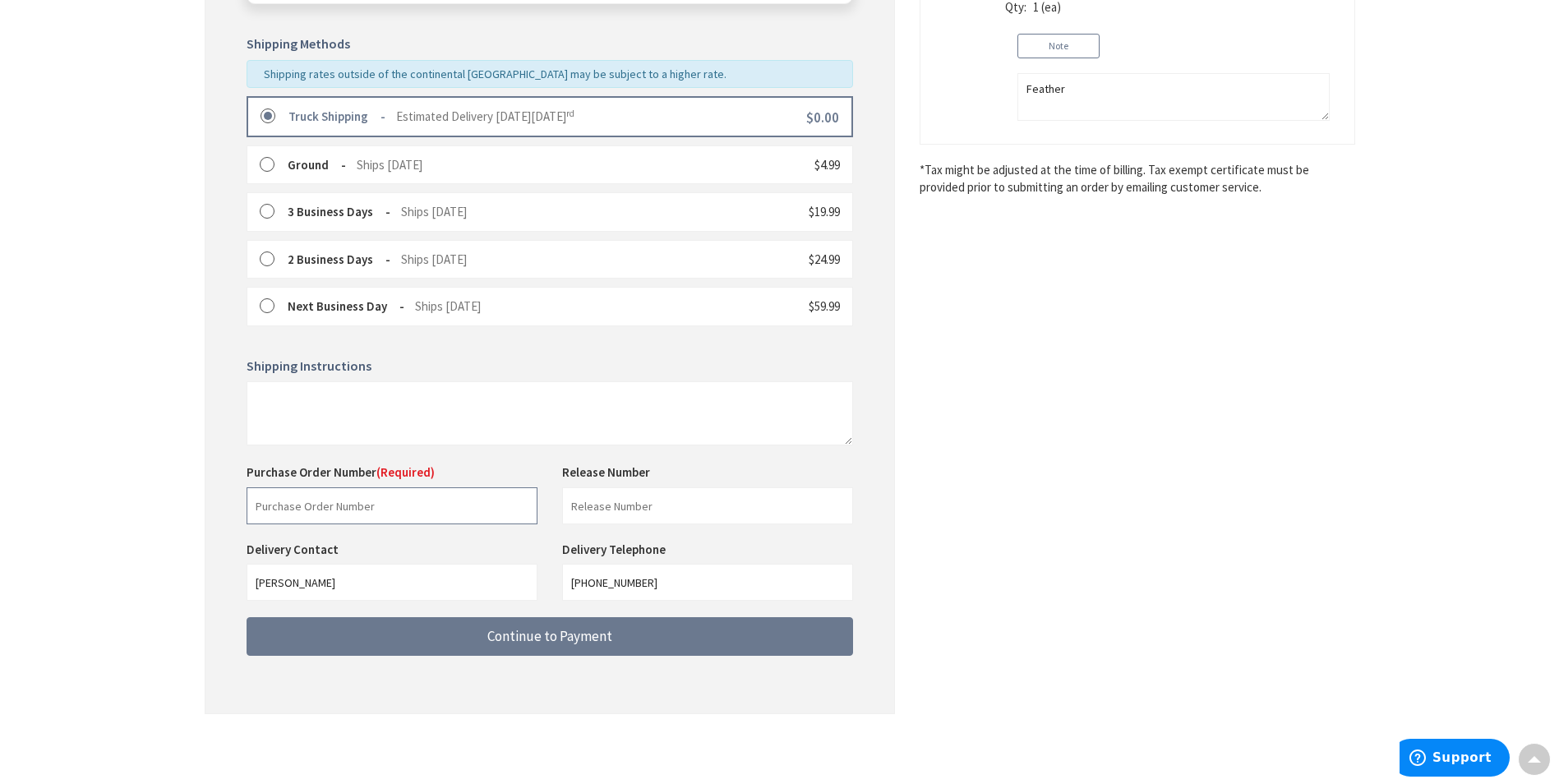
click at [410, 504] on input "text" at bounding box center [392, 505] width 291 height 37
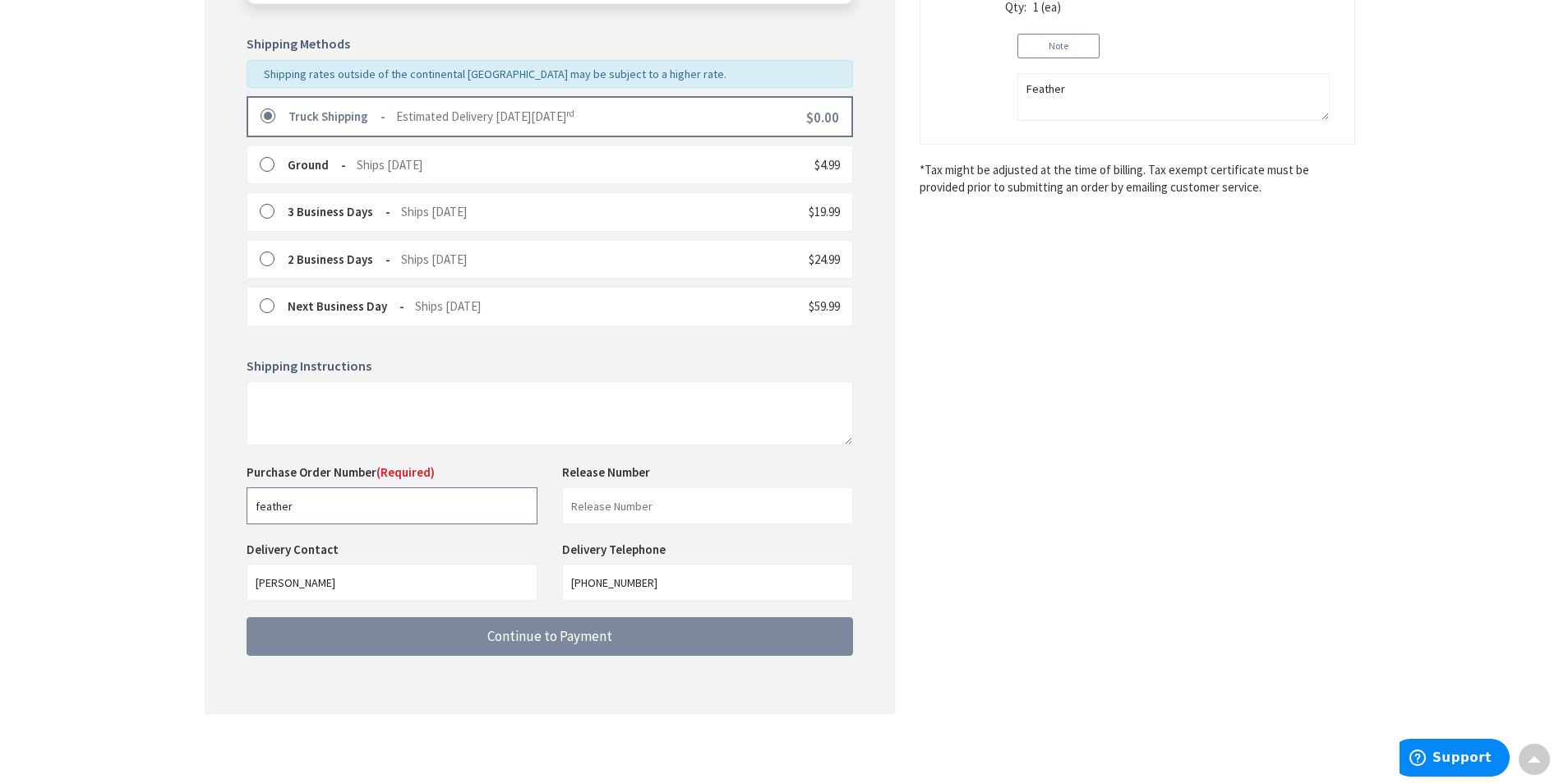
type input "feather"
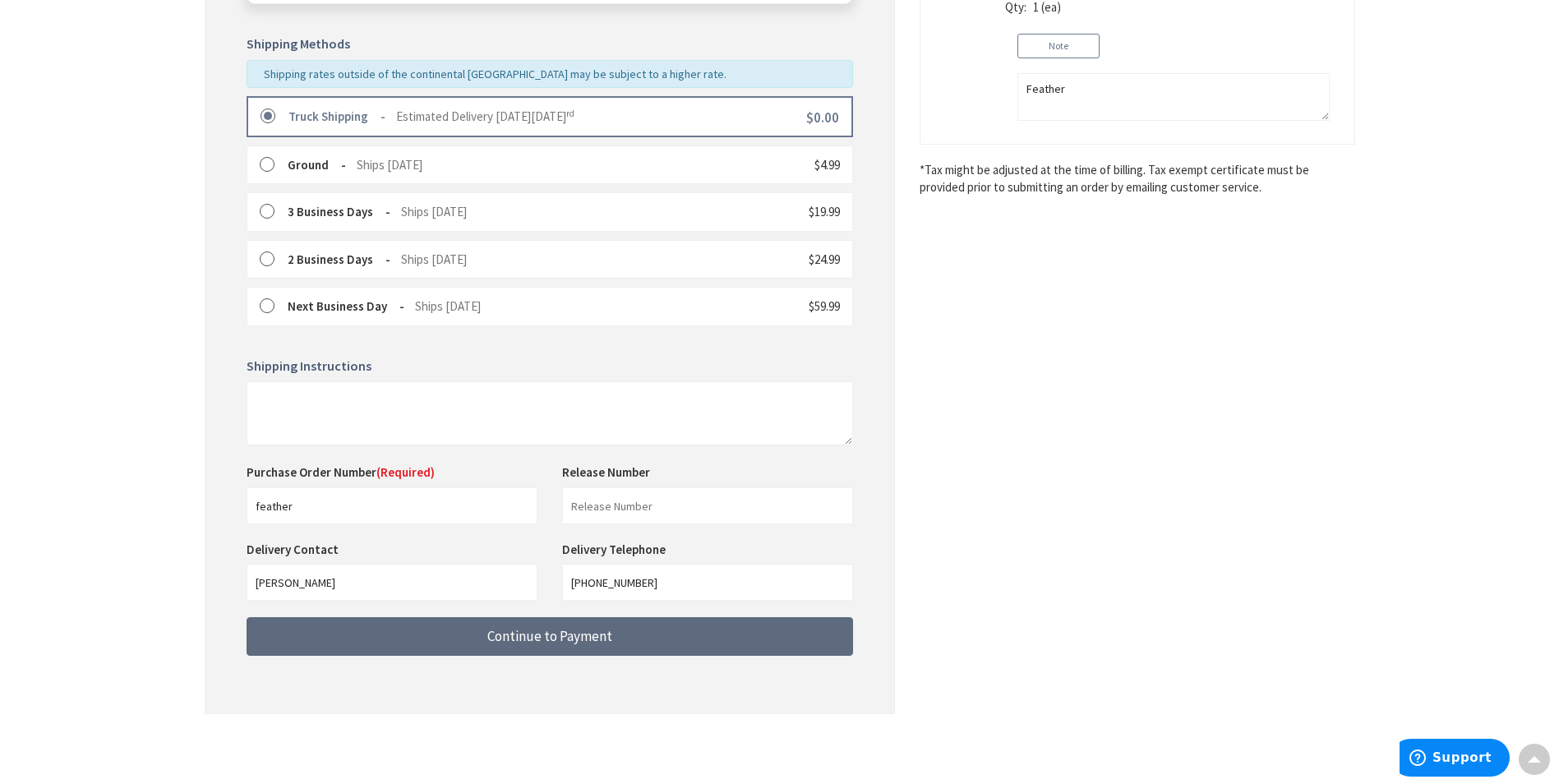
click at [580, 647] on button "Continue to Payment" at bounding box center [550, 636] width 607 height 38
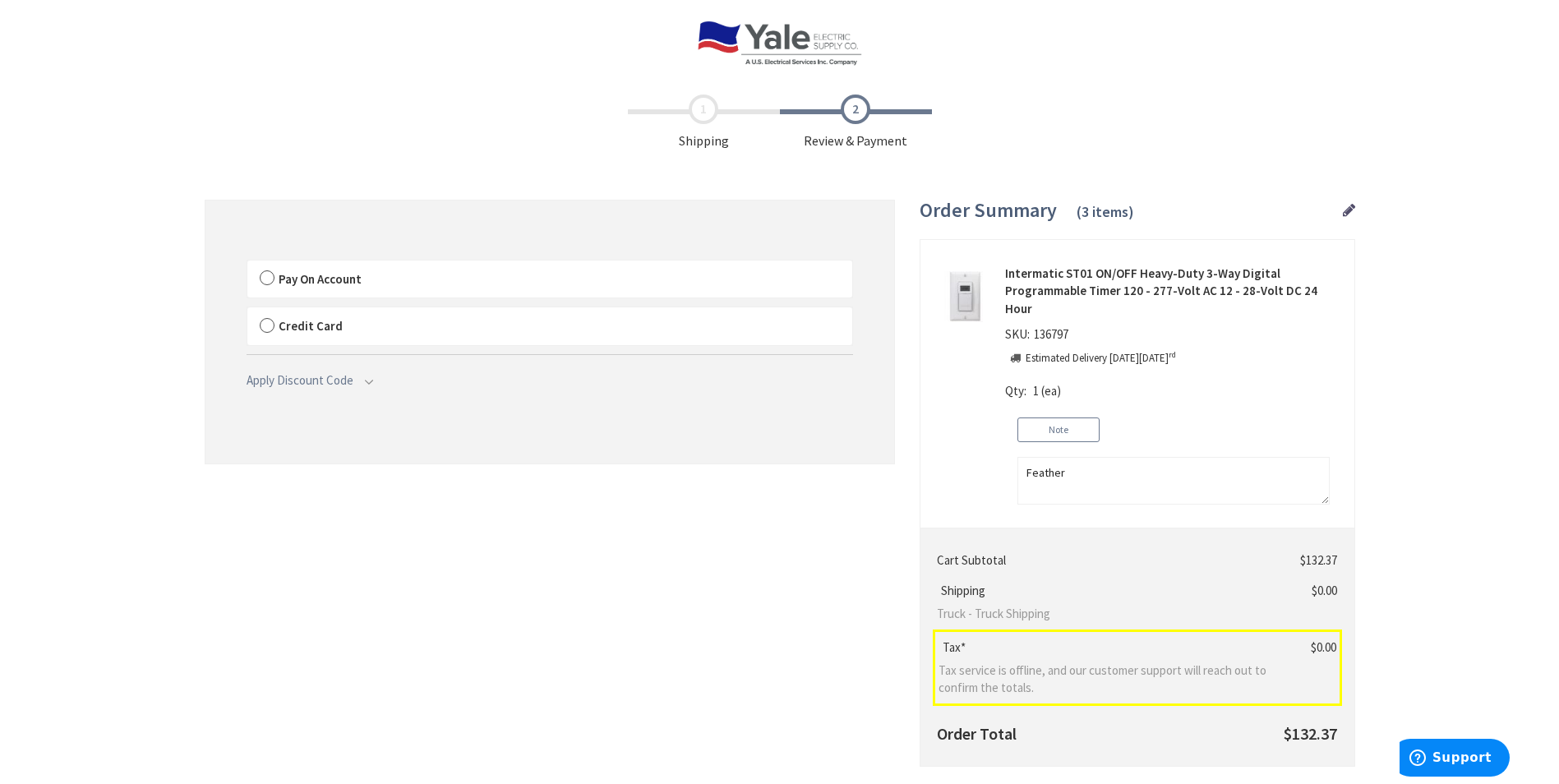
click at [269, 275] on label "Pay On Account" at bounding box center [550, 279] width 605 height 38
click at [247, 264] on input "Pay On Account" at bounding box center [247, 264] width 0 height 0
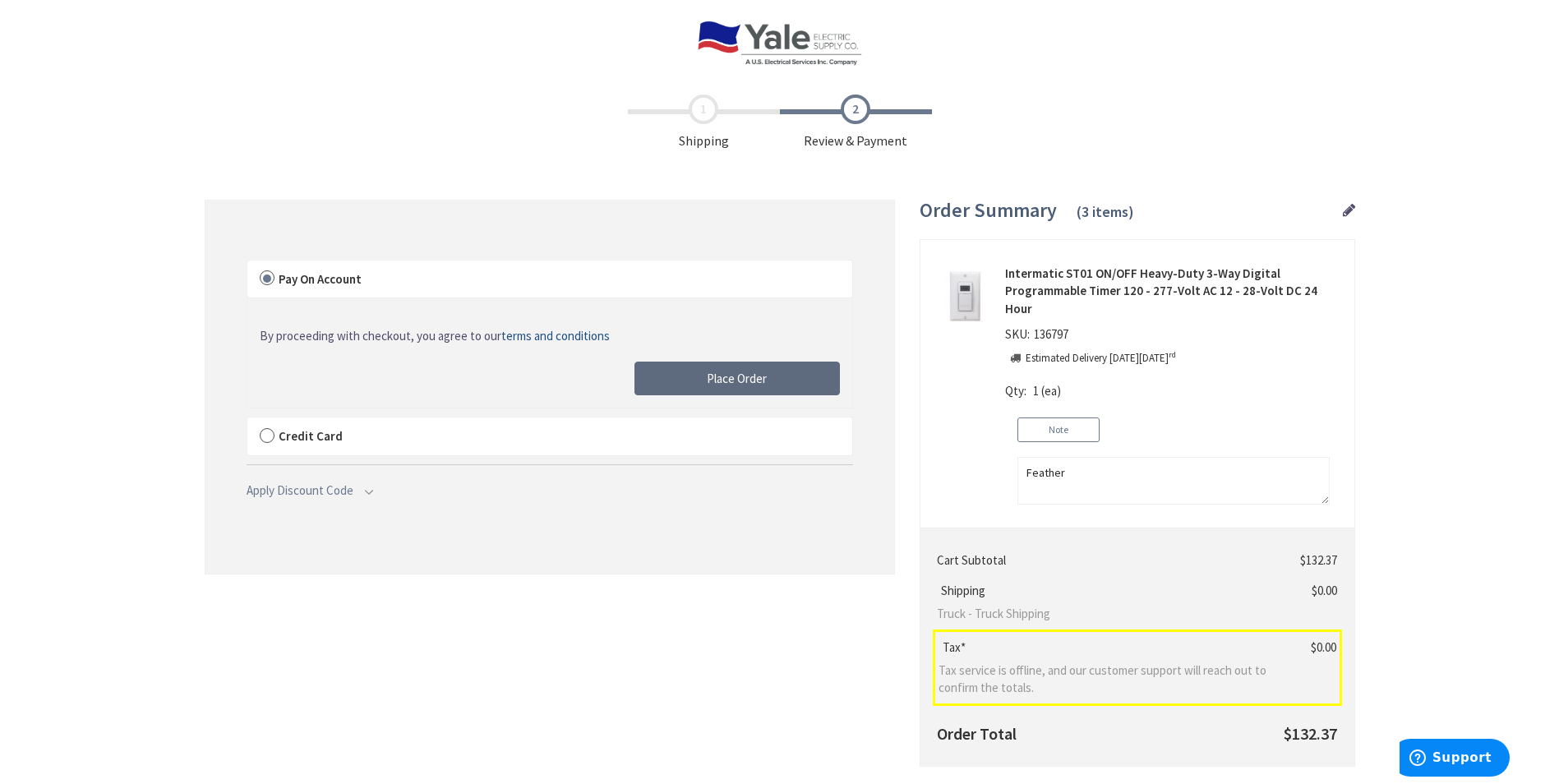
drag, startPoint x: 745, startPoint y: 379, endPoint x: 442, endPoint y: 380, distance: 303.0
click at [745, 379] on span "Place Order" at bounding box center [736, 379] width 60 height 16
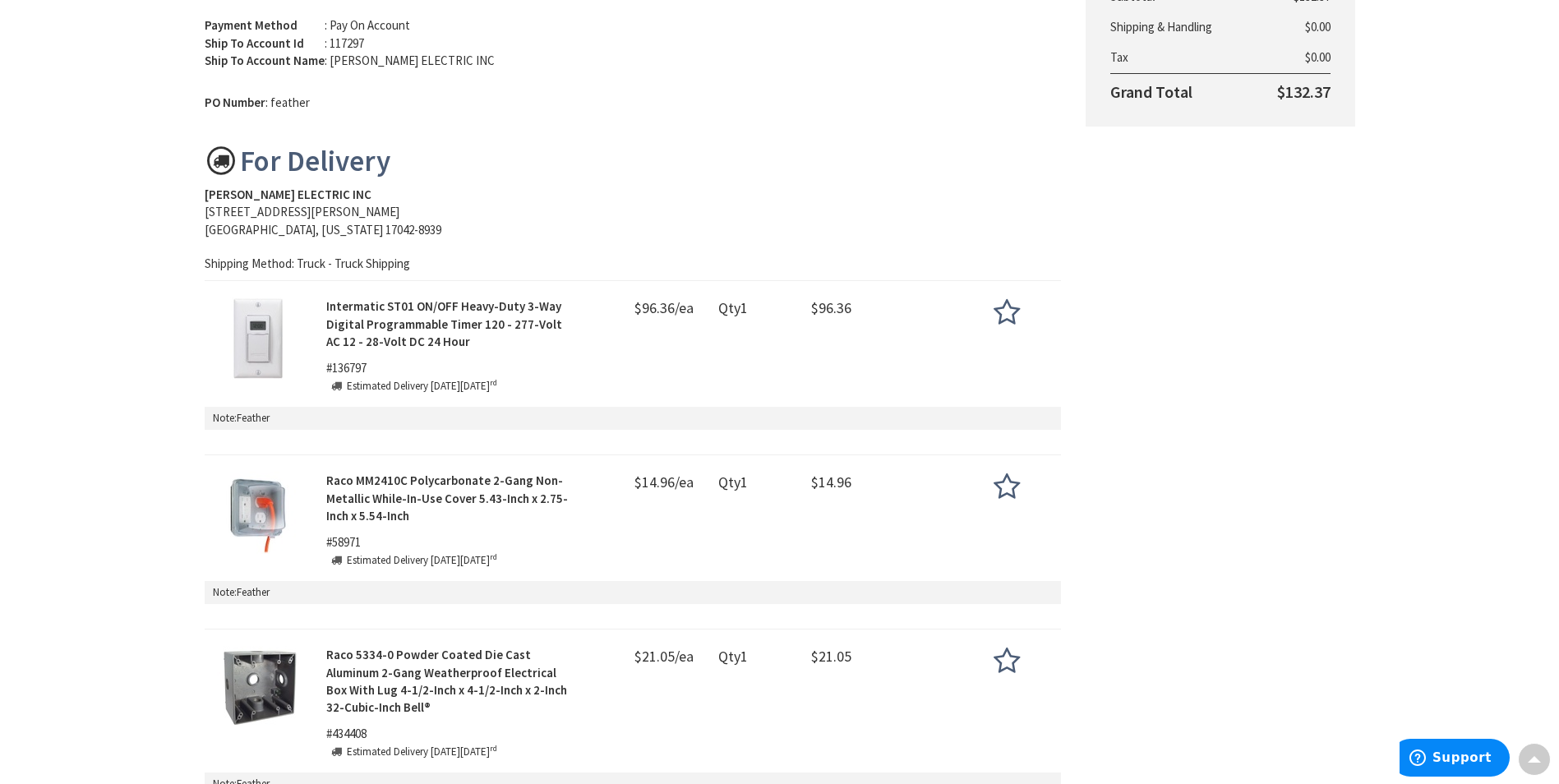
scroll to position [82, 0]
